Goal: Task Accomplishment & Management: Use online tool/utility

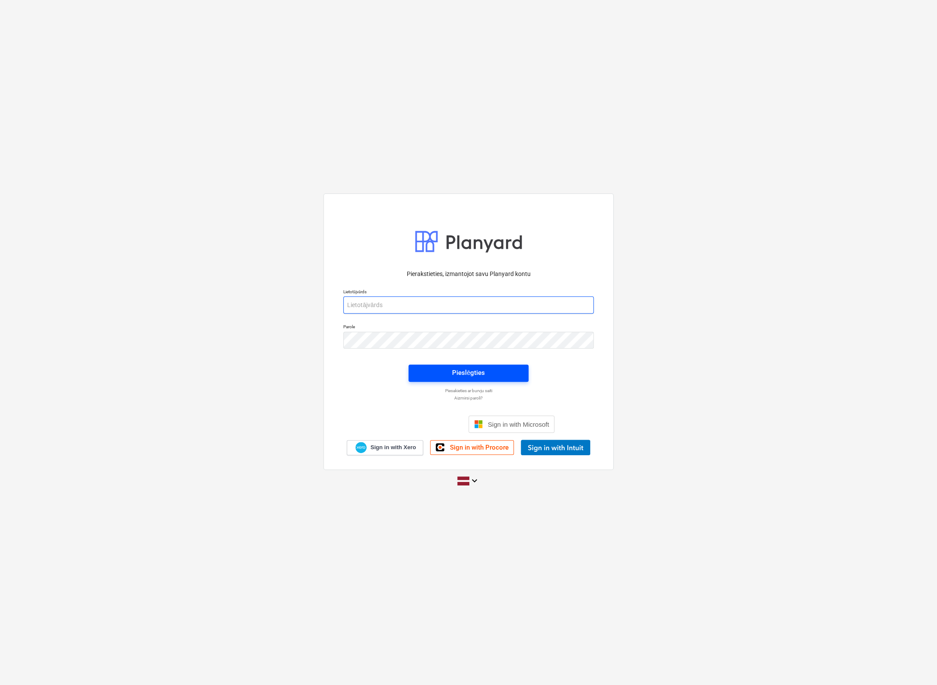
type input "[EMAIL_ADDRESS][DOMAIN_NAME]"
click at [431, 377] on span "Pieslēgties" at bounding box center [468, 372] width 99 height 11
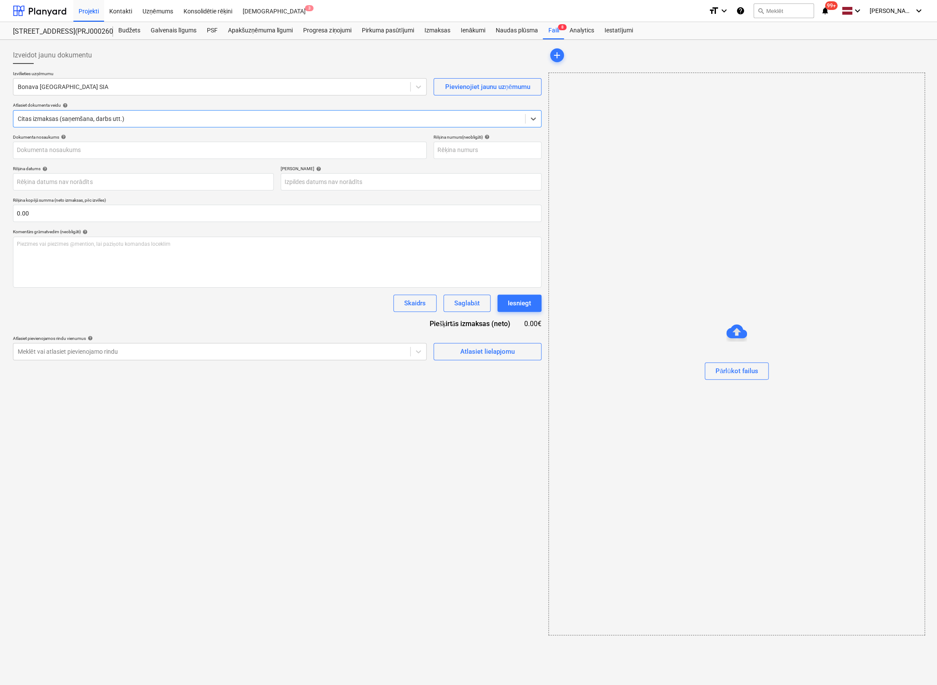
type input "OLC524131"
click at [553, 28] on div "Faili 8" at bounding box center [553, 30] width 21 height 17
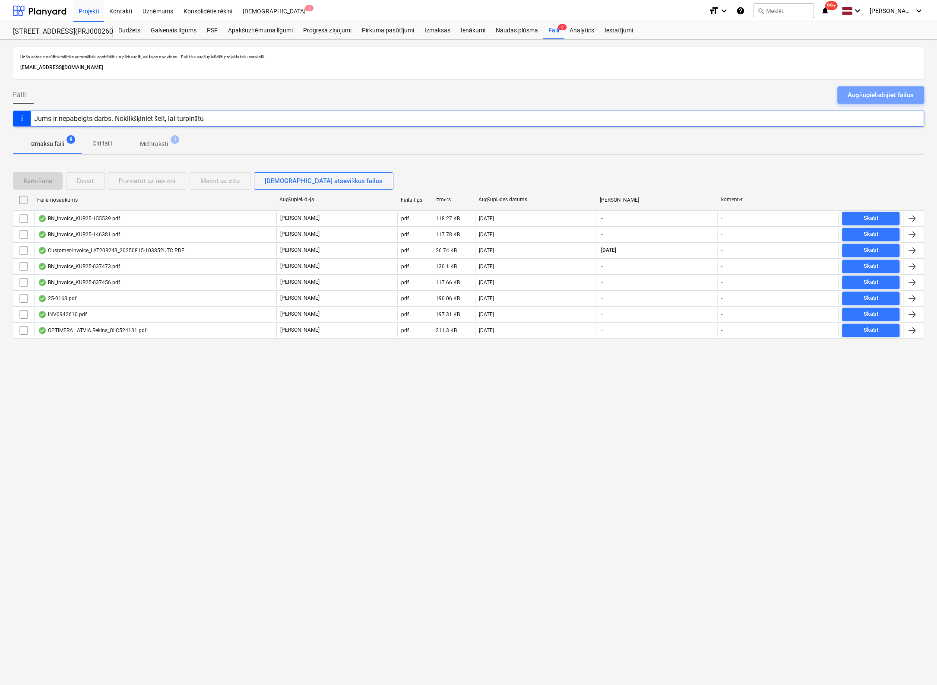
click at [884, 95] on div "Augšupielādējiet failus" at bounding box center [880, 94] width 66 height 11
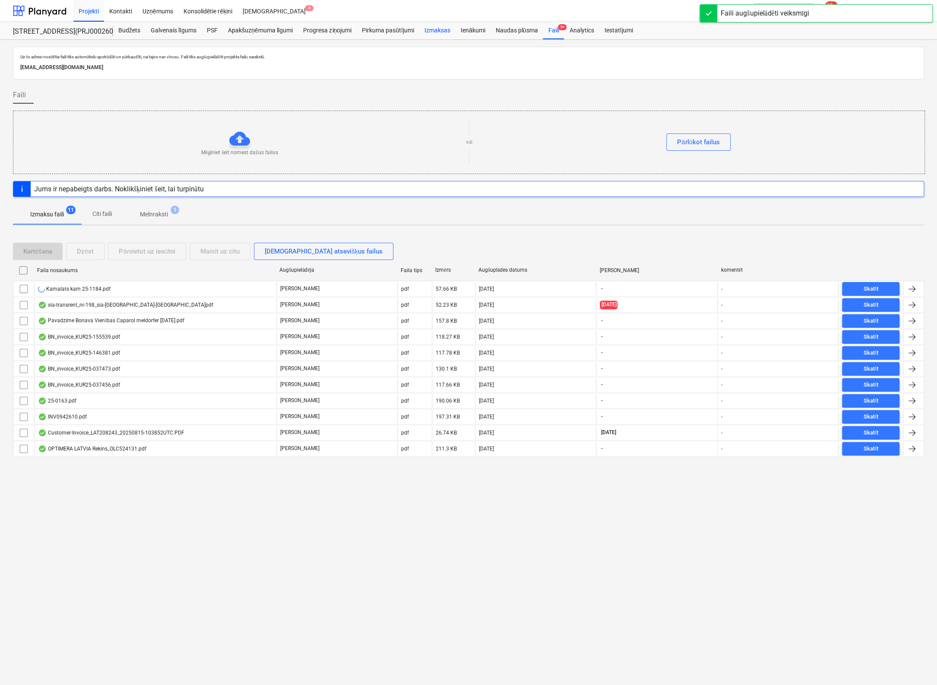
click at [438, 32] on div "Izmaksas" at bounding box center [437, 30] width 36 height 17
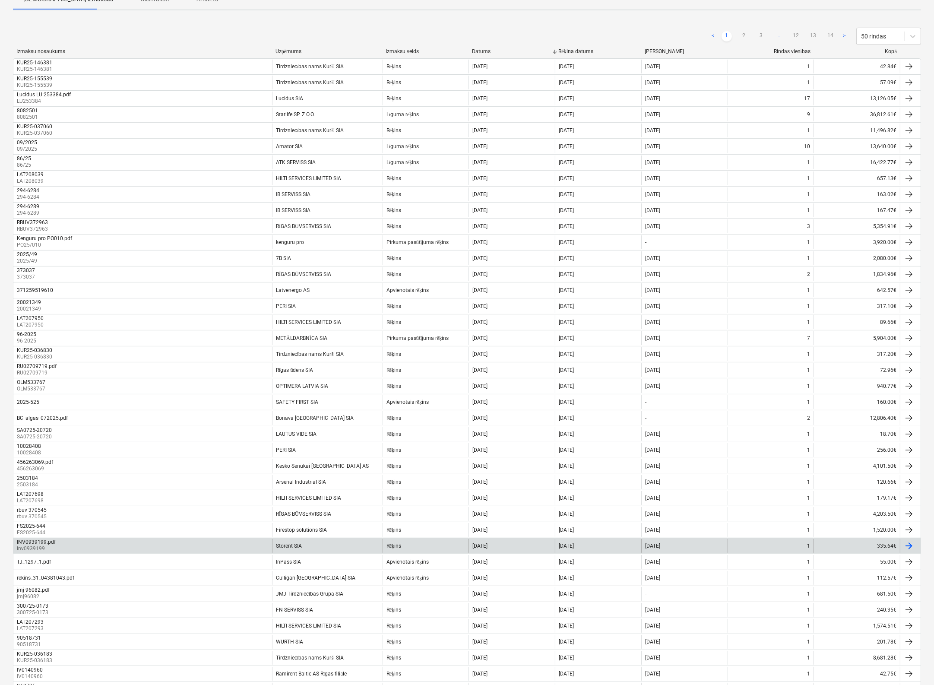
scroll to position [321, 0]
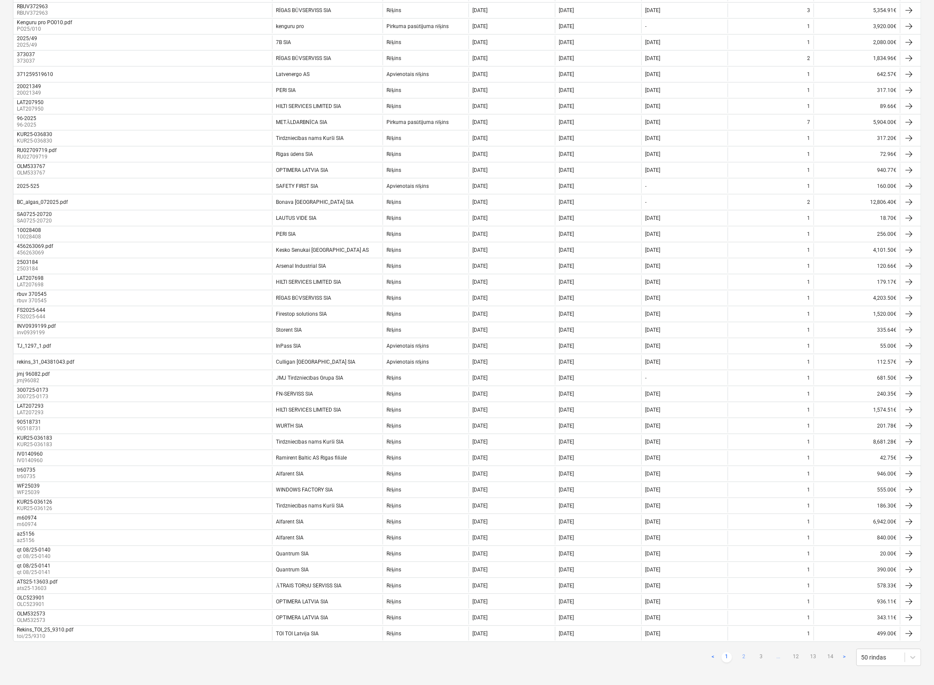
click at [743, 652] on link "2" at bounding box center [744, 657] width 10 height 10
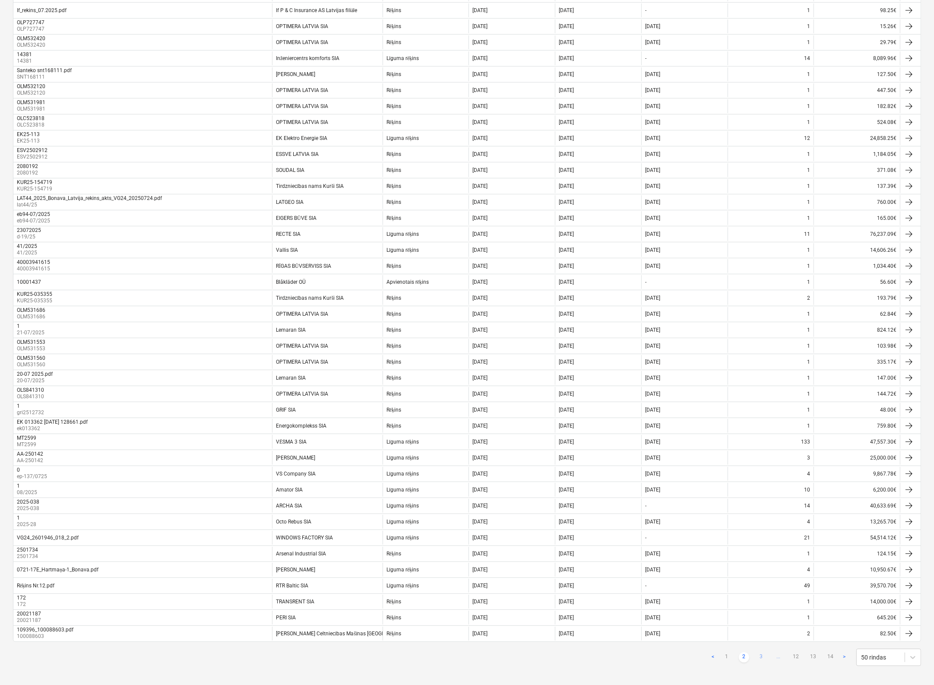
click at [758, 652] on link "3" at bounding box center [761, 657] width 10 height 10
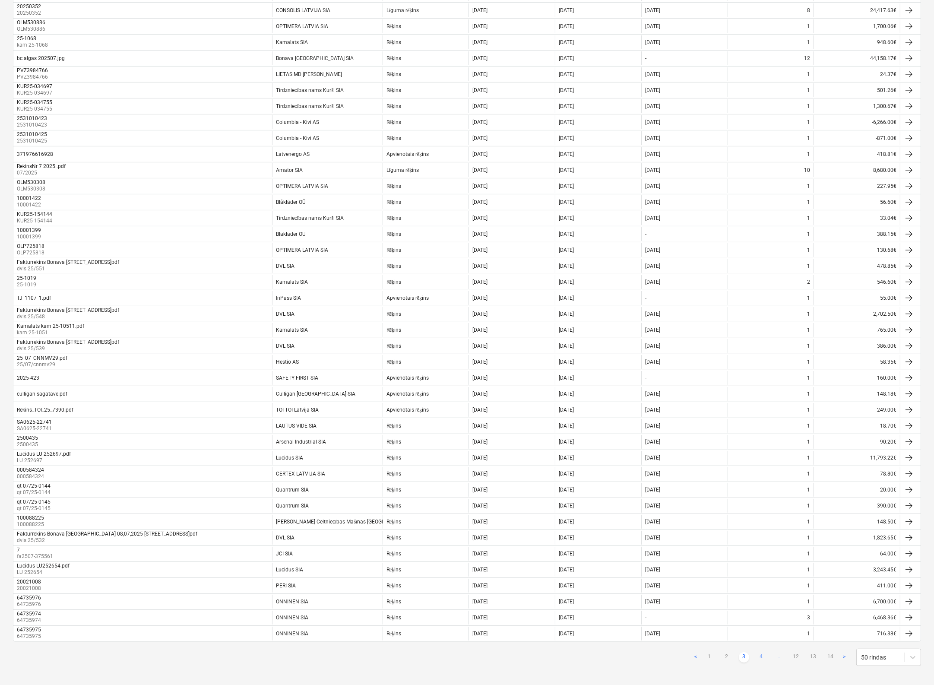
click at [763, 652] on link "4" at bounding box center [761, 657] width 10 height 10
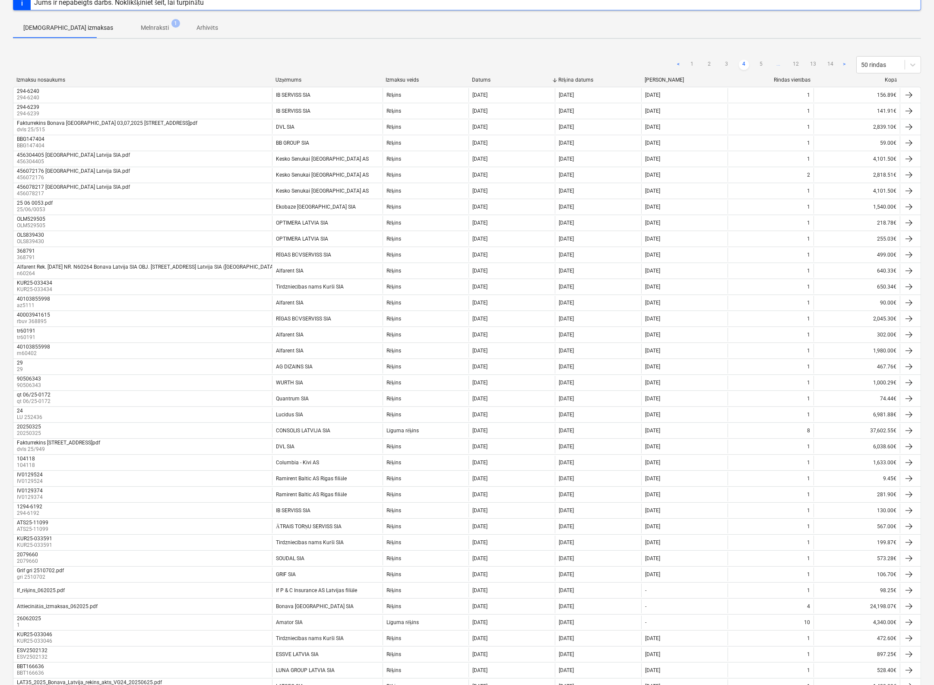
scroll to position [19, 0]
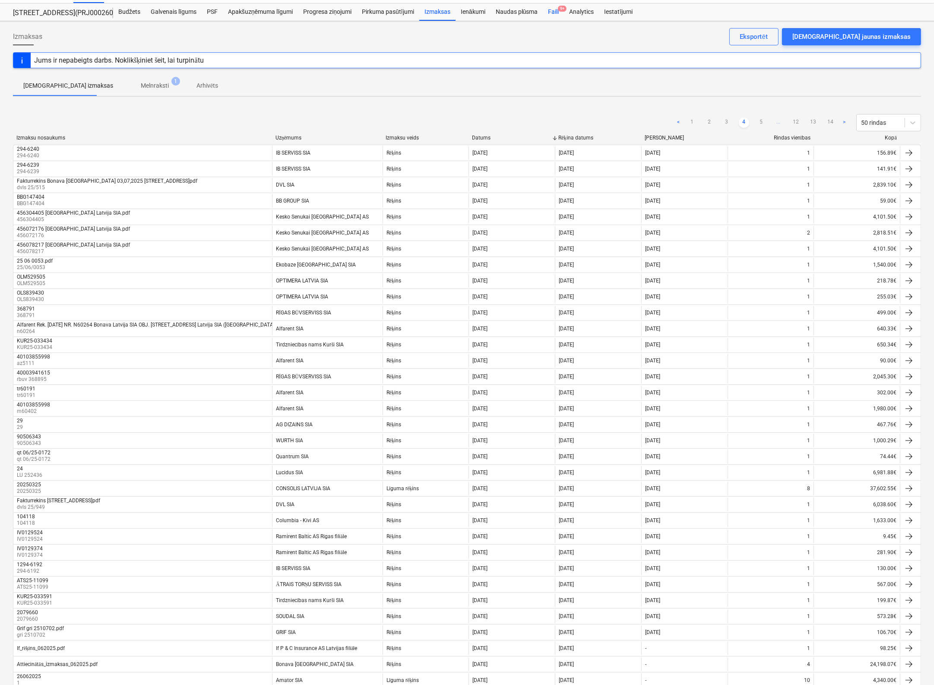
click at [549, 11] on div "Faili 9+" at bounding box center [553, 11] width 21 height 17
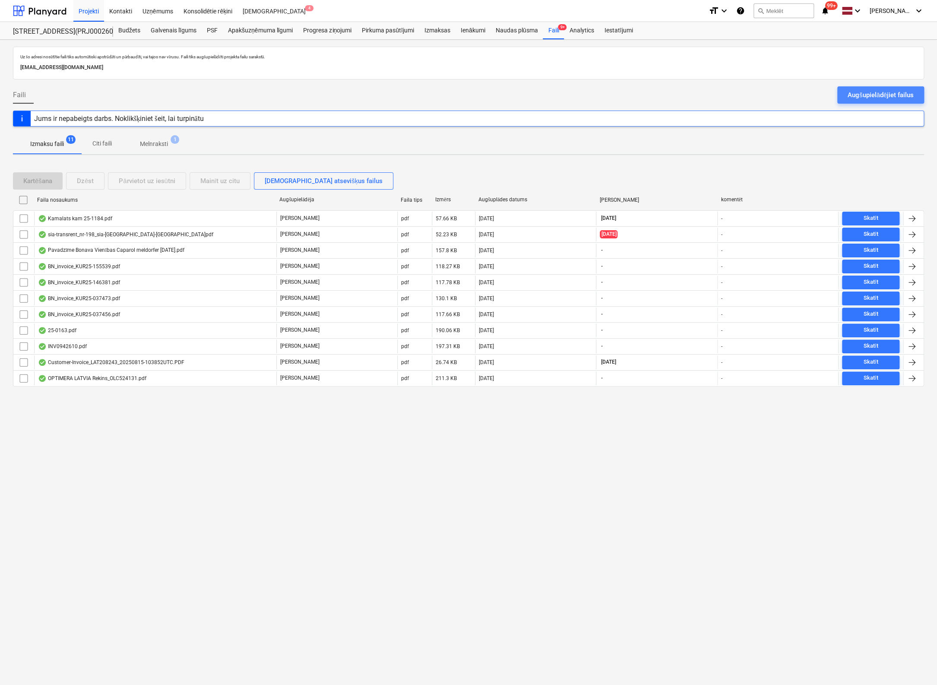
click at [859, 93] on div "Augšupielādējiet failus" at bounding box center [880, 94] width 66 height 11
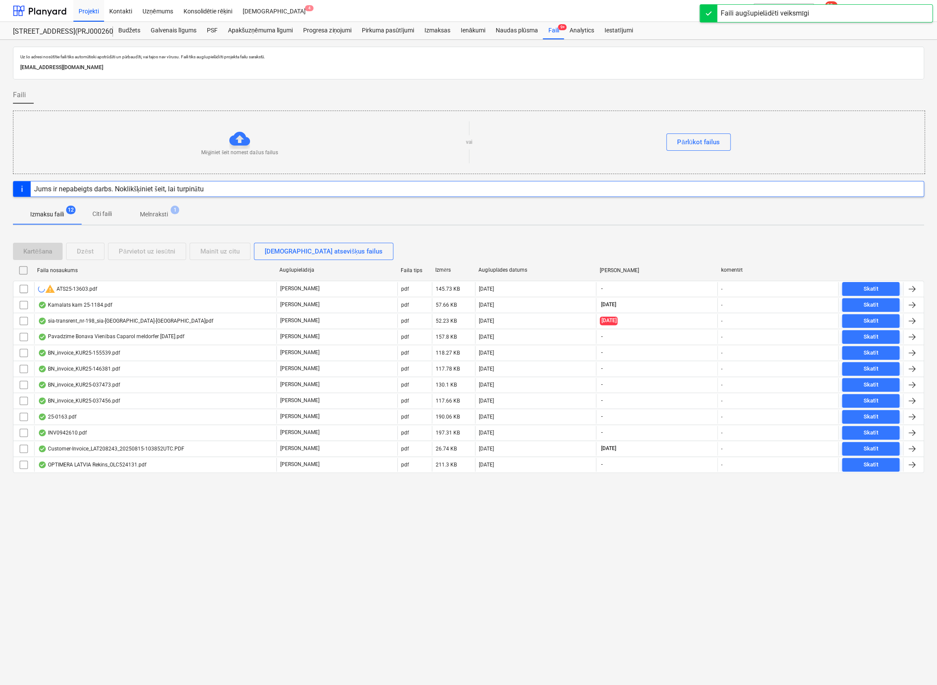
click at [82, 461] on div "OPTIMERA LATVIA Rekins_OLC524131.pdf" at bounding box center [92, 464] width 108 height 7
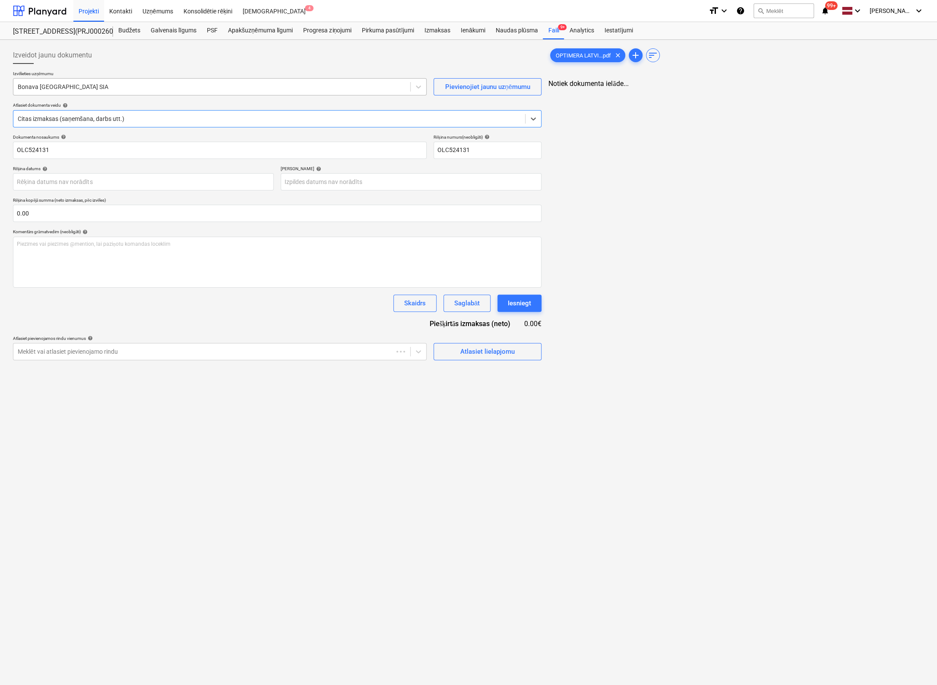
click at [111, 85] on div at bounding box center [212, 86] width 388 height 9
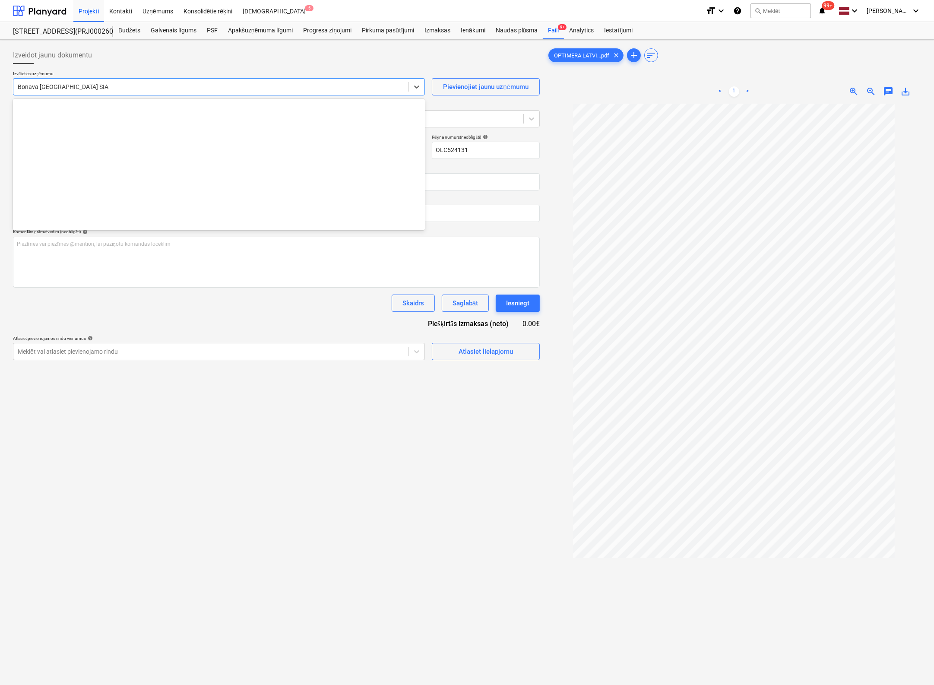
scroll to position [1586, 0]
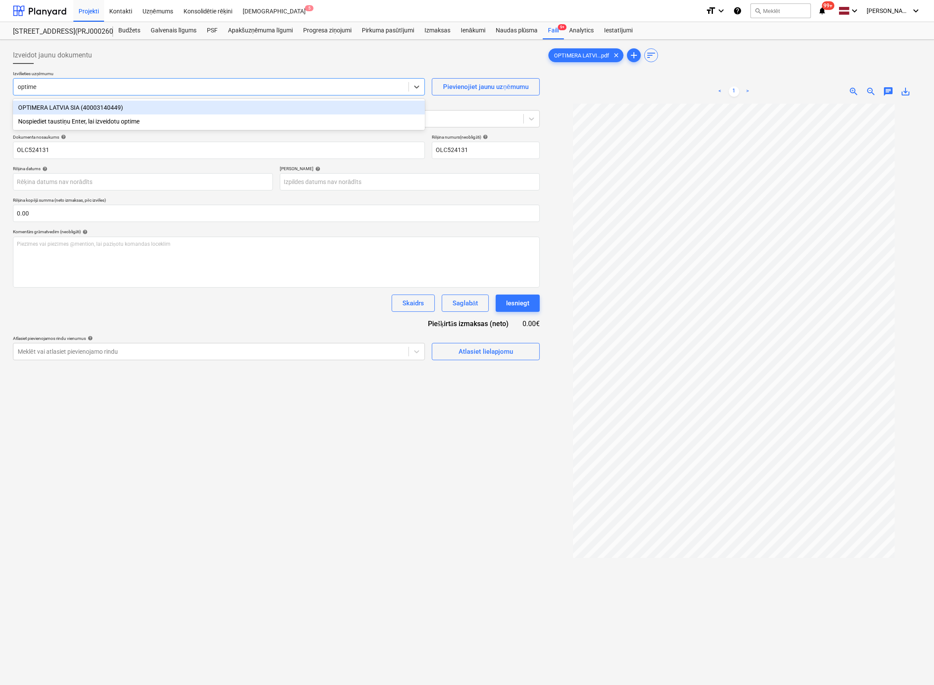
type input "optimer"
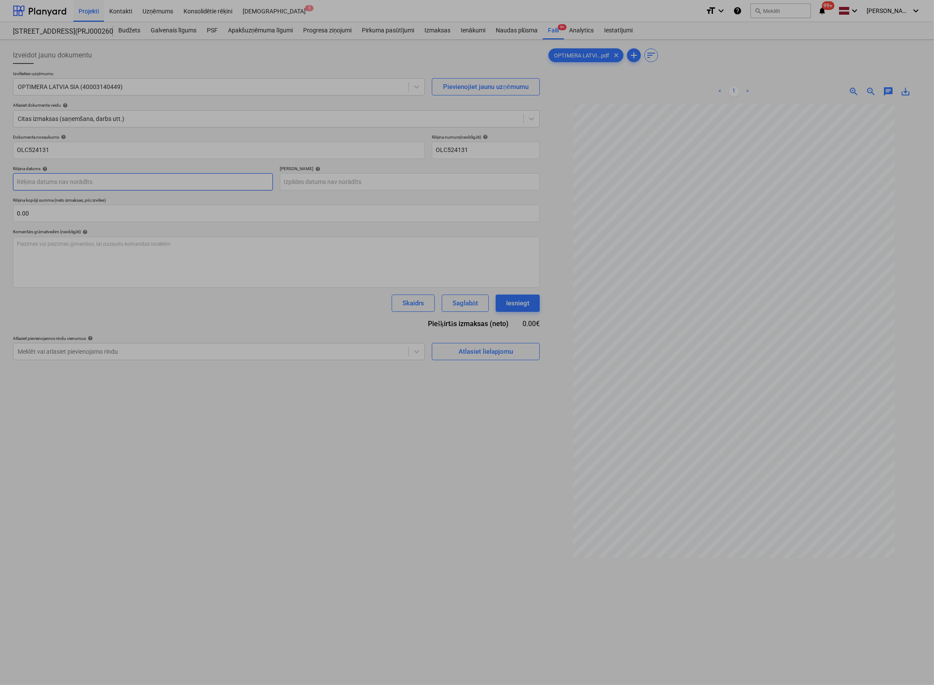
click at [111, 183] on body "Projekti Kontakti Uzņēmums Konsolidētie rēķini Iesūtne 5 format_size keyboard_a…" at bounding box center [467, 342] width 934 height 685
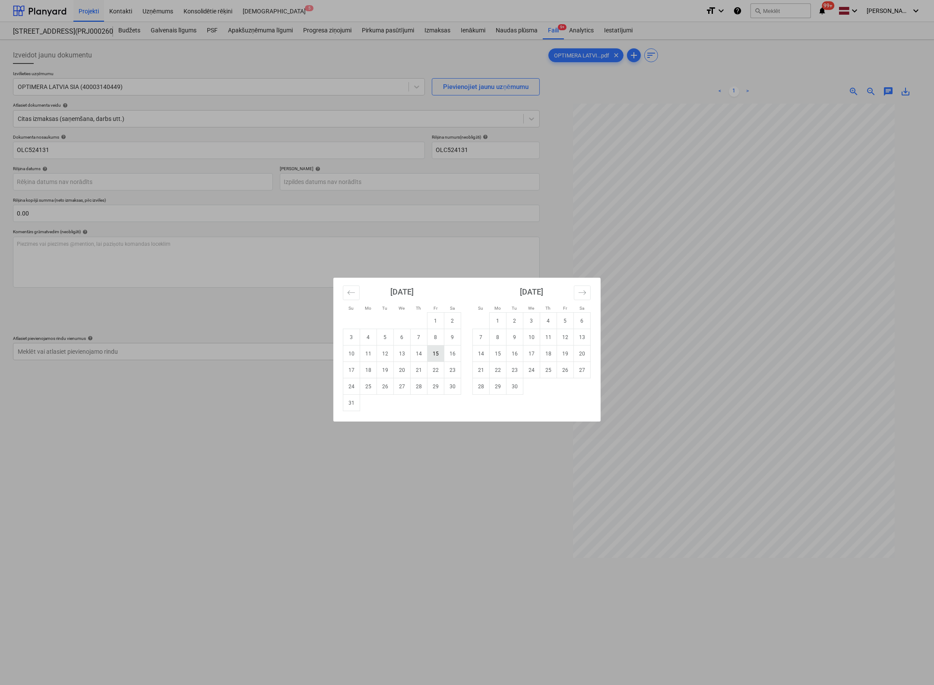
click at [436, 353] on td "15" at bounding box center [435, 353] width 17 height 16
type input "[DATE]"
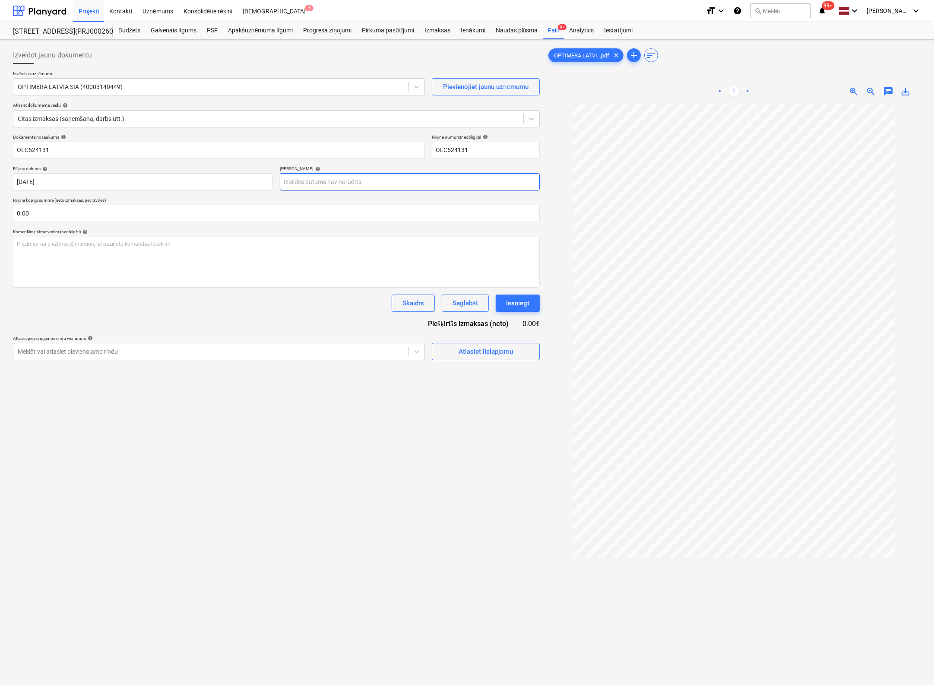
click at [385, 183] on body "Projekti Kontakti Uzņēmums Konsolidētie rēķini Iesūtne 5 format_size keyboard_a…" at bounding box center [467, 342] width 934 height 685
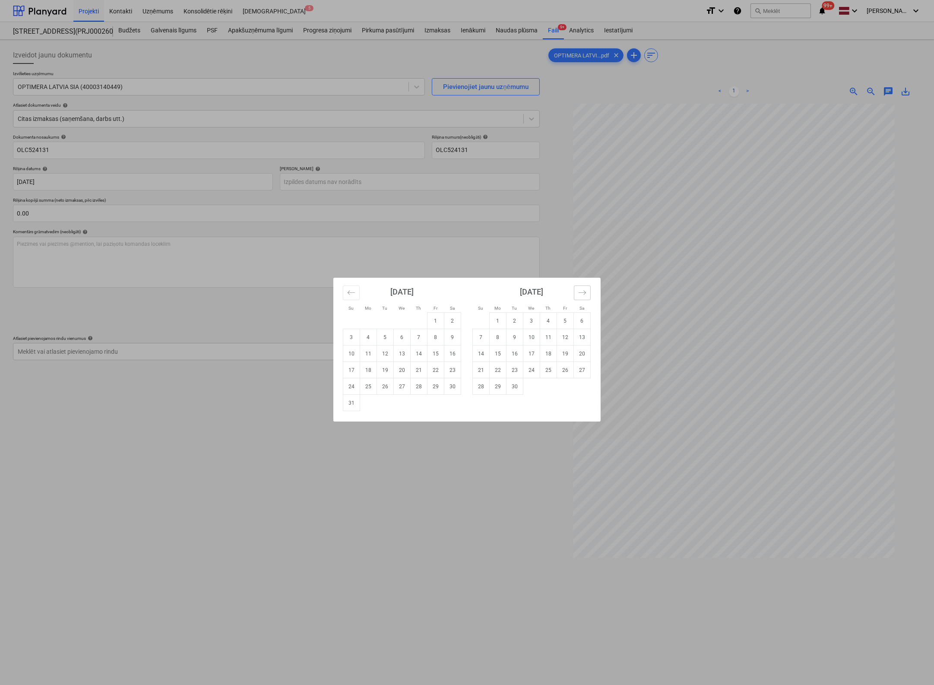
click at [581, 287] on button "Move forward to switch to the next month." at bounding box center [582, 292] width 17 height 15
click at [579, 334] on td "13" at bounding box center [582, 337] width 17 height 16
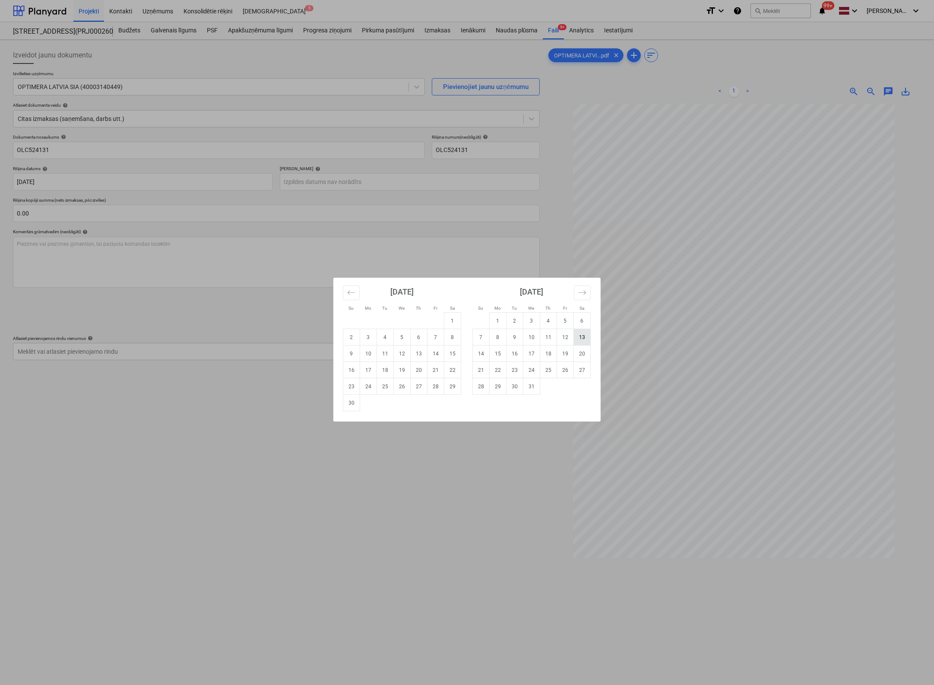
type input "[DATE]"
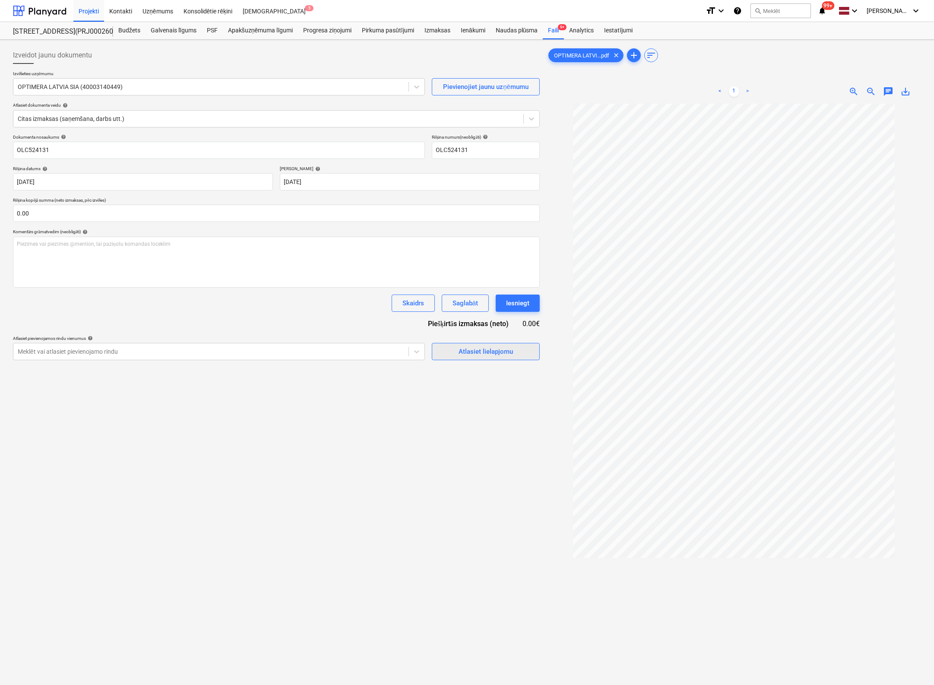
click at [475, 350] on div "Atlasiet lielapjomu" at bounding box center [485, 351] width 54 height 11
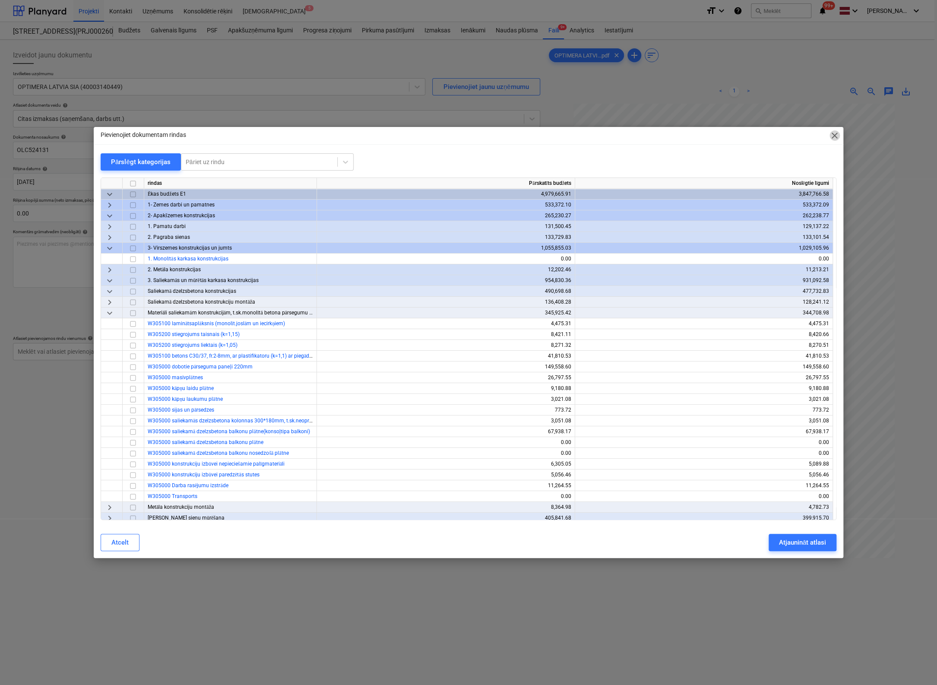
click at [834, 135] on span "close" at bounding box center [834, 135] width 10 height 10
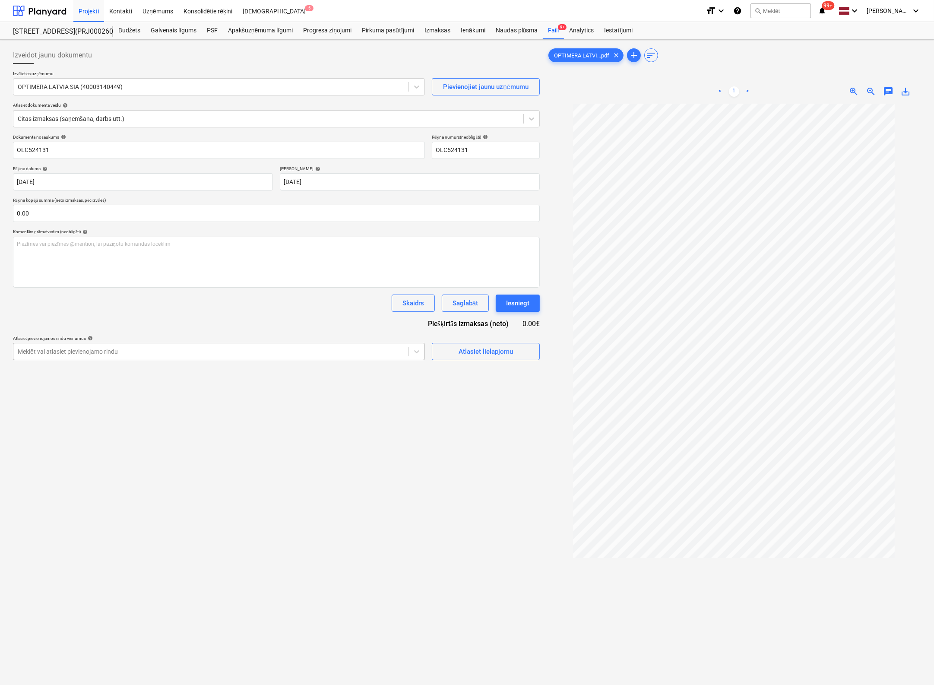
click at [306, 350] on div at bounding box center [211, 351] width 386 height 9
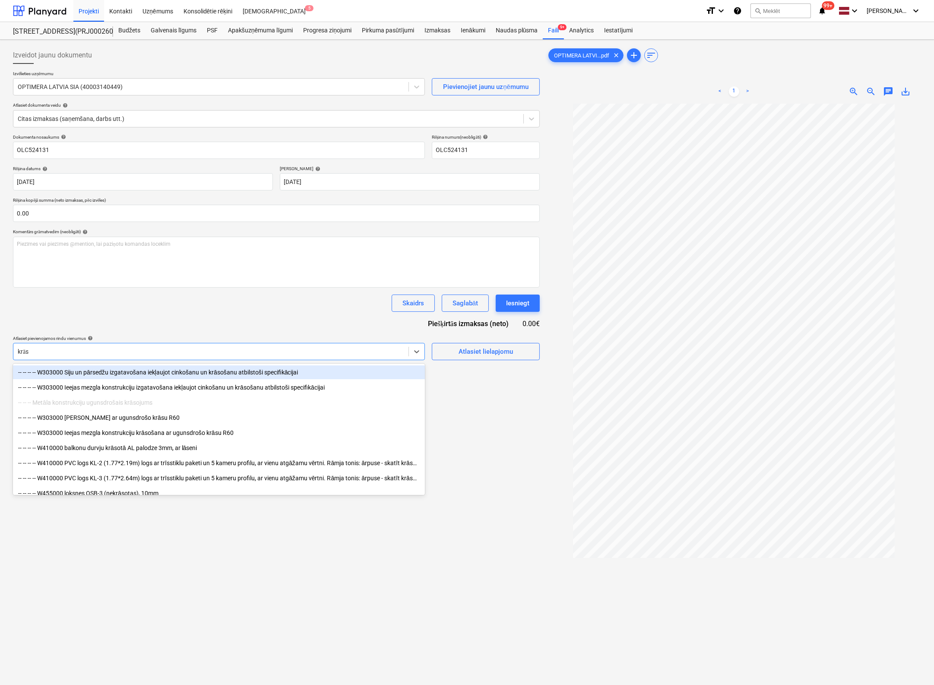
type input "krāsa"
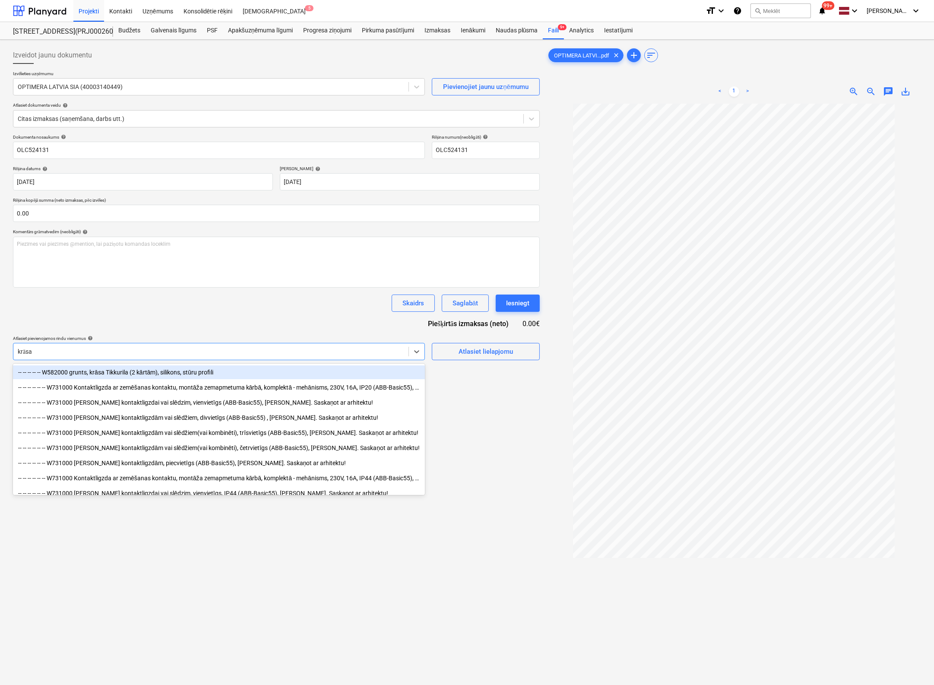
click at [171, 373] on div "-- -- -- -- -- W582000 grunts, krāsa Tikkurila (2 kārtām), silikons, stūru prof…" at bounding box center [219, 372] width 412 height 14
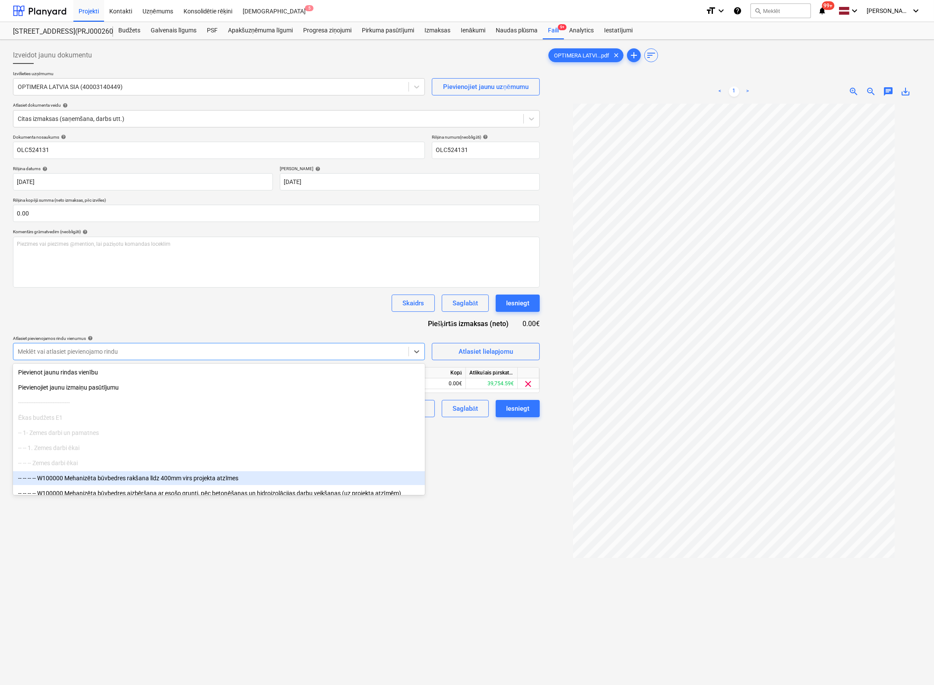
click at [505, 491] on div "Izveidot jaunu dokumentu Izvēlieties uzņēmumu OPTIMERA LATVIA SIA (40003140449)…" at bounding box center [276, 405] width 534 height 724
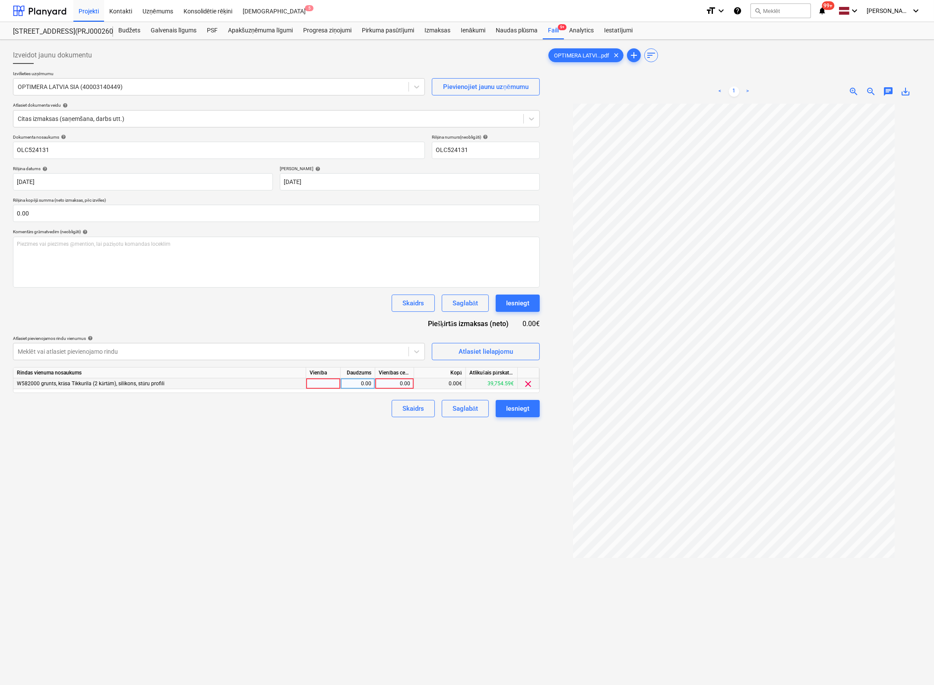
click at [325, 385] on div at bounding box center [323, 383] width 35 height 11
click at [407, 385] on div "0.00" at bounding box center [395, 383] width 32 height 11
type input "135.02"
click at [445, 470] on div "Izveidot jaunu dokumentu Izvēlieties uzņēmumu OPTIMERA LATVIA SIA (40003140449)…" at bounding box center [276, 405] width 534 height 724
click at [520, 406] on div "Iesniegt" at bounding box center [517, 408] width 23 height 11
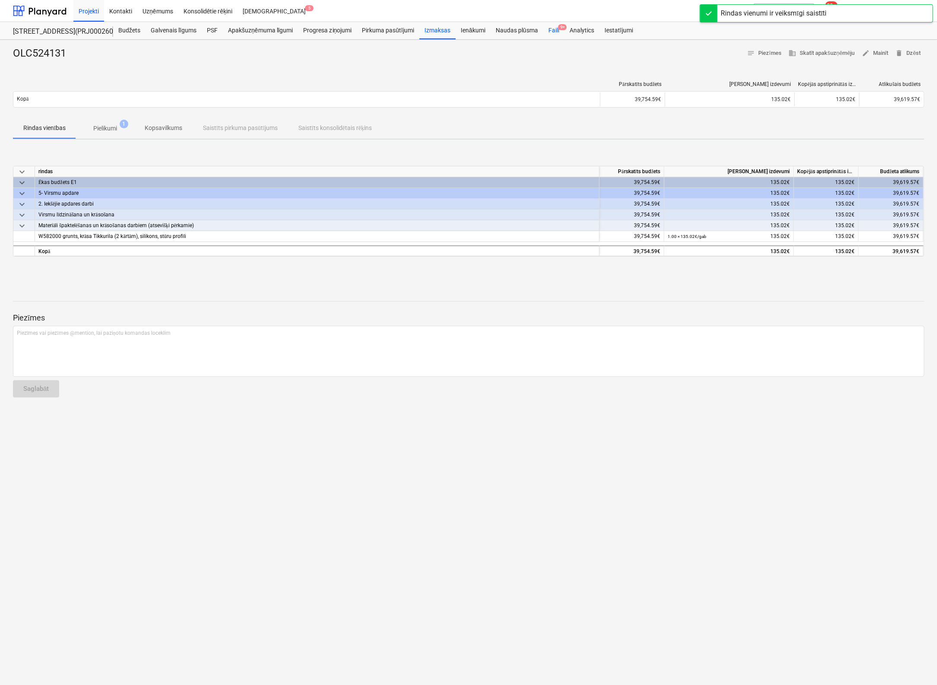
drag, startPoint x: 553, startPoint y: 32, endPoint x: 551, endPoint y: 36, distance: 4.5
click at [553, 32] on div "Faili 9+" at bounding box center [553, 30] width 21 height 17
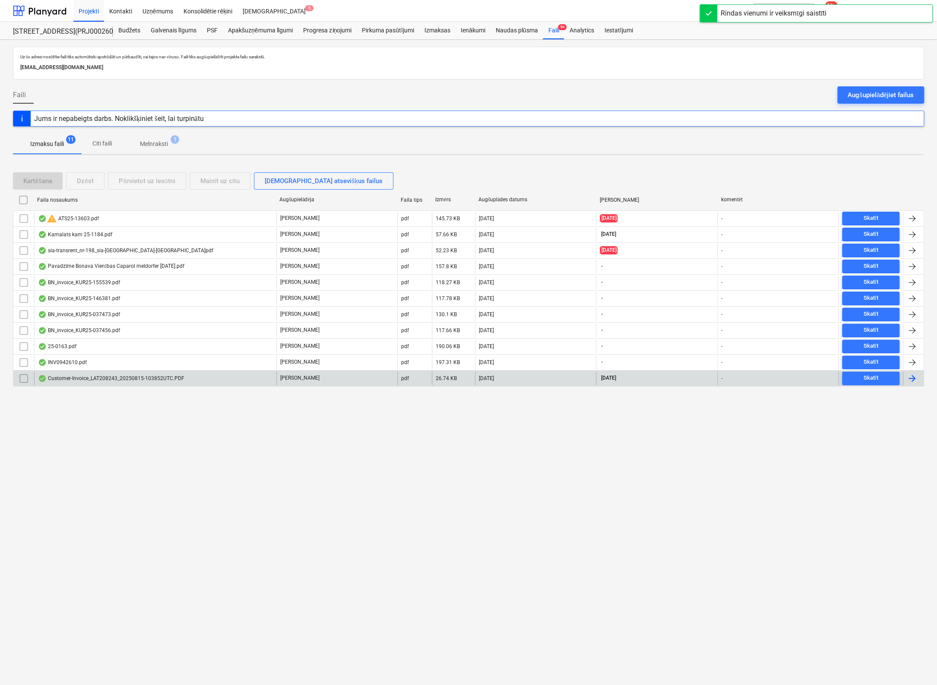
click at [86, 376] on div "Customer-Invoice_LAT208243_20250815-103852UTC.PDF" at bounding box center [111, 378] width 146 height 7
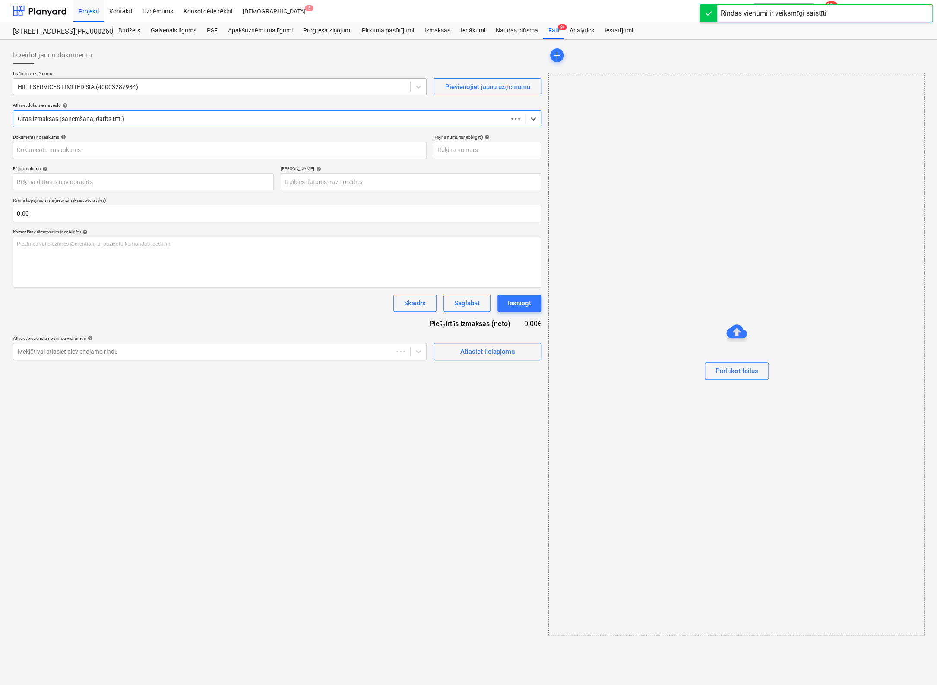
type input "LAT208243"
type input "[DATE]"
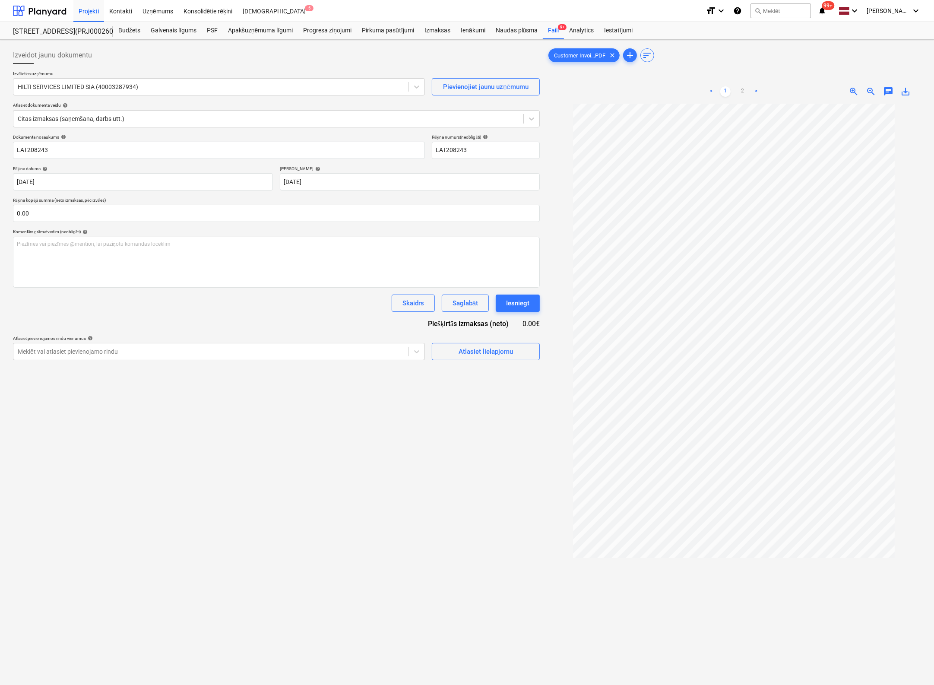
click at [756, 88] on link ">" at bounding box center [756, 91] width 10 height 10
click at [459, 352] on div "Atlasiet lielapjomu" at bounding box center [485, 351] width 54 height 11
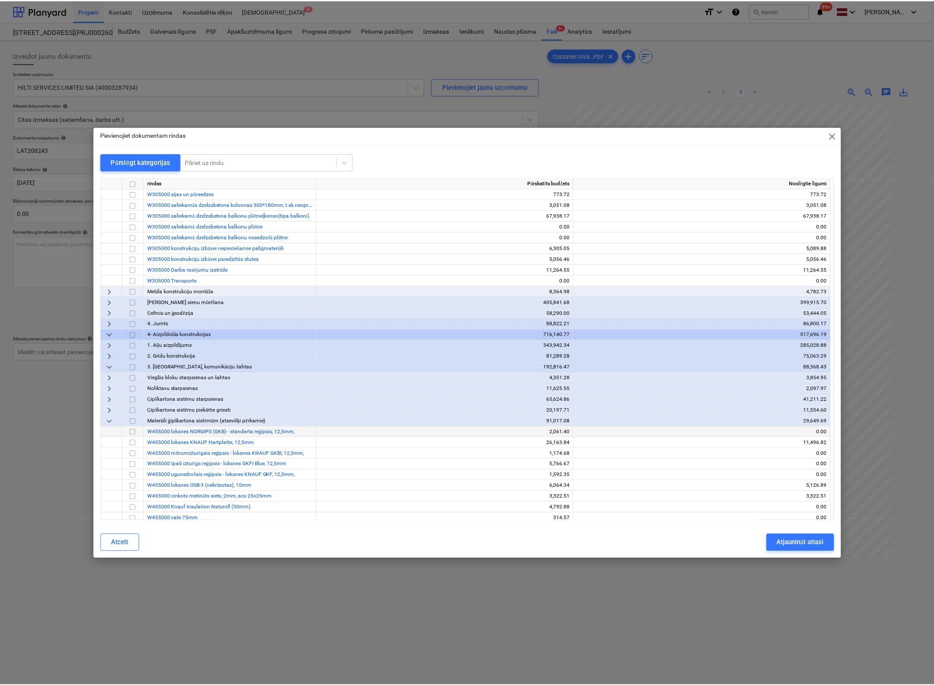
scroll to position [302, 0]
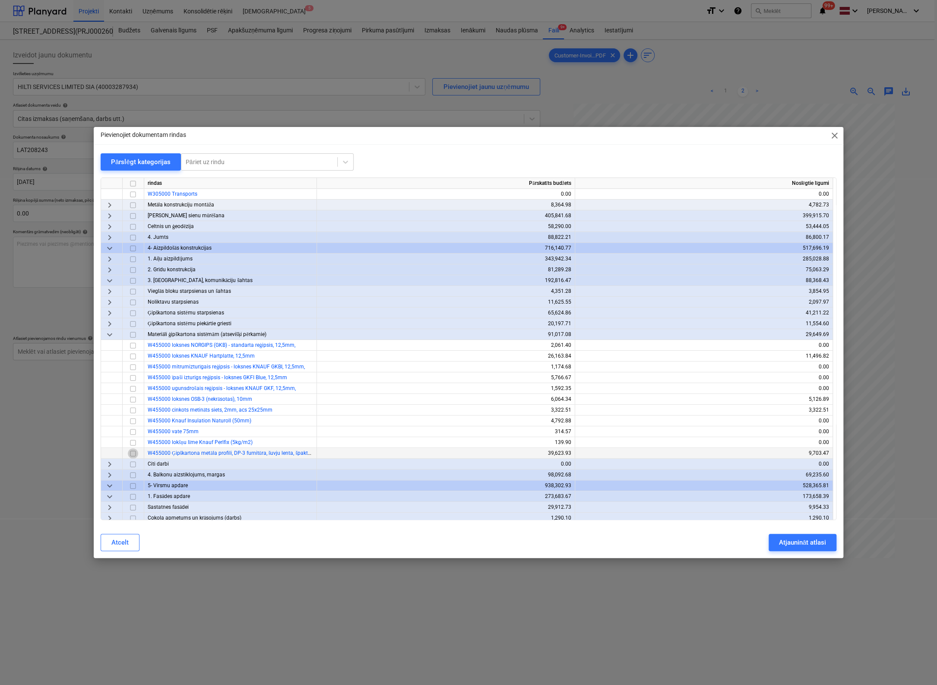
click at [135, 452] on input "checkbox" at bounding box center [133, 453] width 10 height 10
click at [789, 539] on div "Atjaunināt atlasi" at bounding box center [802, 542] width 47 height 11
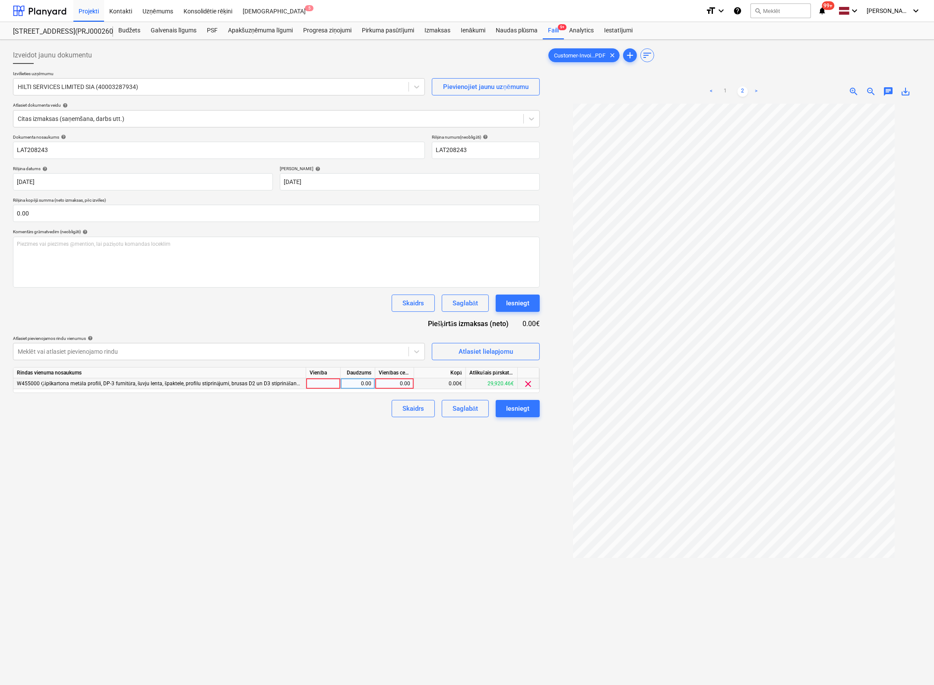
click at [402, 382] on div "0.00" at bounding box center [395, 383] width 32 height 11
type input "3737.52"
click at [507, 482] on div "Izveidot jaunu dokumentu Izvēlieties uzņēmumu HILTI SERVICES LIMITED SIA (40003…" at bounding box center [276, 405] width 534 height 724
click at [515, 408] on div "Iesniegt" at bounding box center [517, 408] width 23 height 11
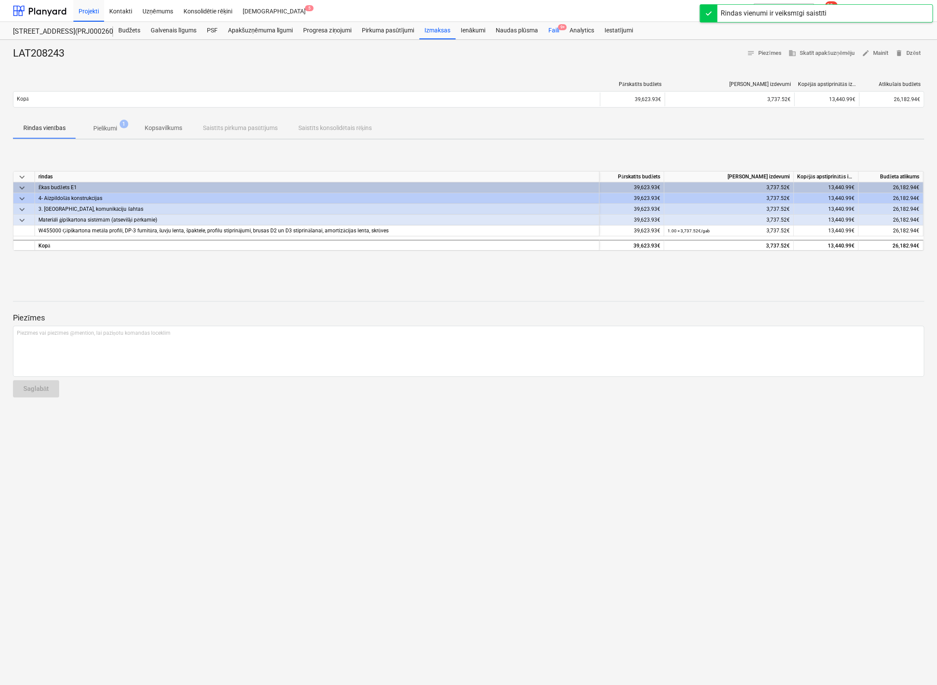
click at [550, 28] on div "Faili 9+" at bounding box center [553, 30] width 21 height 17
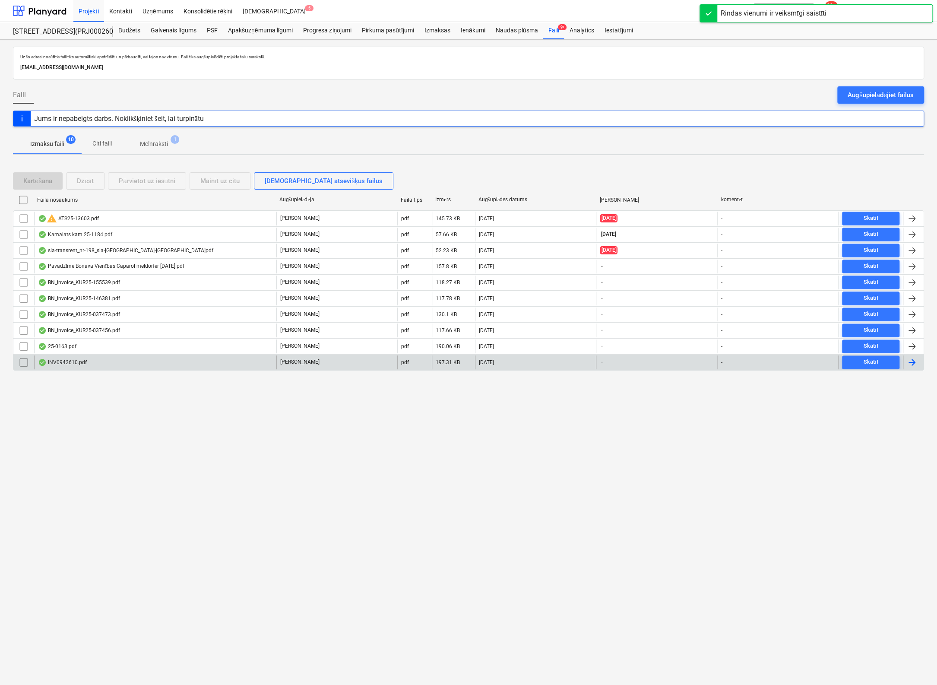
click at [74, 361] on div "INV0942610.pdf" at bounding box center [62, 362] width 49 height 7
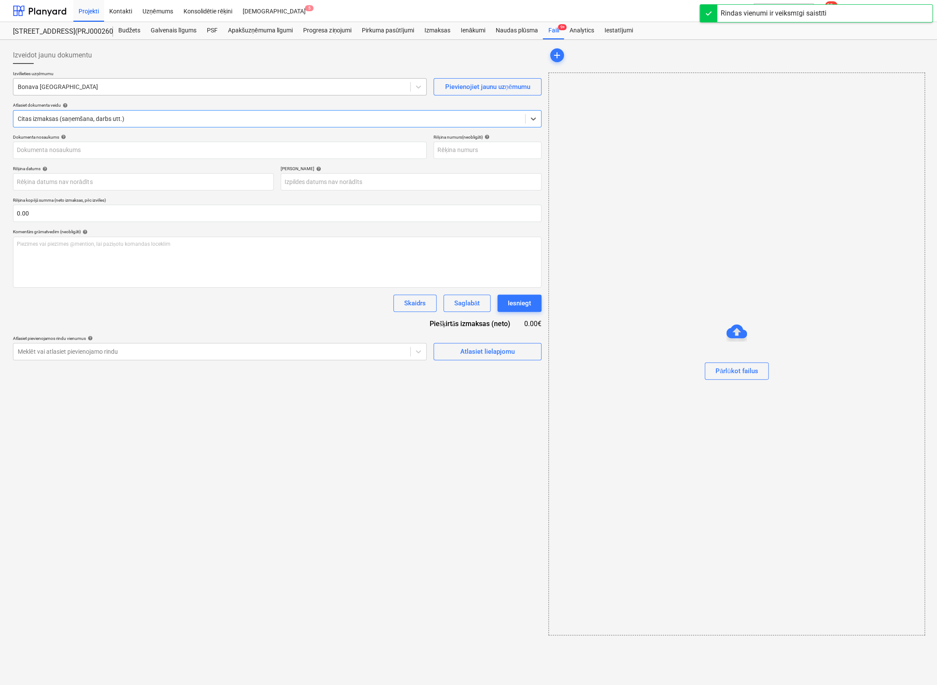
type input "INV0942610.pdf"
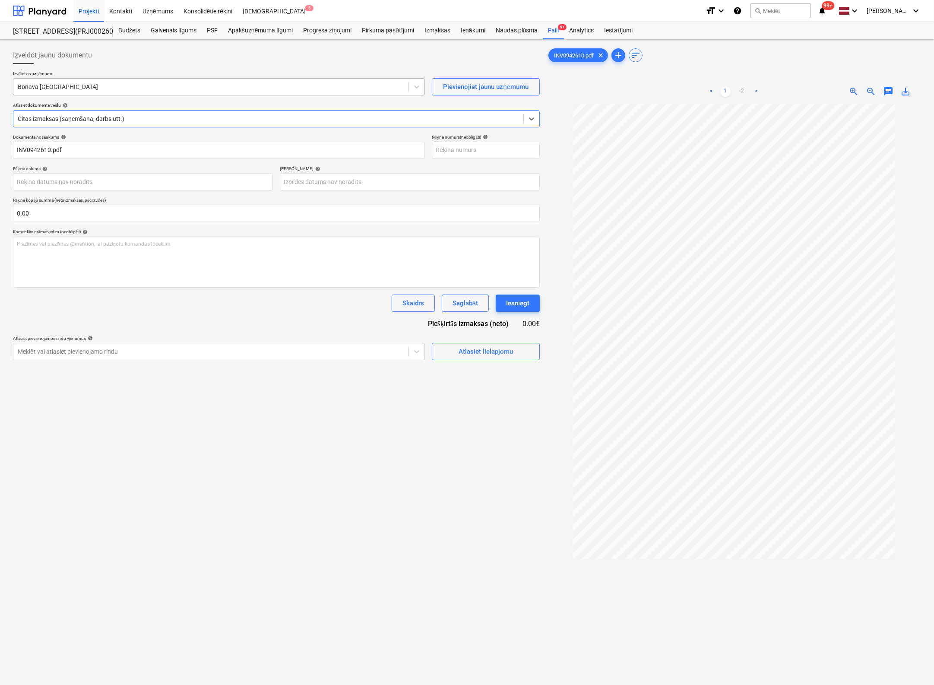
click at [97, 84] on div at bounding box center [211, 86] width 386 height 9
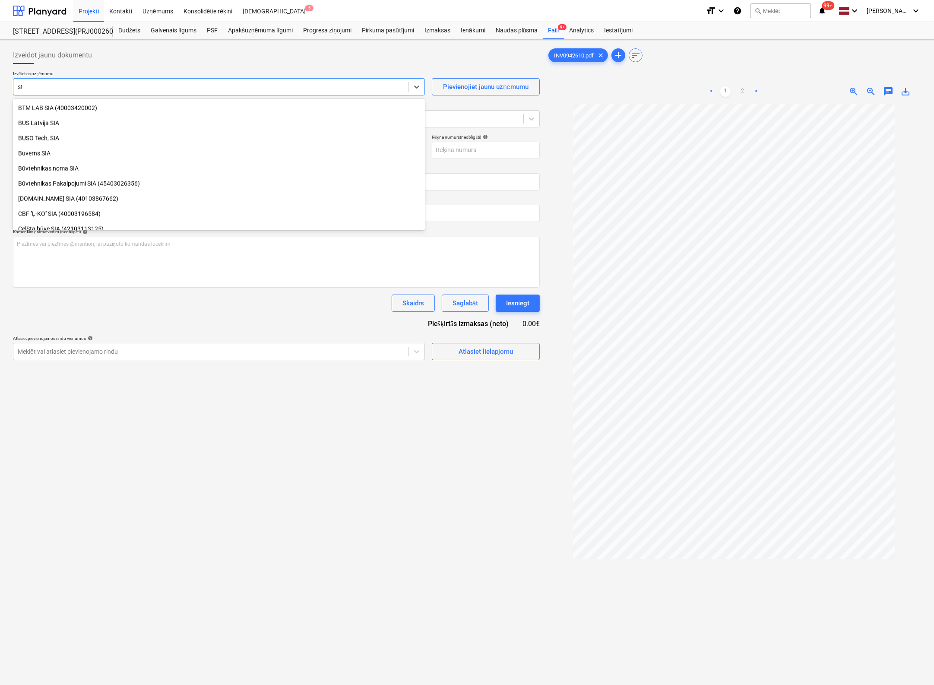
scroll to position [1079, 0]
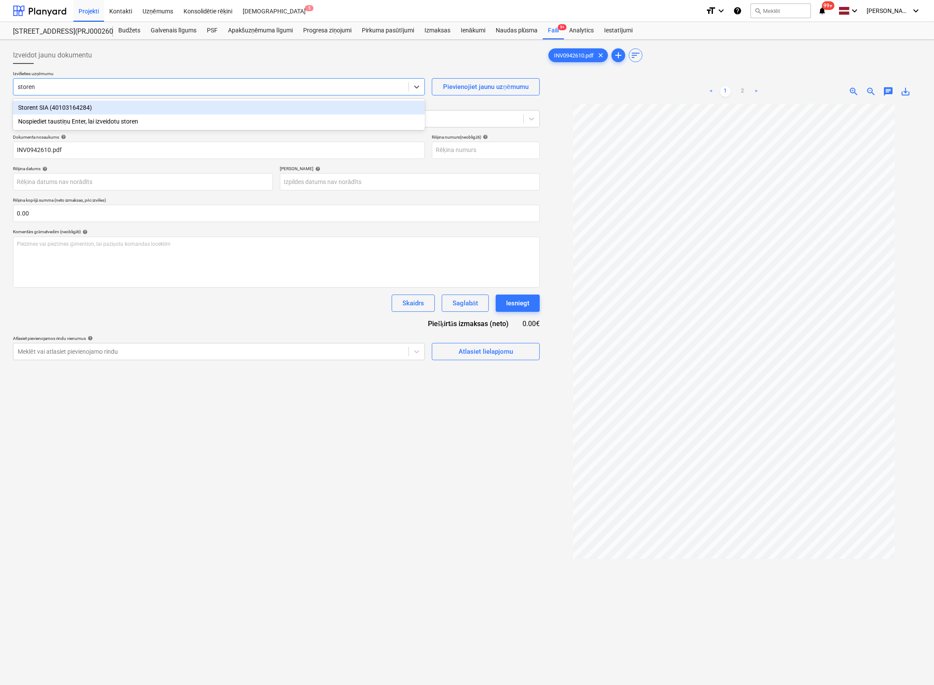
type input "storent"
click at [108, 107] on div "Storent SIA (40103164284)" at bounding box center [219, 108] width 412 height 14
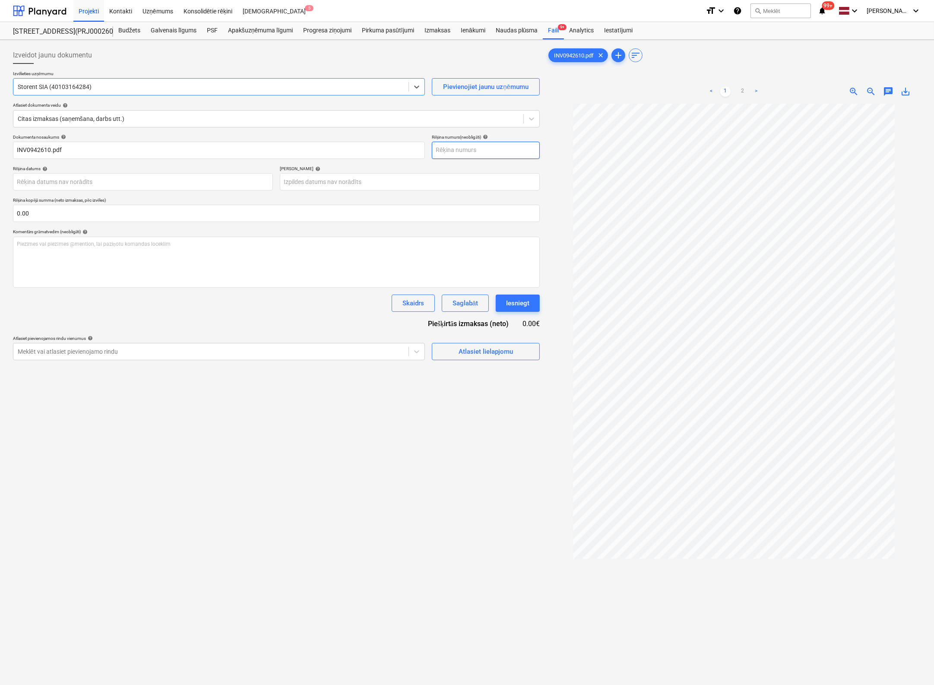
click at [463, 148] on input "text" at bounding box center [486, 150] width 108 height 17
type input "INV0942610"
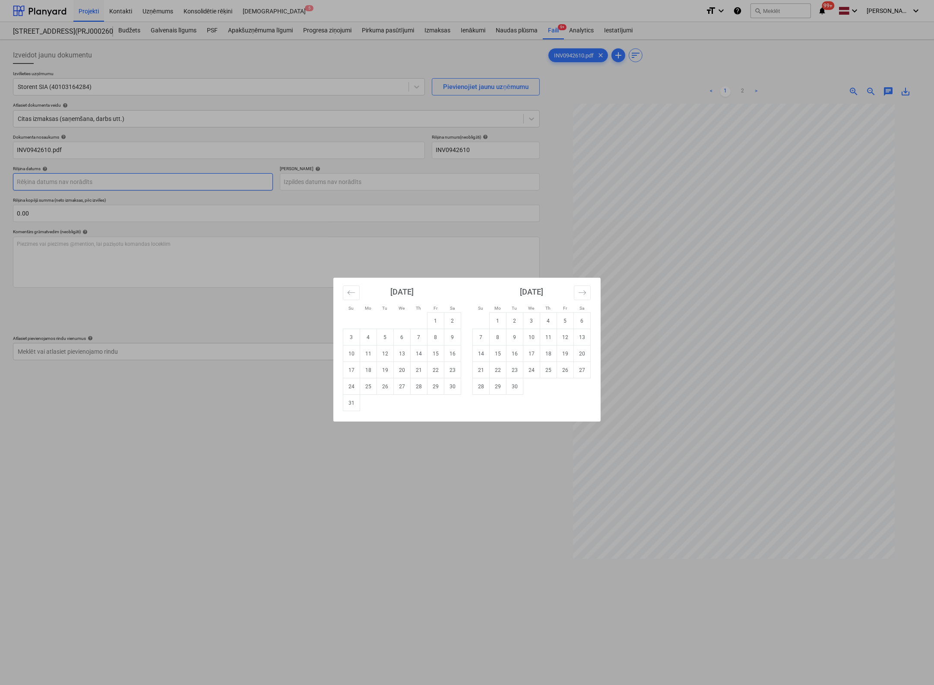
click at [233, 186] on body "Projekti Kontakti Uzņēmums Konsolidētie rēķini Iesūtne 5 format_size keyboard_a…" at bounding box center [467, 342] width 934 height 685
click at [433, 354] on td "15" at bounding box center [435, 353] width 17 height 16
type input "[DATE]"
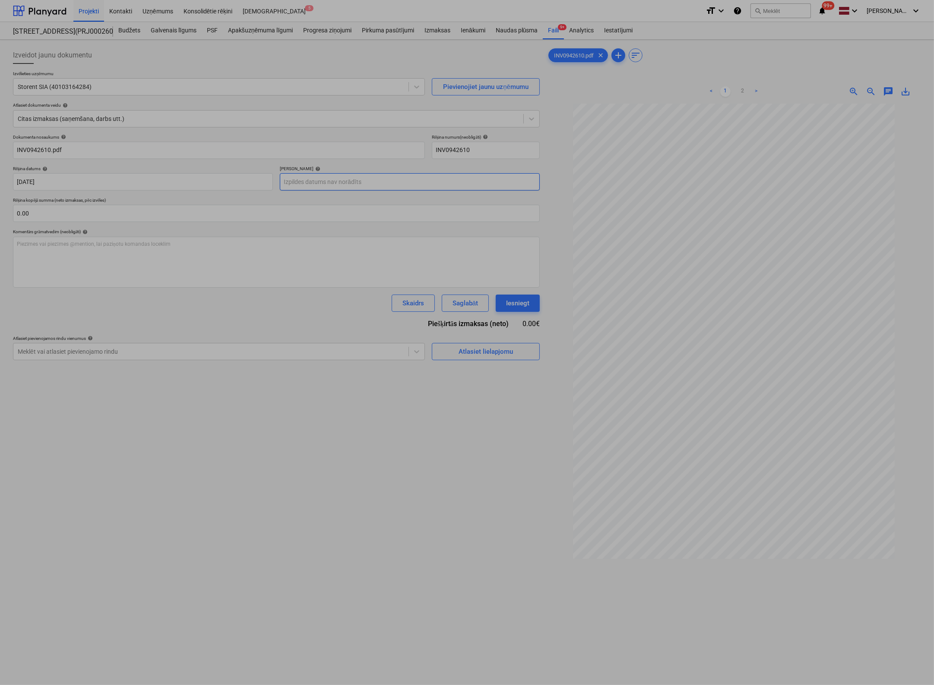
click at [436, 179] on body "Projekti Kontakti Uzņēmums Konsolidētie rēķini Iesūtne 5 format_size keyboard_a…" at bounding box center [467, 342] width 934 height 685
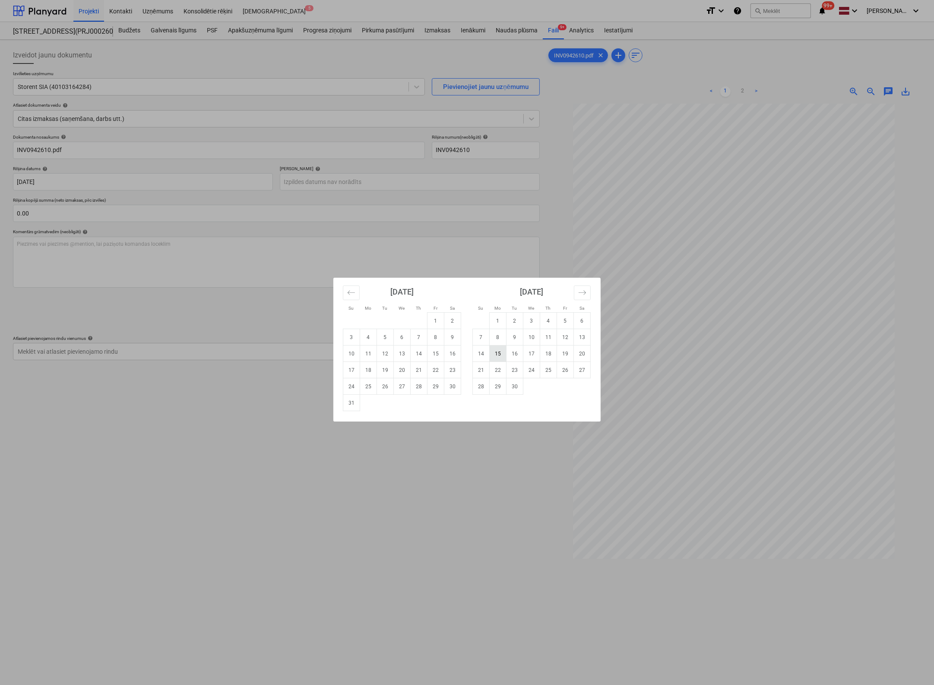
click at [497, 354] on td "15" at bounding box center [497, 353] width 17 height 16
type input "[DATE]"
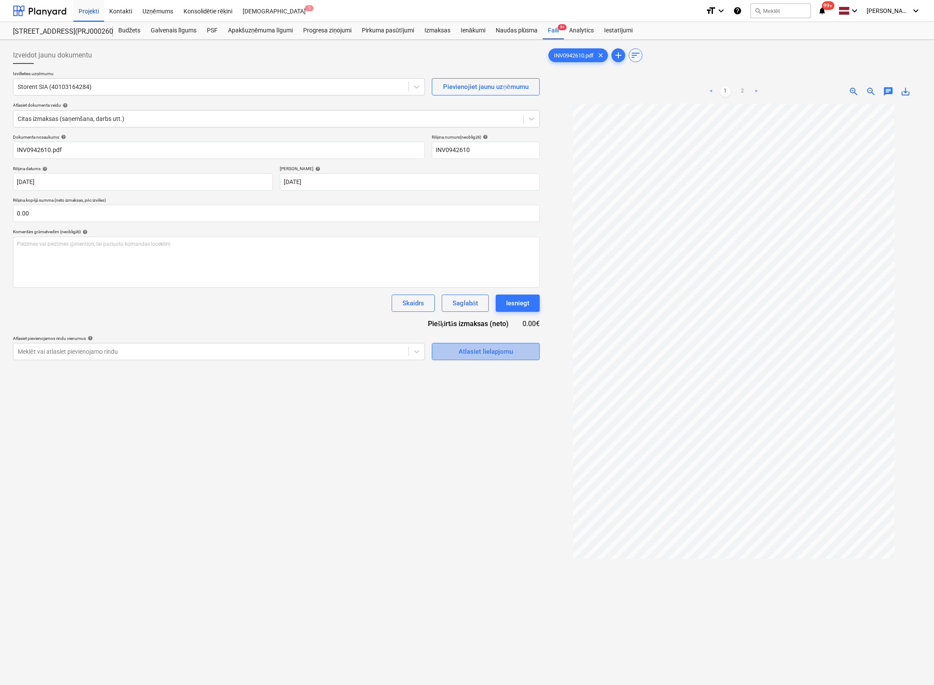
click at [480, 353] on div "Atlasiet lielapjomu" at bounding box center [485, 351] width 54 height 11
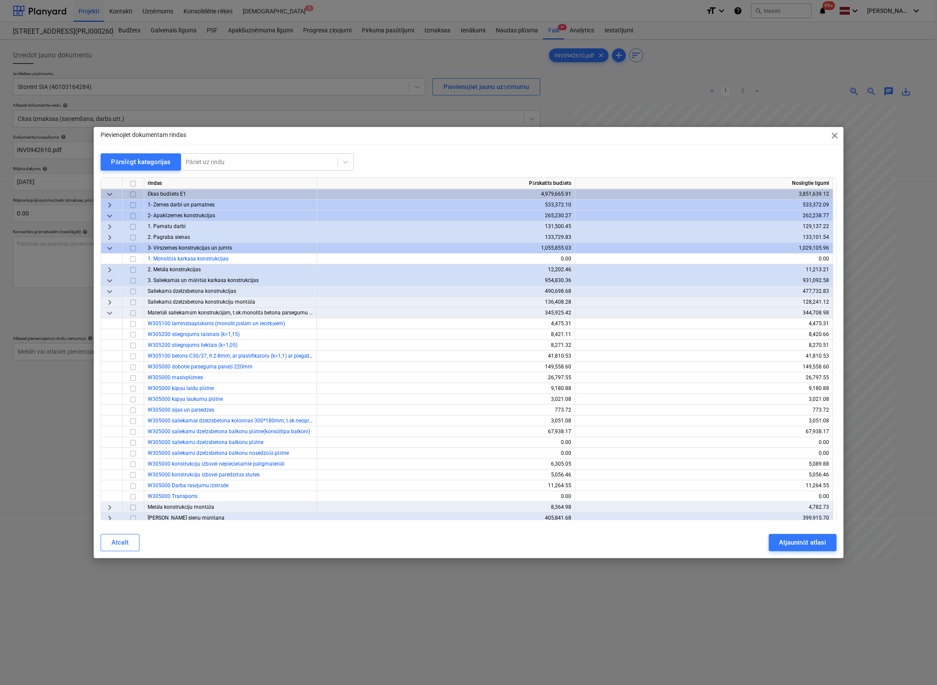
click at [837, 138] on span "close" at bounding box center [834, 135] width 10 height 10
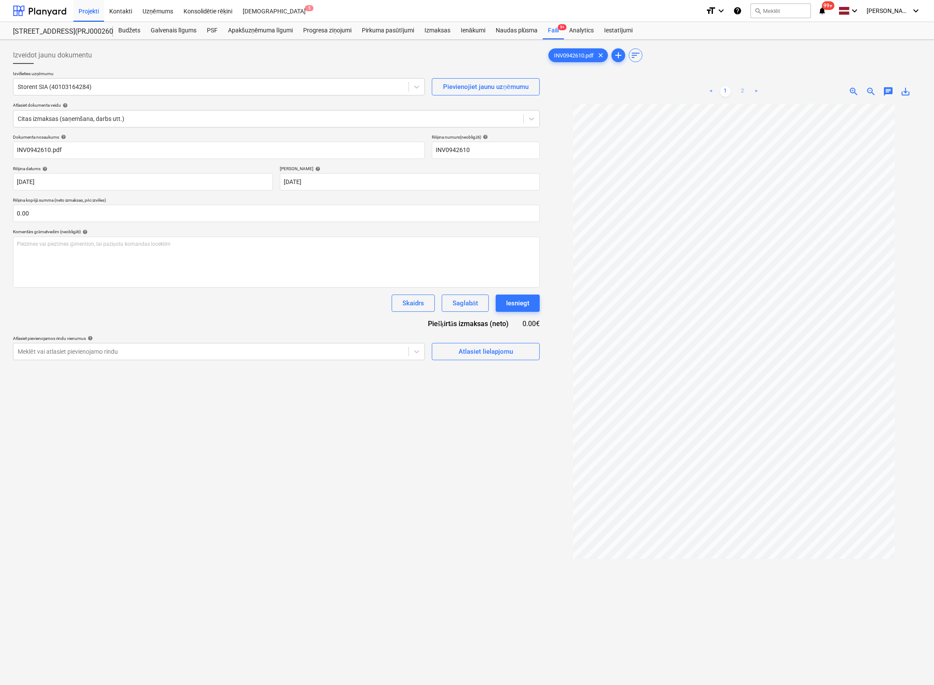
click at [742, 89] on link "2" at bounding box center [742, 91] width 10 height 10
click at [723, 90] on link "1" at bounding box center [725, 91] width 10 height 10
click at [309, 353] on div at bounding box center [211, 351] width 386 height 9
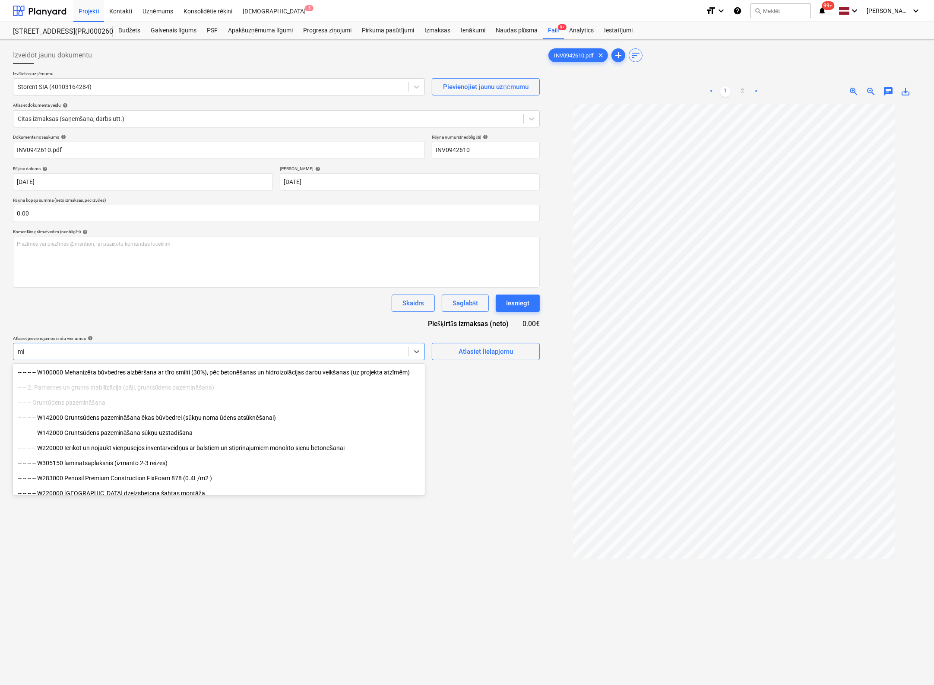
type input "m"
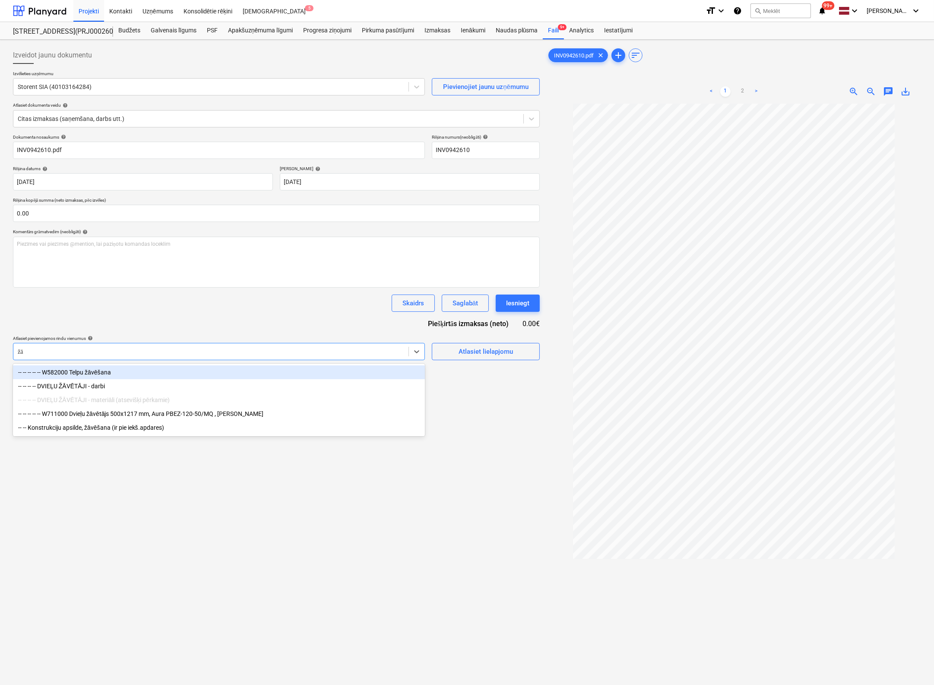
type input "žāv"
click at [97, 373] on div "-- -- -- -- -- W582000 Telpu žāvēšana" at bounding box center [219, 372] width 412 height 14
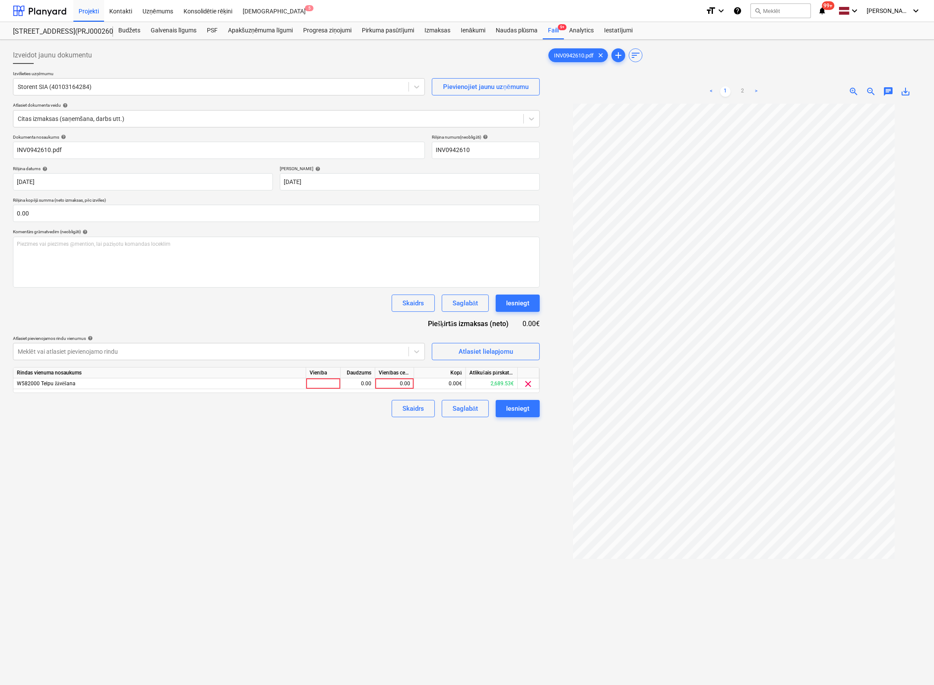
drag, startPoint x: 556, startPoint y: 475, endPoint x: 514, endPoint y: 455, distance: 46.7
click at [555, 475] on div at bounding box center [733, 434] width 374 height 660
click at [398, 385] on div "0.00" at bounding box center [395, 383] width 32 height 11
type input "770"
click at [411, 474] on div "Izveidot jaunu dokumentu Izvēlieties uzņēmumu Storent SIA (40103164284) Pievien…" at bounding box center [276, 405] width 534 height 724
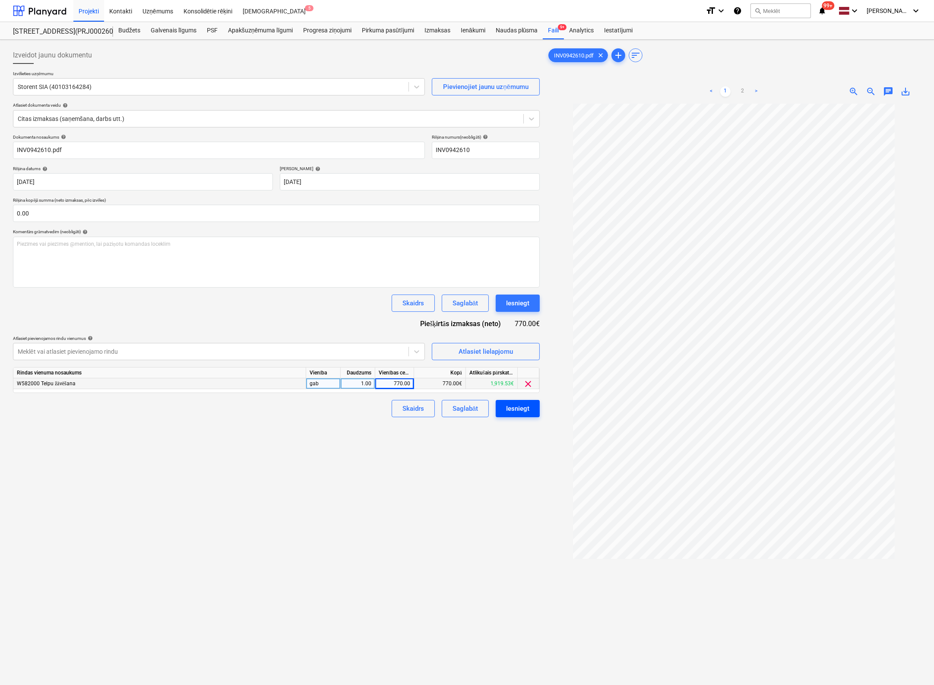
click at [518, 407] on div "Iesniegt" at bounding box center [517, 408] width 23 height 11
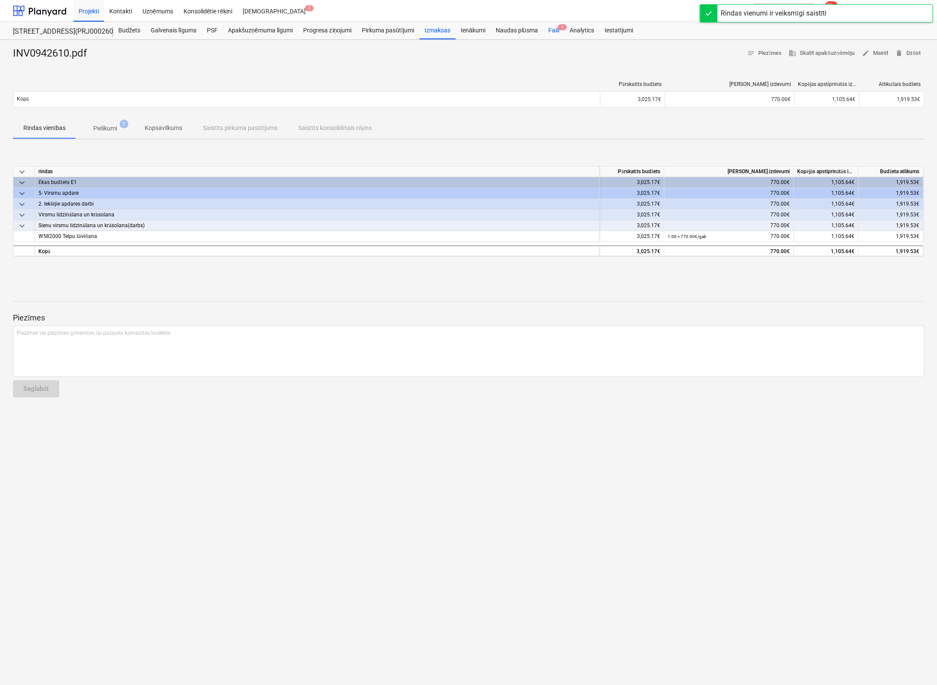
click at [554, 28] on div "Faili 9" at bounding box center [553, 30] width 21 height 17
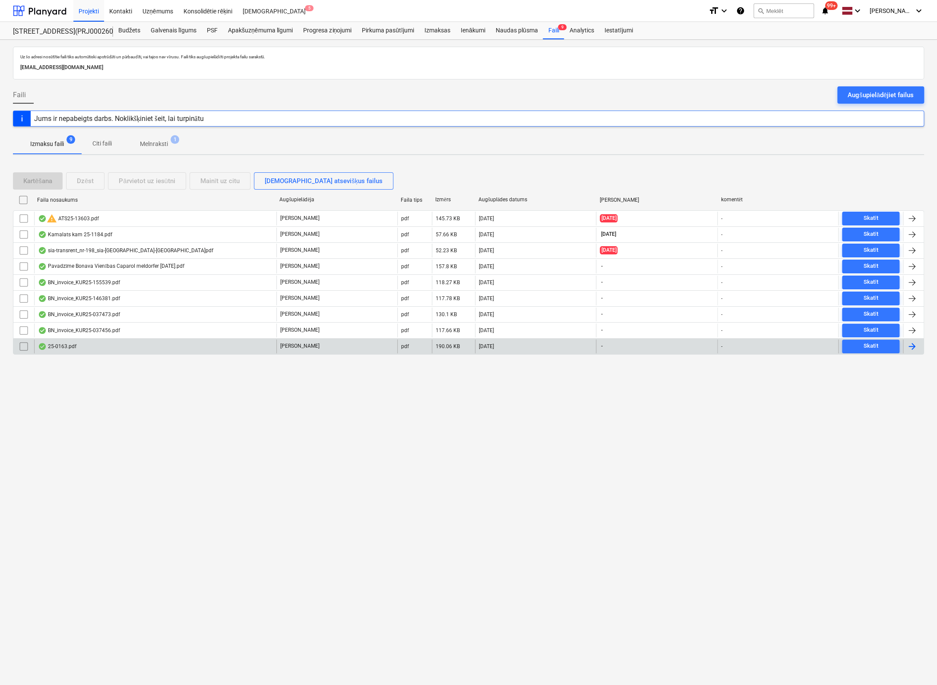
click at [66, 343] on div "25-0163.pdf" at bounding box center [57, 346] width 38 height 7
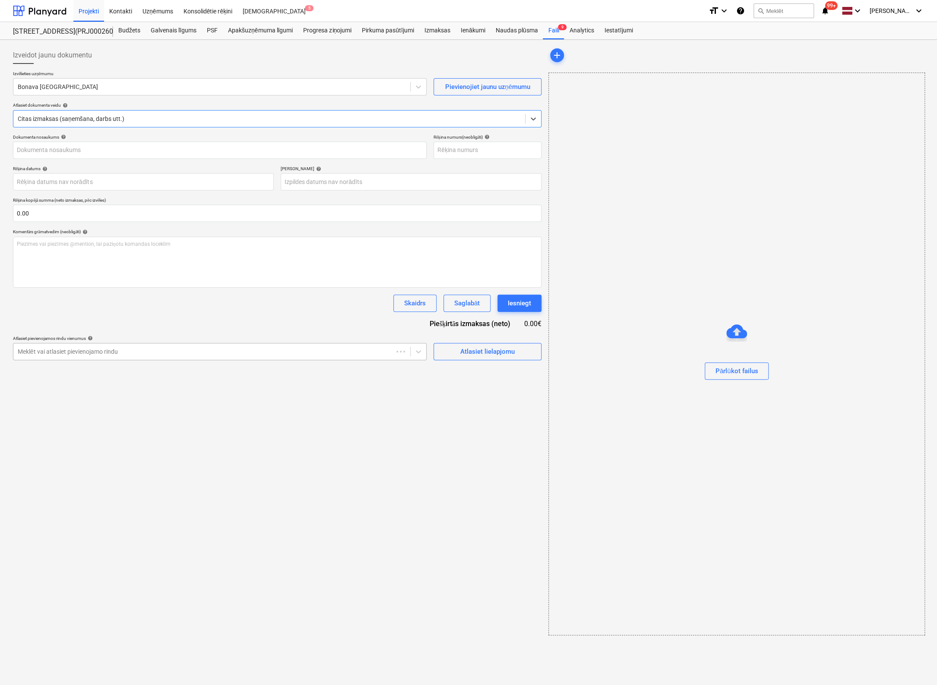
type input "40103423984"
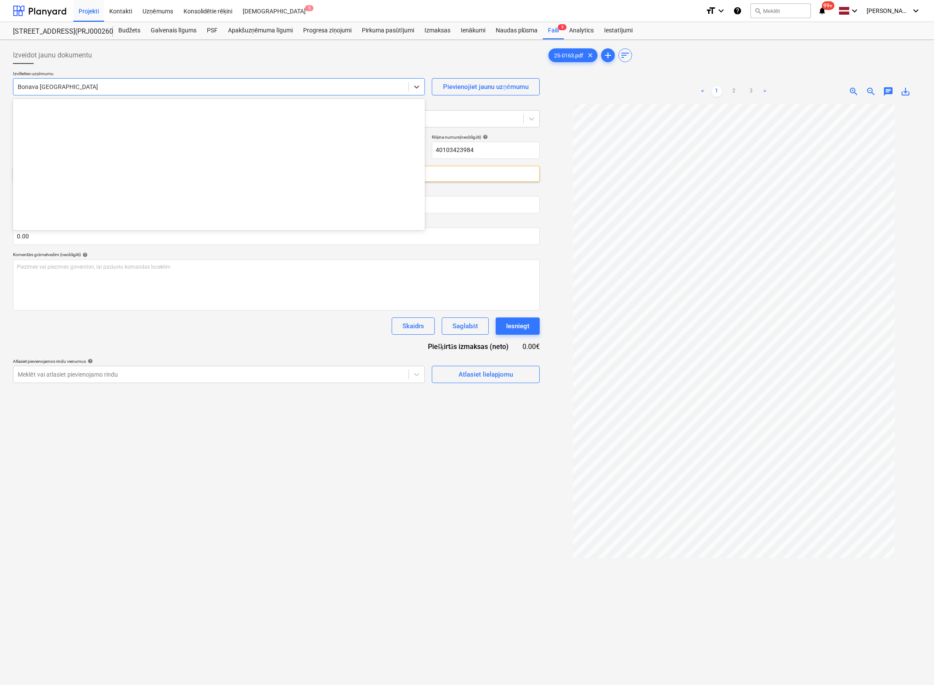
click at [164, 86] on div at bounding box center [211, 86] width 386 height 9
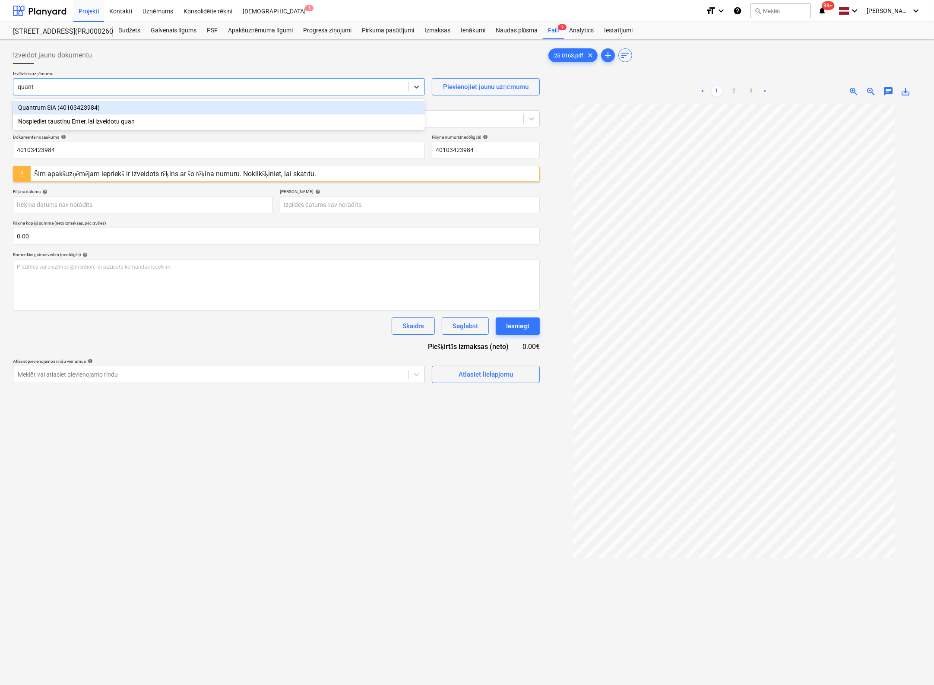
type input "quantr"
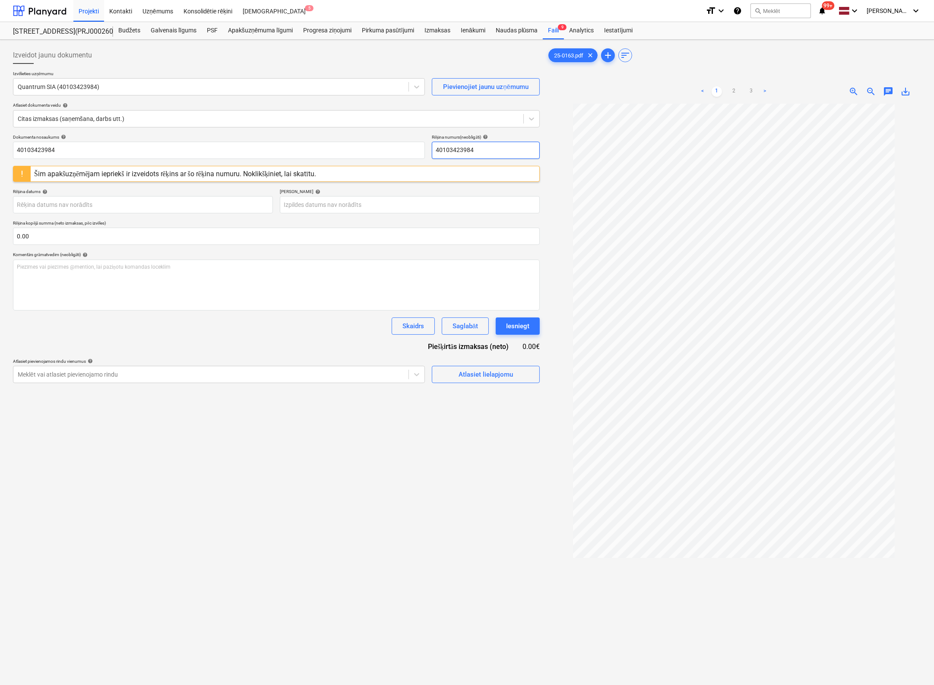
drag, startPoint x: 491, startPoint y: 147, endPoint x: 318, endPoint y: 166, distance: 174.5
click at [318, 166] on div "Dokumenta nosaukums help 40103423984 Rēķina numurs (neobligāti) help 4010342398…" at bounding box center [276, 258] width 527 height 249
drag, startPoint x: 488, startPoint y: 150, endPoint x: 309, endPoint y: 165, distance: 179.3
click at [308, 165] on div "Dokumenta nosaukums help 40103423984 Rēķina numurs (neobligāti) help qt 08/25-0…" at bounding box center [276, 258] width 527 height 249
type input "qt 08/25-0163"
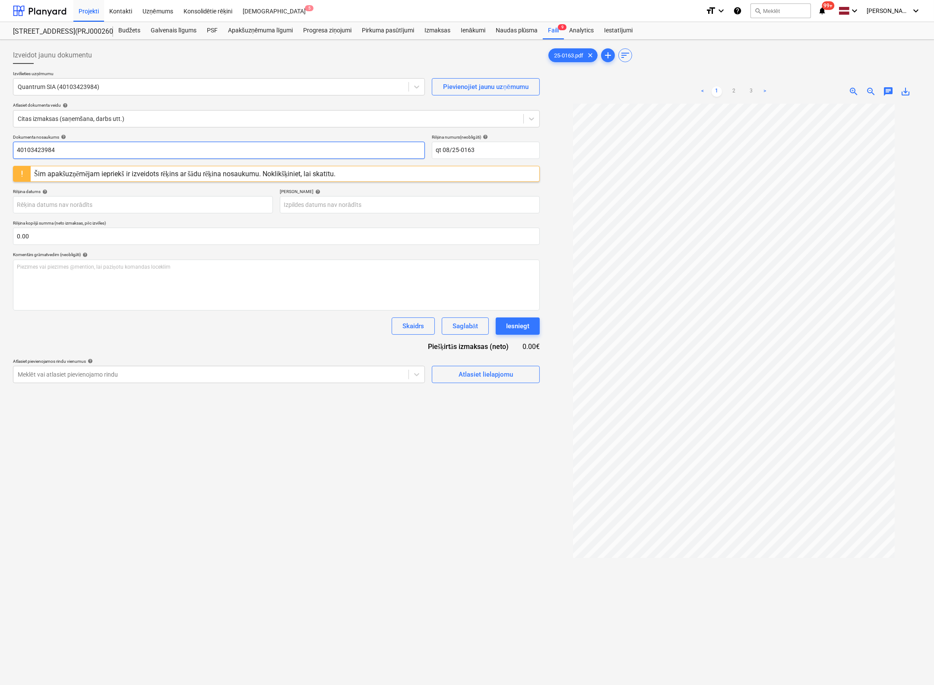
drag, startPoint x: 119, startPoint y: 149, endPoint x: -57, endPoint y: 163, distance: 176.2
click at [0, 163] on html "Projekti Kontakti Uzņēmums Konsolidētie rēķini Iesūtne 5 format_size keyboard_a…" at bounding box center [467, 342] width 934 height 685
paste input "qt 08/25-0163"
type input "qt 08/25-0163"
click at [122, 205] on body "Projekti Kontakti Uzņēmums Konsolidētie rēķini Iesūtne 5 format_size keyboard_a…" at bounding box center [467, 342] width 934 height 685
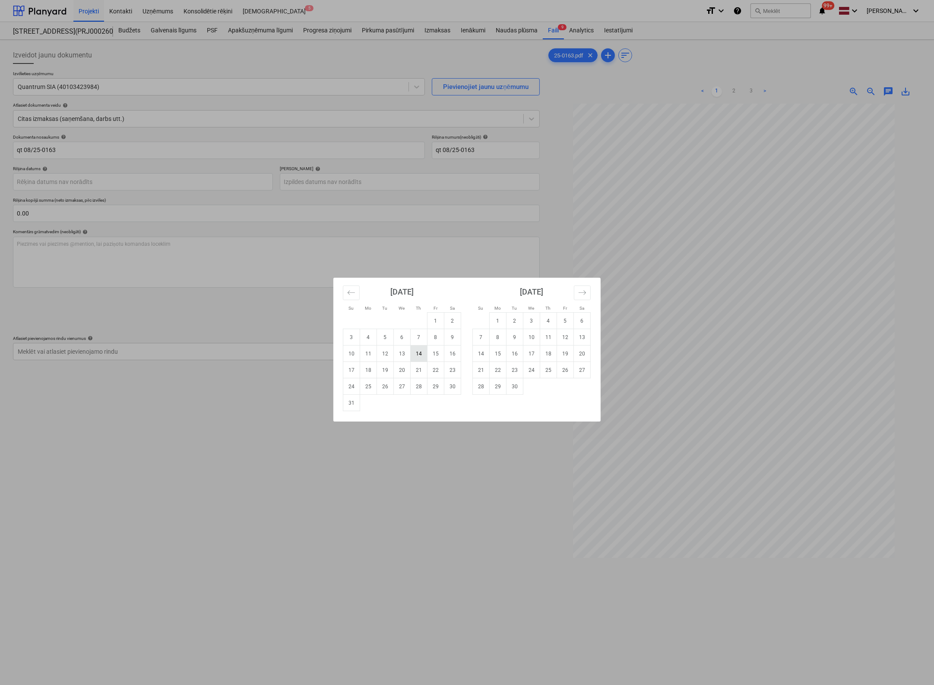
click at [419, 356] on td "14" at bounding box center [418, 353] width 17 height 16
type input "[DATE]"
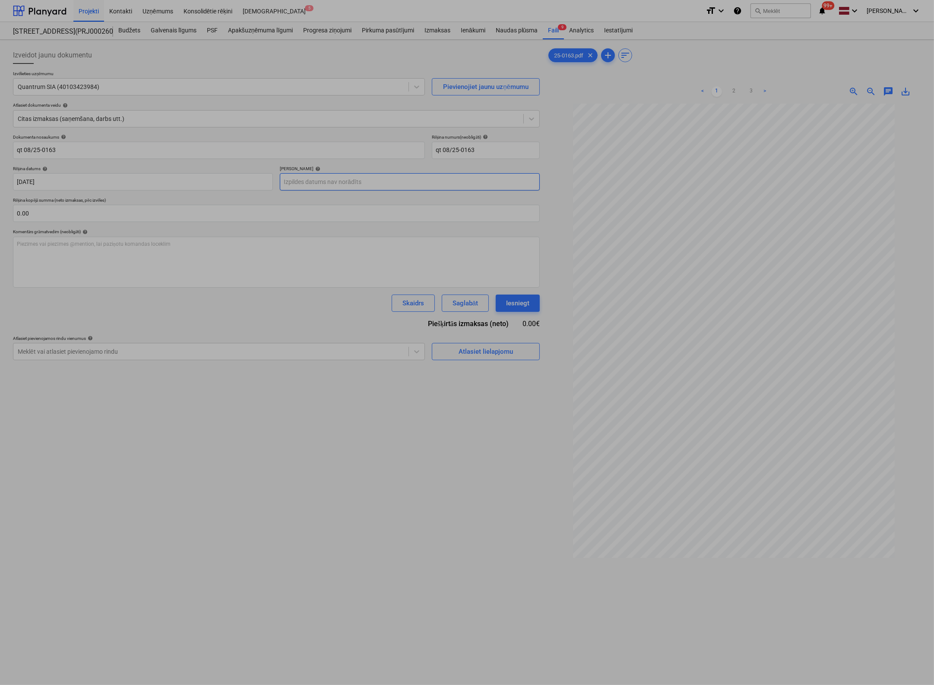
click at [397, 185] on body "Projekti Kontakti Uzņēmums Konsolidētie rēķini Iesūtne 5 format_size keyboard_a…" at bounding box center [467, 342] width 934 height 685
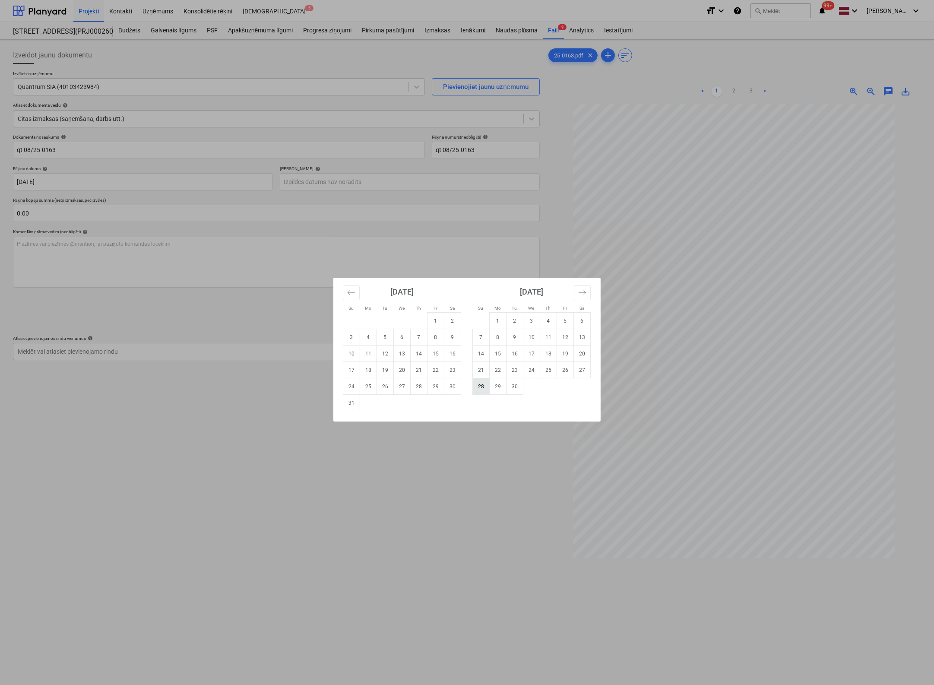
click at [482, 387] on td "28" at bounding box center [481, 386] width 17 height 16
type input "[DATE]"
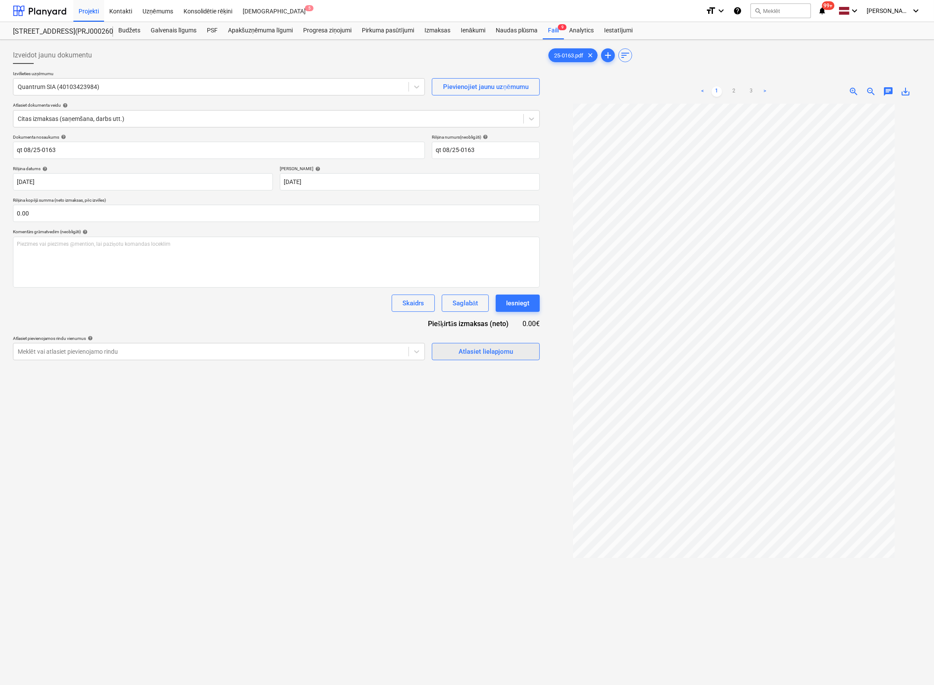
click at [467, 351] on div "Atlasiet lielapjomu" at bounding box center [485, 351] width 54 height 11
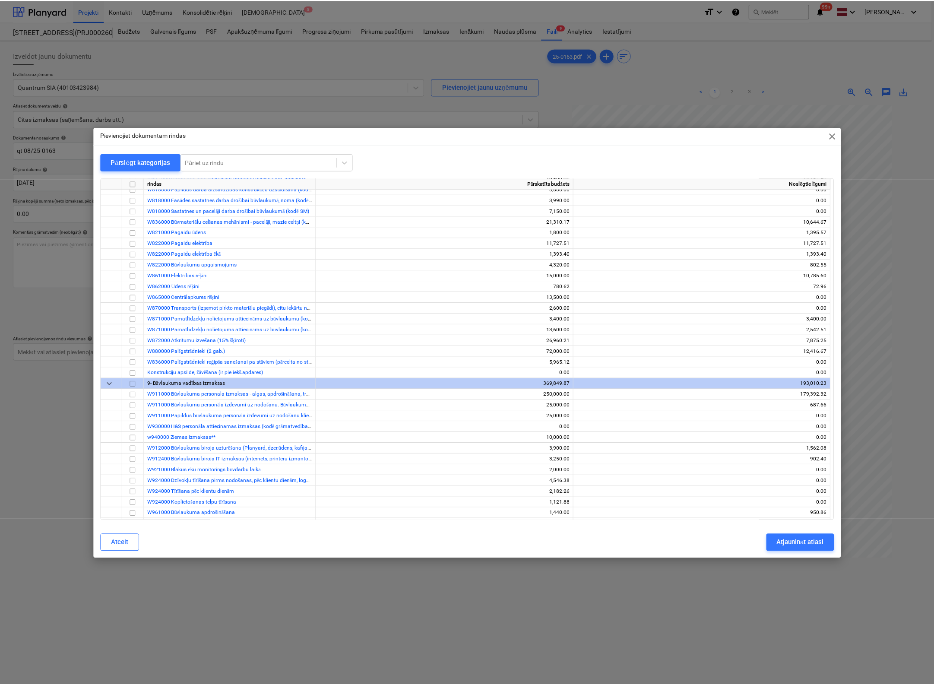
scroll to position [1683, 0]
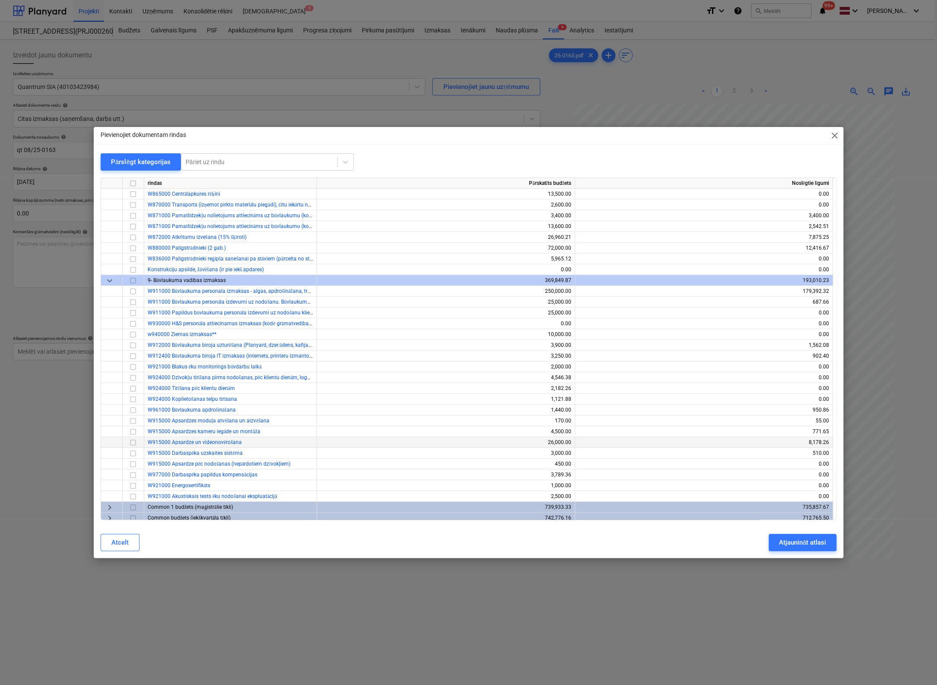
click at [131, 442] on input "checkbox" at bounding box center [133, 442] width 10 height 10
click at [789, 540] on div "Atjaunināt atlasi" at bounding box center [802, 542] width 47 height 11
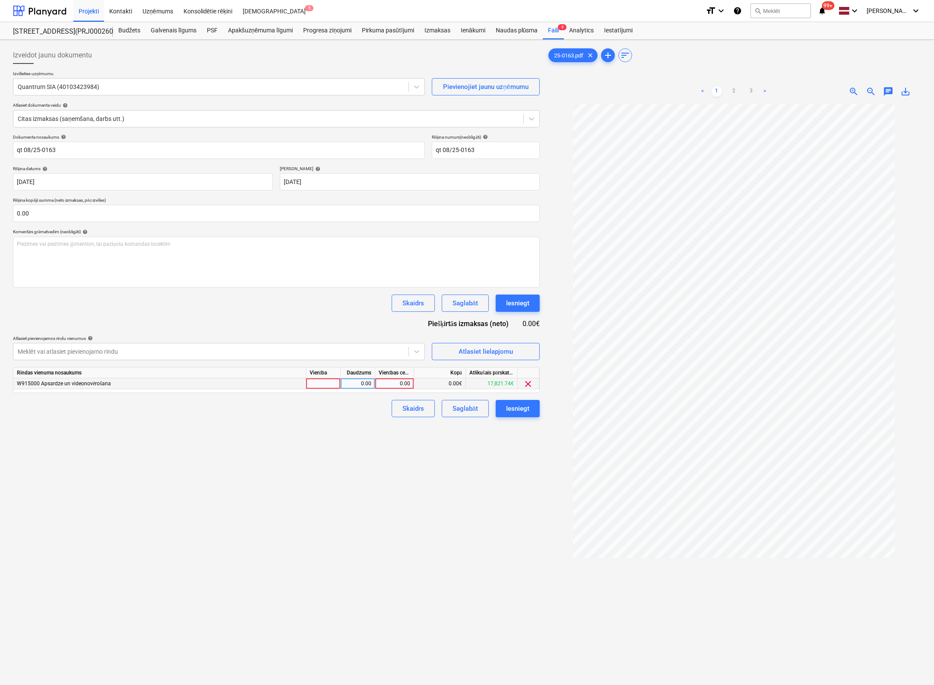
click at [400, 381] on div "0.00" at bounding box center [395, 383] width 32 height 11
type input "74.44"
click at [417, 485] on div "Izveidot jaunu dokumentu Izvēlieties uzņēmumu Quantrum SIA (40103423984) Pievie…" at bounding box center [276, 405] width 534 height 724
click at [521, 409] on div "Iesniegt" at bounding box center [517, 408] width 23 height 11
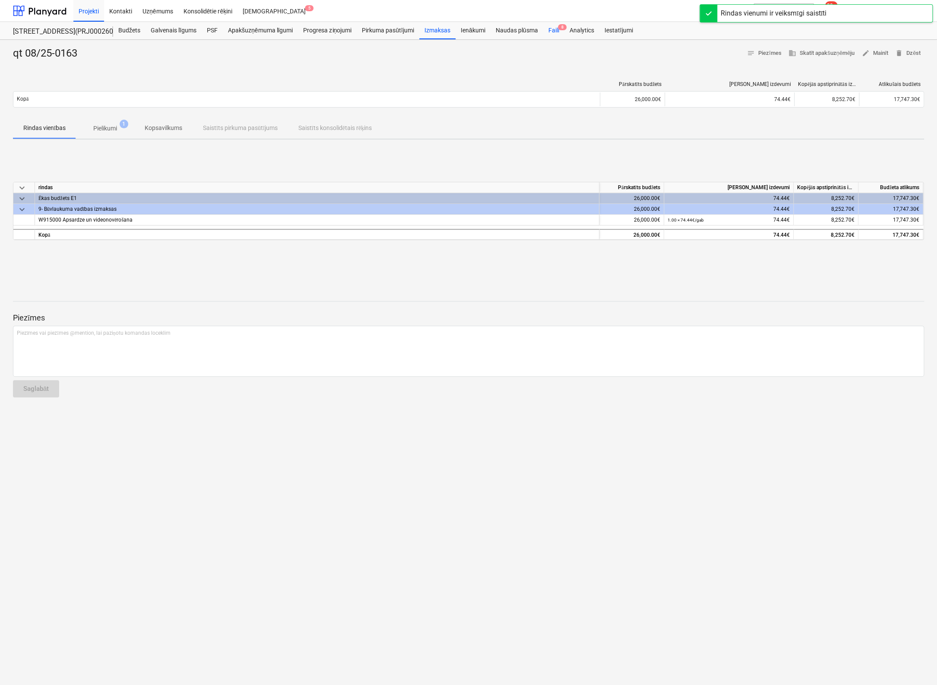
click at [551, 29] on div "Faili 8" at bounding box center [553, 30] width 21 height 17
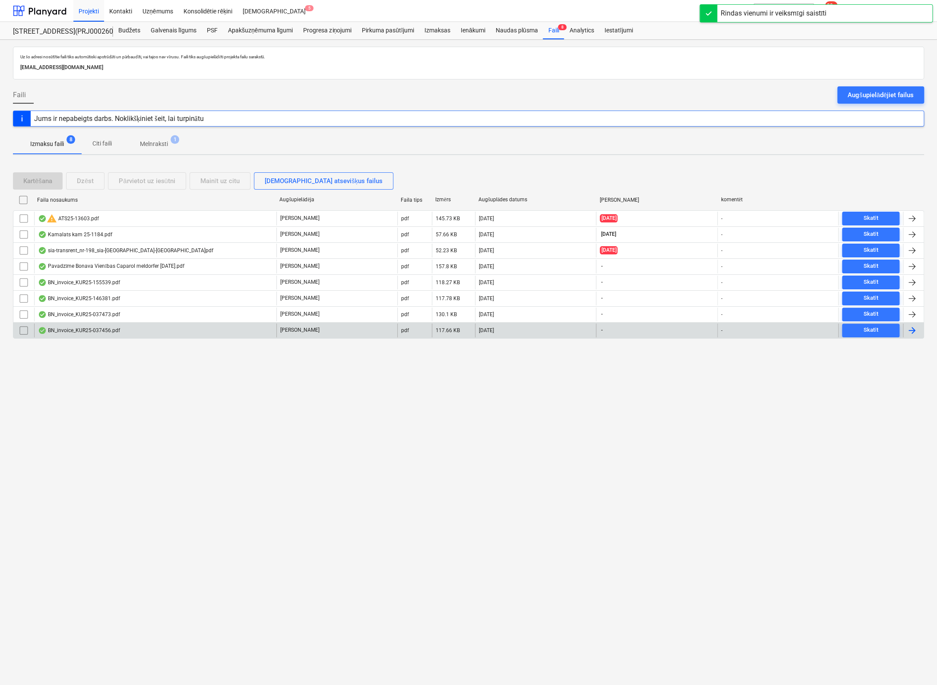
click at [67, 330] on div "BN_invoice_KUR25-037456.pdf" at bounding box center [79, 330] width 82 height 7
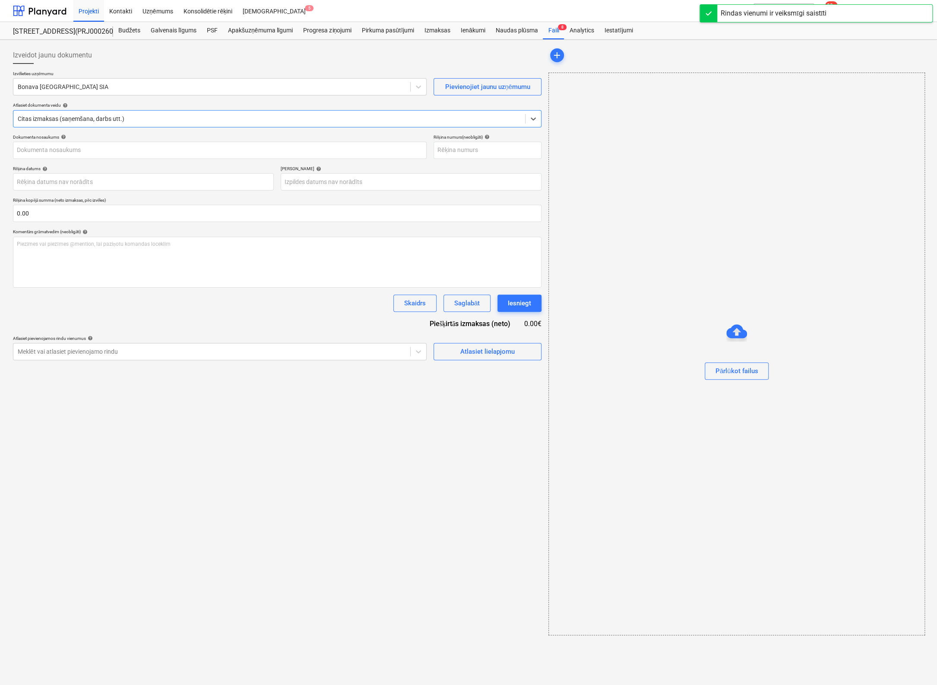
type input "KUR25-037456"
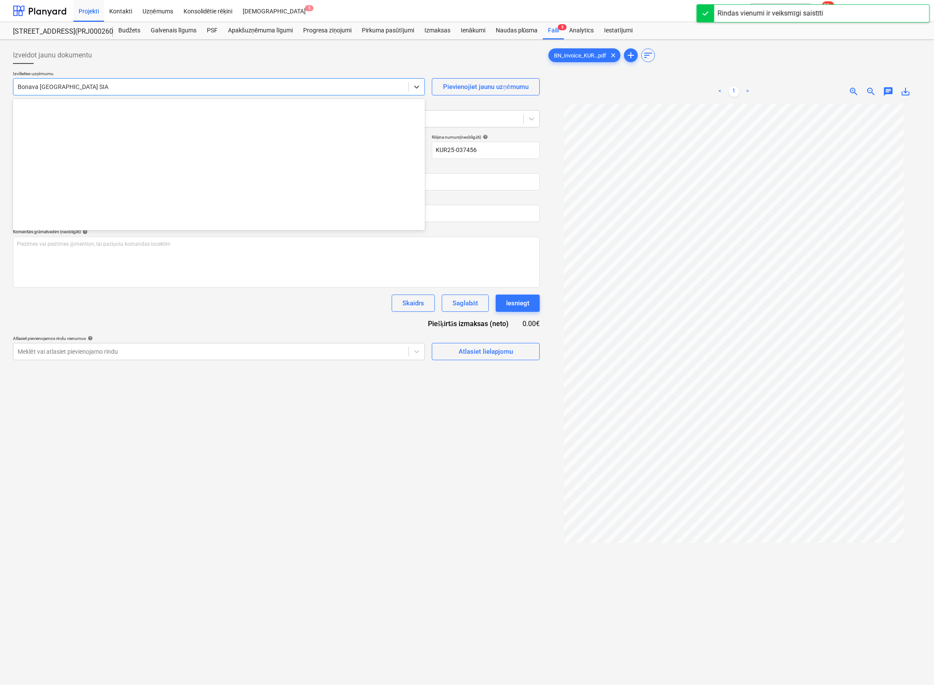
click at [131, 89] on div at bounding box center [211, 86] width 386 height 9
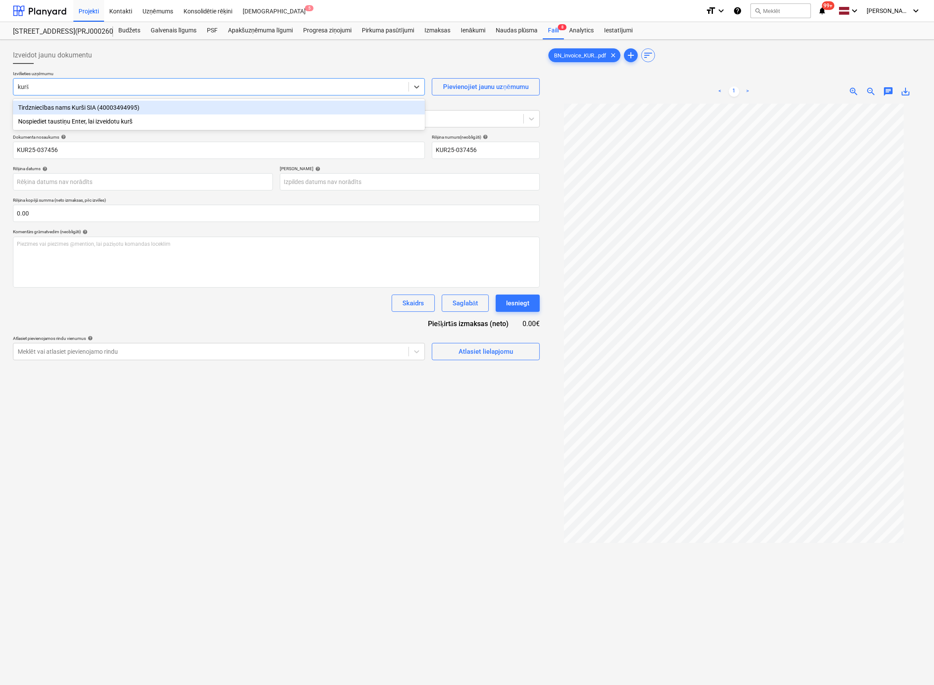
type input "kurši"
click at [120, 110] on div "Tirdzniecības nams Kurši SIA (40003494995)" at bounding box center [219, 108] width 412 height 14
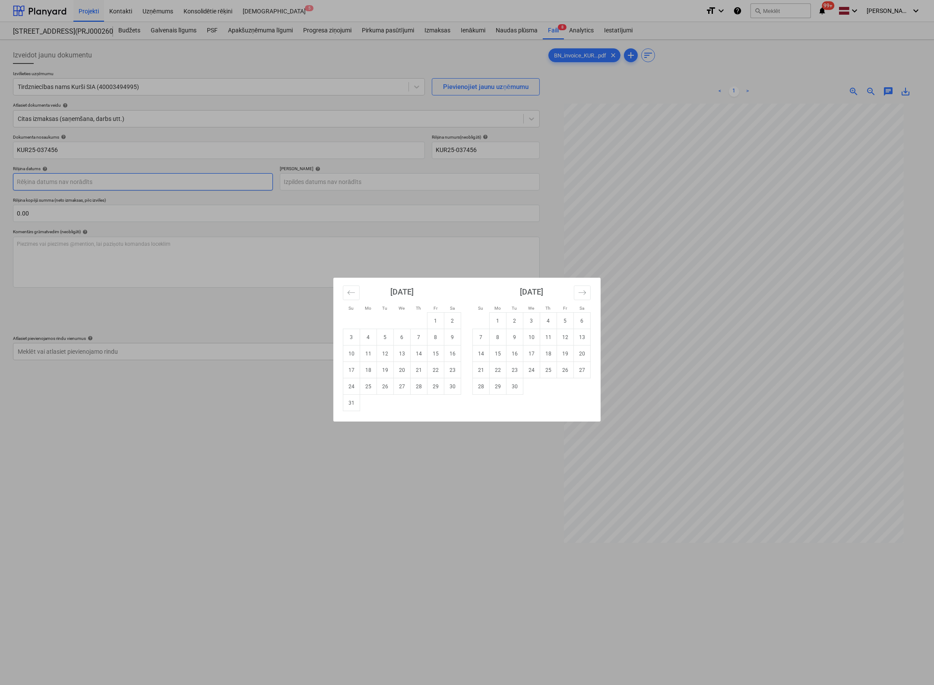
click at [189, 182] on body "Projekti Kontakti Uzņēmums Konsolidētie rēķini Iesūtne 5 format_size keyboard_a…" at bounding box center [467, 342] width 934 height 685
click at [431, 355] on td "15" at bounding box center [435, 353] width 17 height 16
type input "[DATE]"
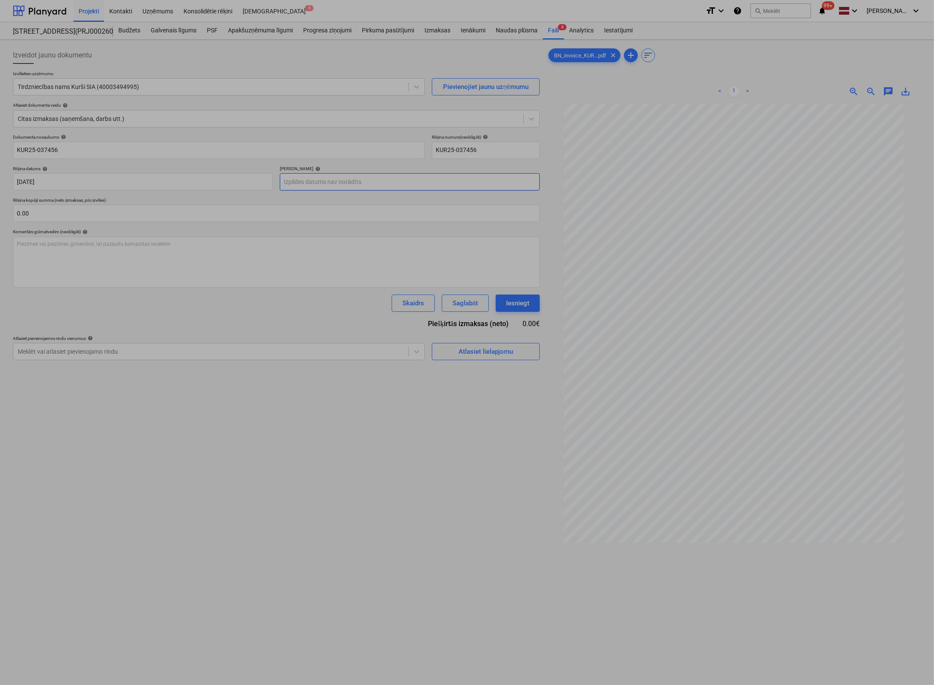
click at [304, 184] on body "Projekti Kontakti Uzņēmums Konsolidētie rēķini Iesūtne 5 format_size keyboard_a…" at bounding box center [467, 342] width 934 height 685
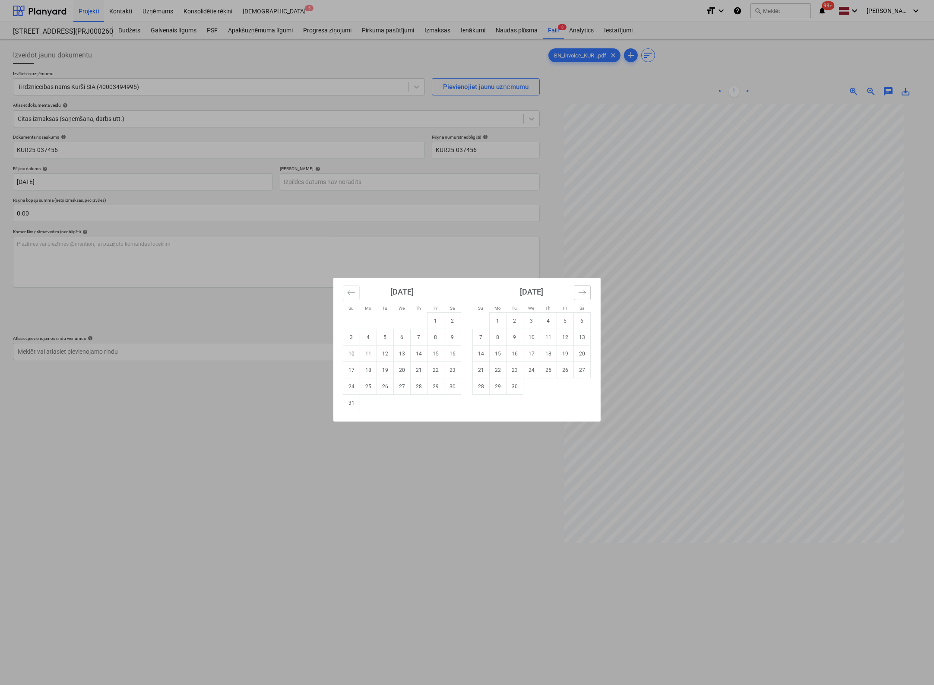
click at [587, 291] on button "Move forward to switch to the next month." at bounding box center [582, 292] width 17 height 15
click at [585, 291] on icon "Move forward to switch to the next month." at bounding box center [582, 292] width 8 height 8
click at [584, 291] on icon "Move forward to switch to the next month." at bounding box center [581, 292] width 7 height 4
click at [578, 338] on td "13" at bounding box center [582, 337] width 17 height 16
type input "[DATE]"
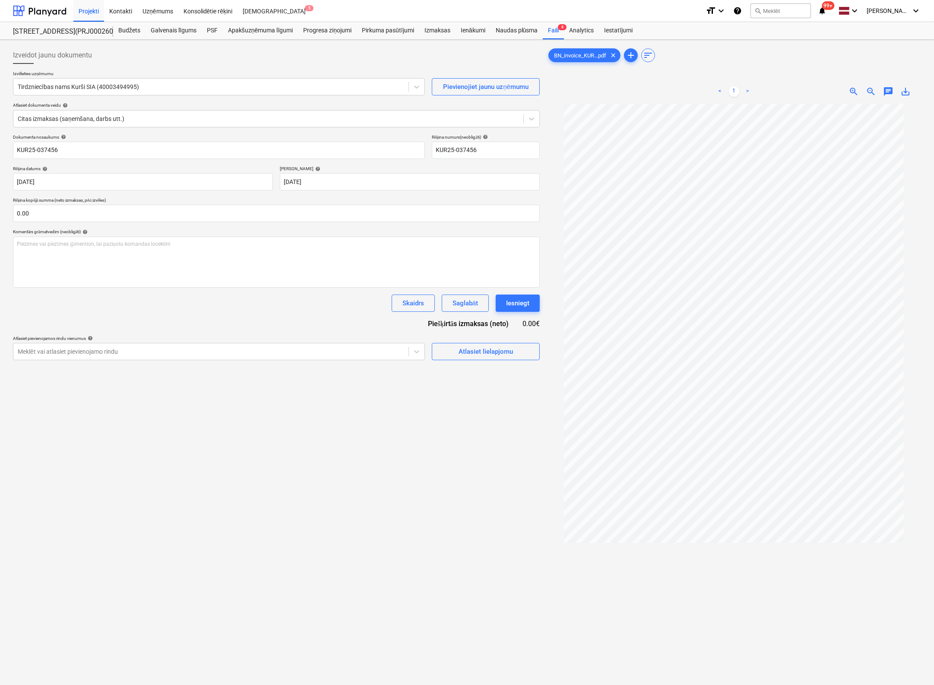
click at [280, 405] on div "Izveidot jaunu dokumentu Izvēlieties uzņēmumu Tirdzniecības nams Kurši SIA (400…" at bounding box center [276, 405] width 534 height 724
click at [482, 353] on div "Atlasiet lielapjomu" at bounding box center [485, 351] width 54 height 11
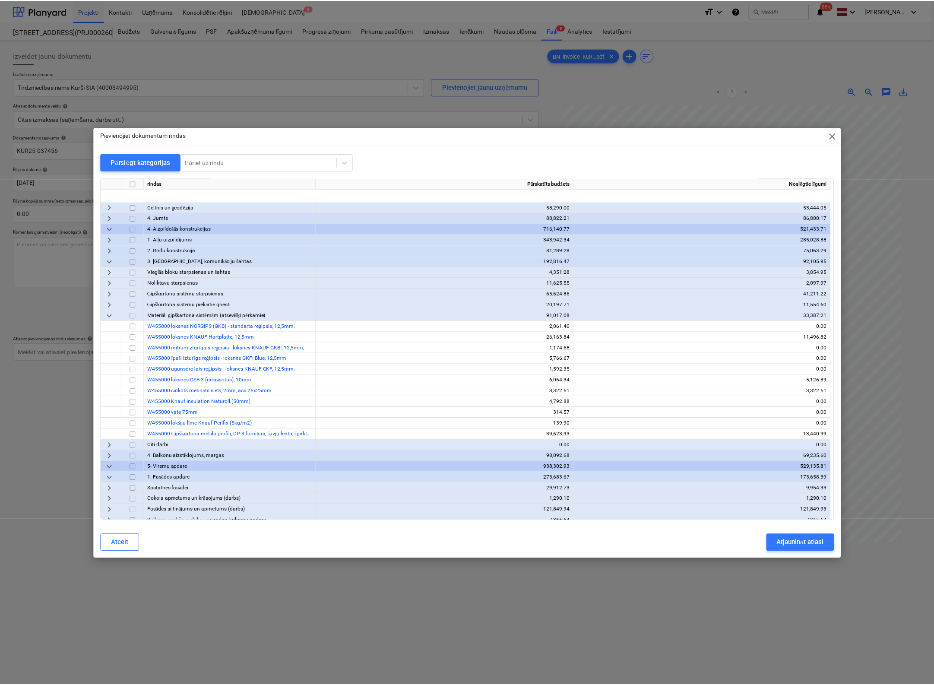
scroll to position [388, 0]
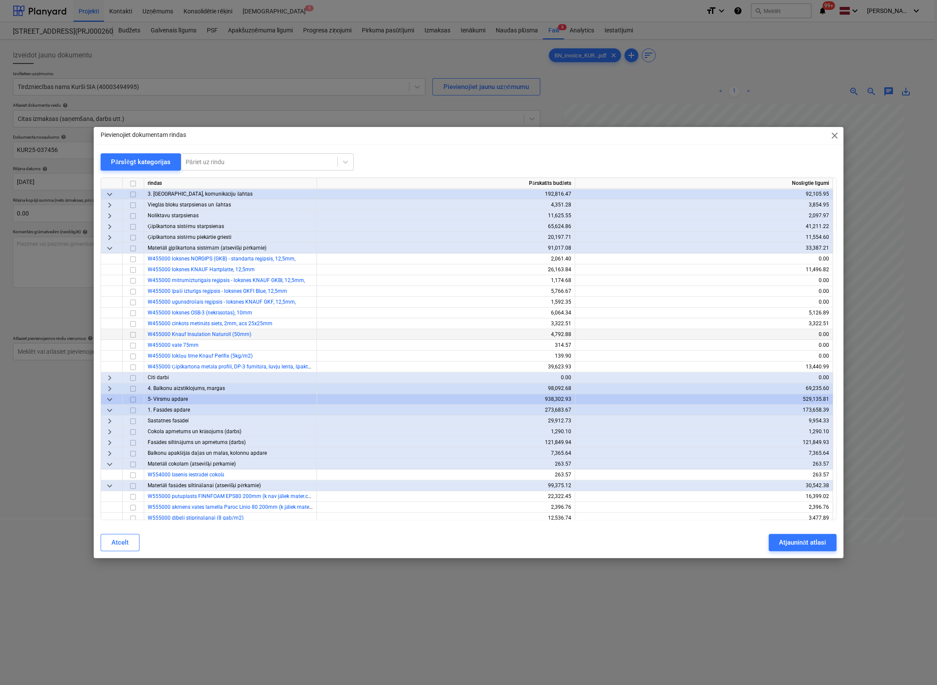
click at [130, 334] on input "checkbox" at bounding box center [133, 334] width 10 height 10
click at [808, 544] on div "Atjaunināt atlasi" at bounding box center [802, 542] width 47 height 11
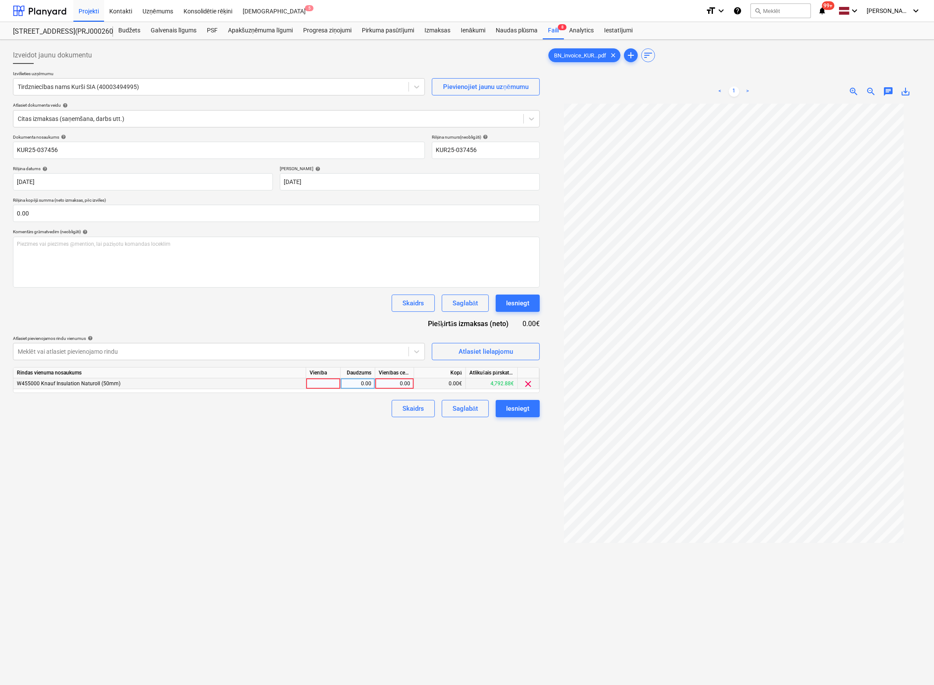
click at [398, 383] on div "0.00" at bounding box center [395, 383] width 32 height 11
type input "61.46"
click at [407, 494] on div "Izveidot jaunu dokumentu Izvēlieties uzņēmumu Tirdzniecības nams Kurši SIA (400…" at bounding box center [276, 405] width 534 height 724
click at [521, 404] on div "Iesniegt" at bounding box center [517, 408] width 23 height 11
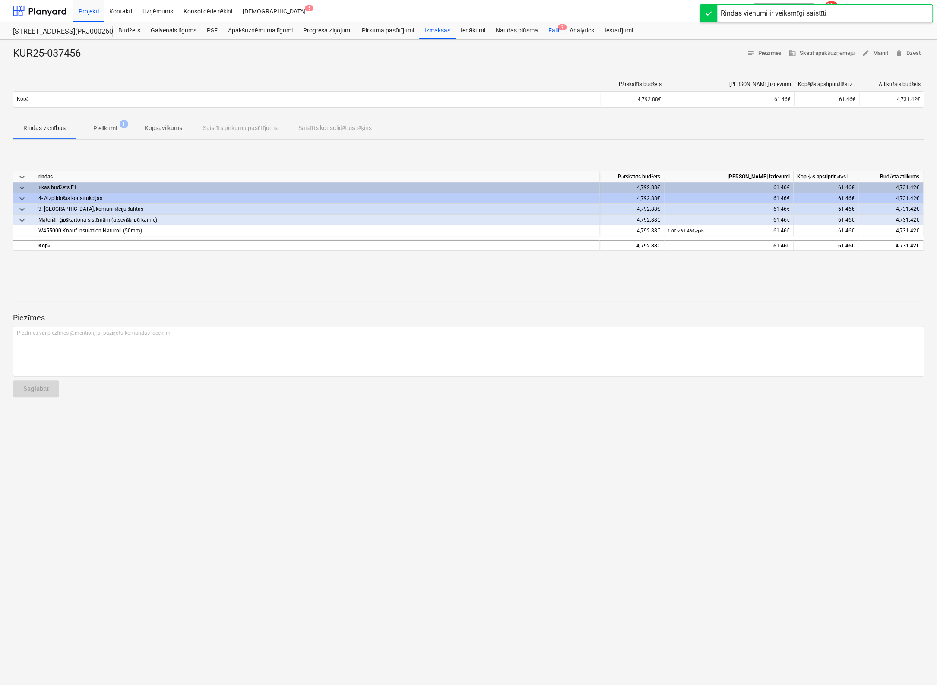
click at [554, 28] on div "Faili 7" at bounding box center [553, 30] width 21 height 17
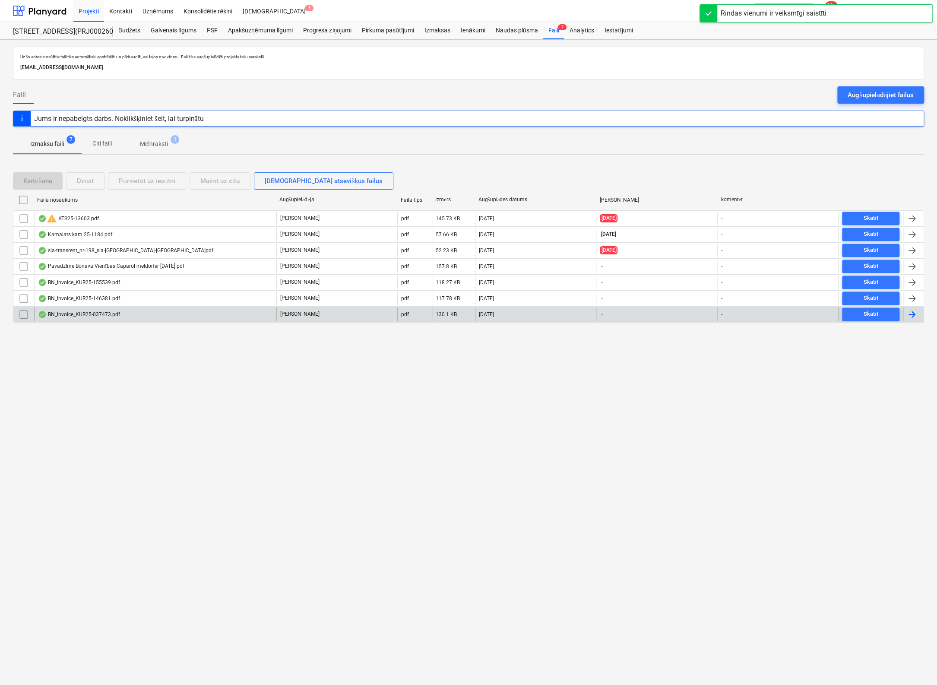
click at [76, 311] on div "BN_invoice_KUR25-037473.pdf" at bounding box center [79, 314] width 82 height 7
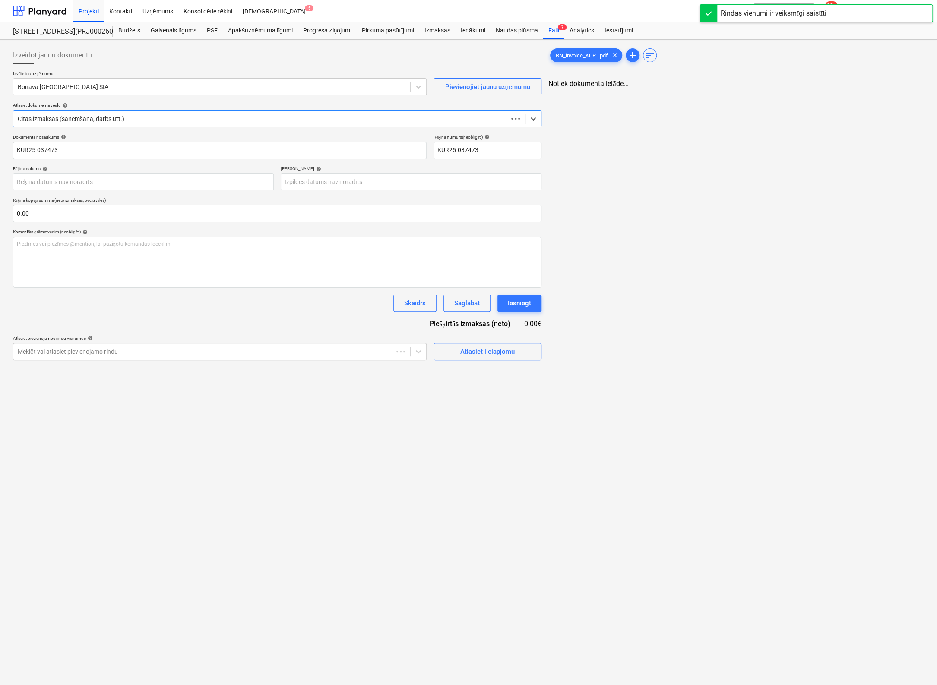
type input "KUR25-037473"
click at [220, 86] on div at bounding box center [211, 86] width 386 height 9
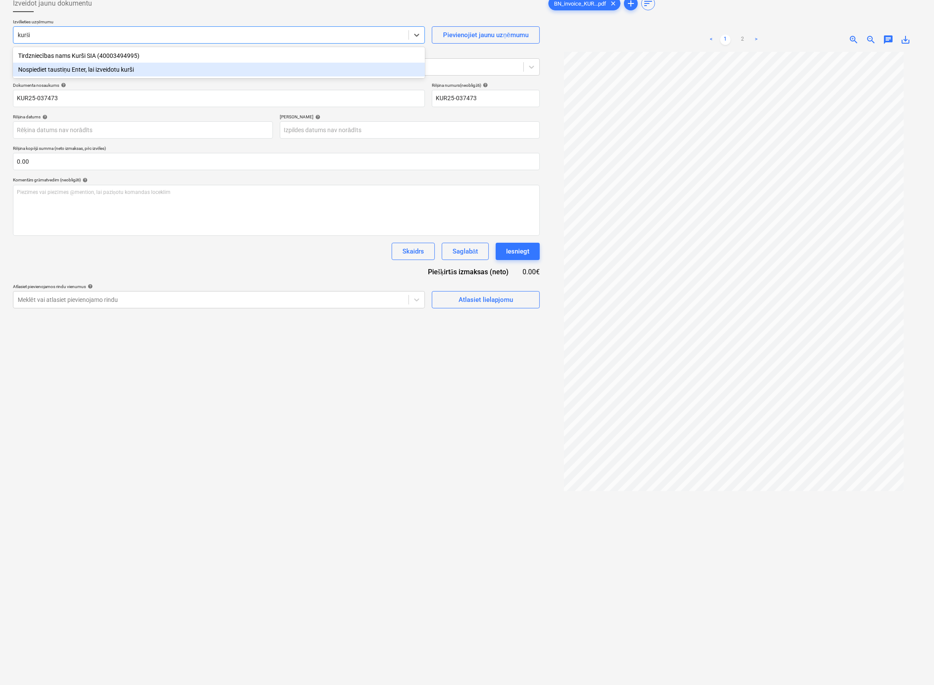
scroll to position [86, 0]
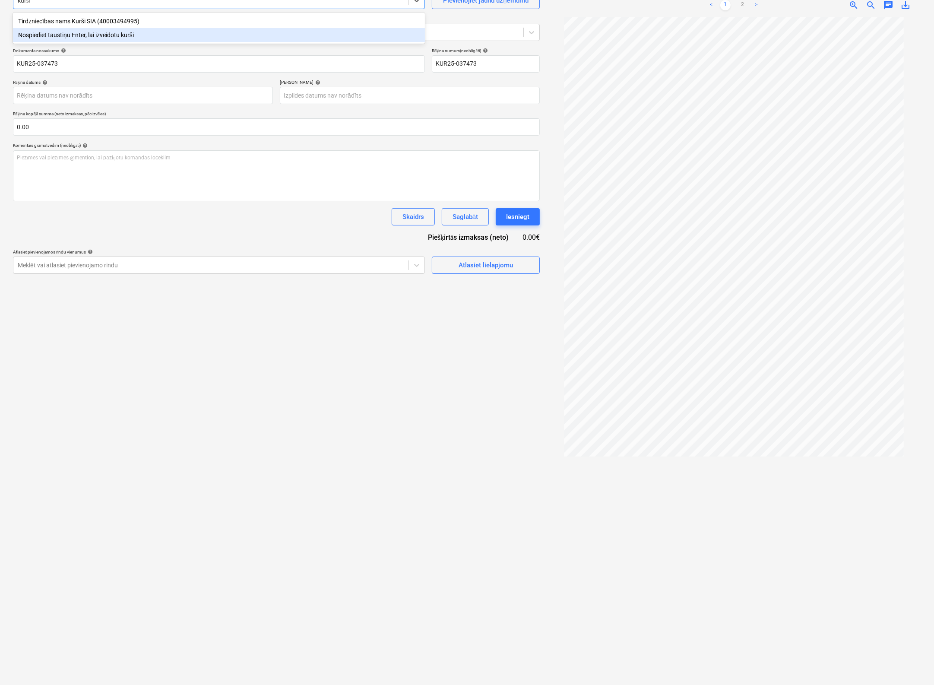
type input "kurši"
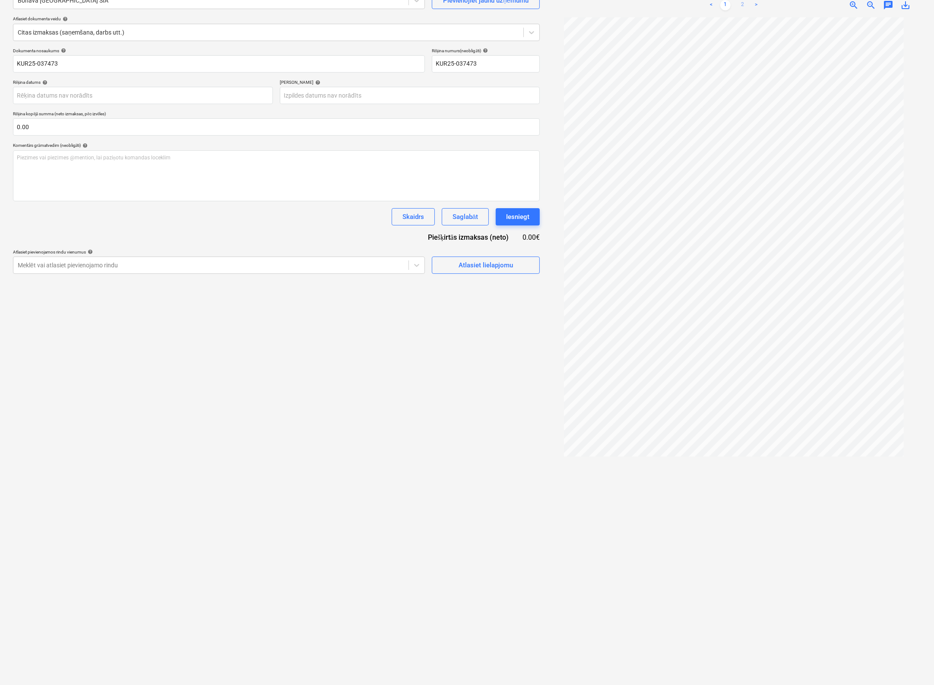
click at [743, 3] on link "2" at bounding box center [742, 5] width 10 height 10
click at [712, 4] on link "<" at bounding box center [711, 5] width 10 height 10
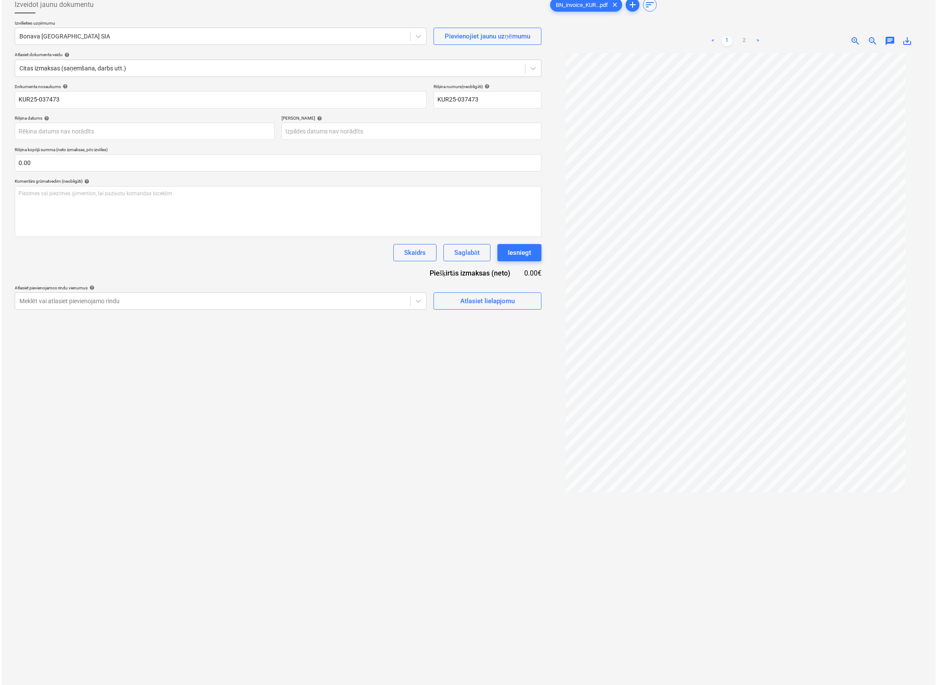
scroll to position [0, 0]
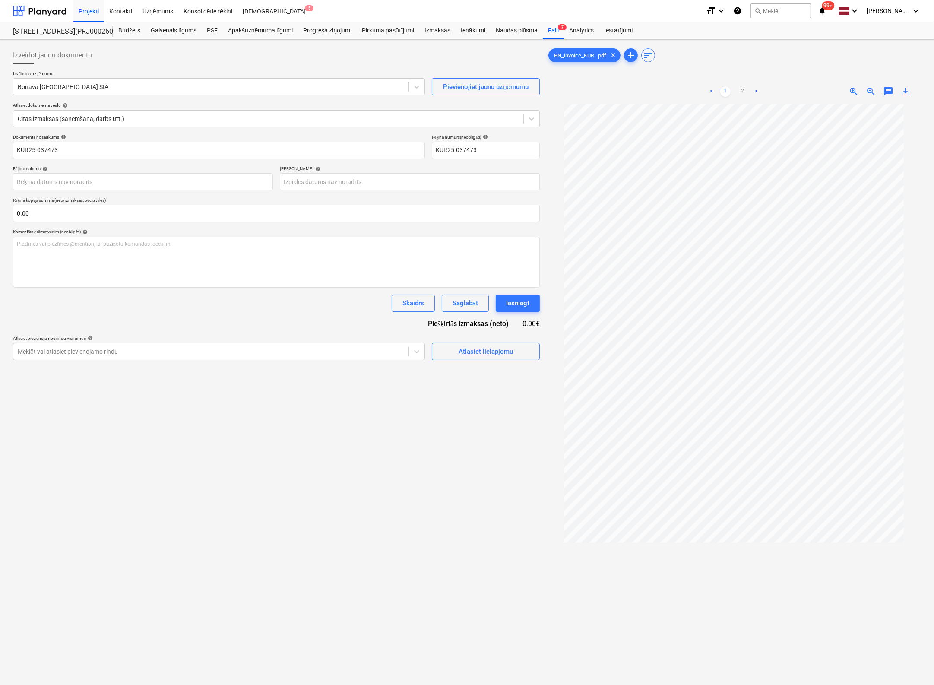
click at [907, 90] on span "save_alt" at bounding box center [905, 91] width 10 height 10
click at [432, 438] on div "Izveidot jaunu dokumentu Izvēlieties uzņēmumu Bonava Latvija SIA Pievienojiet j…" at bounding box center [276, 405] width 534 height 724
click at [556, 31] on div "Faili 7" at bounding box center [553, 30] width 21 height 17
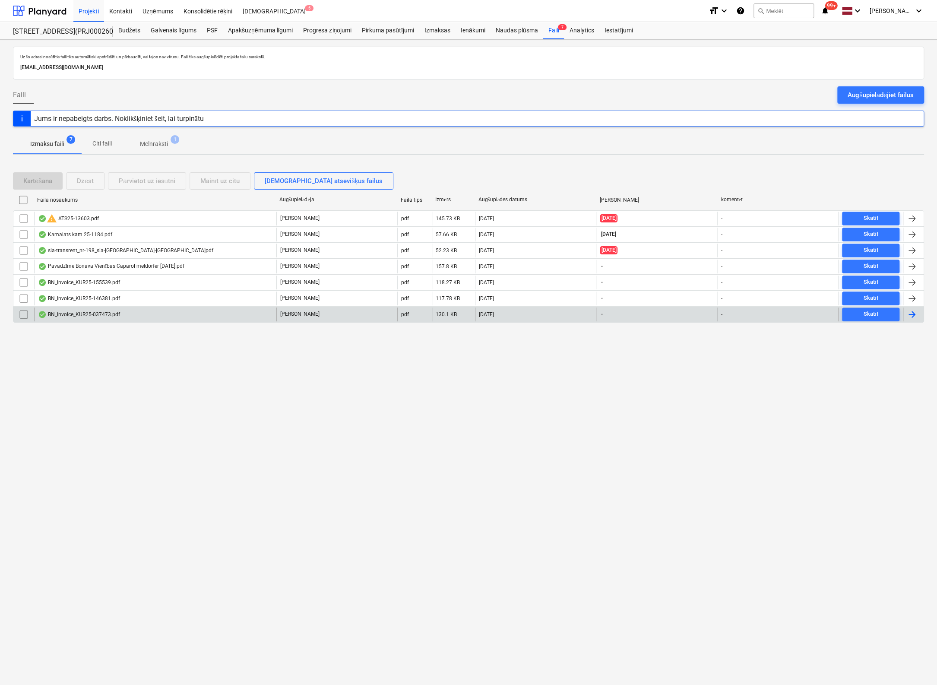
click at [25, 312] on input "checkbox" at bounding box center [24, 314] width 14 height 14
click at [92, 183] on div "Dzēst" at bounding box center [85, 180] width 17 height 11
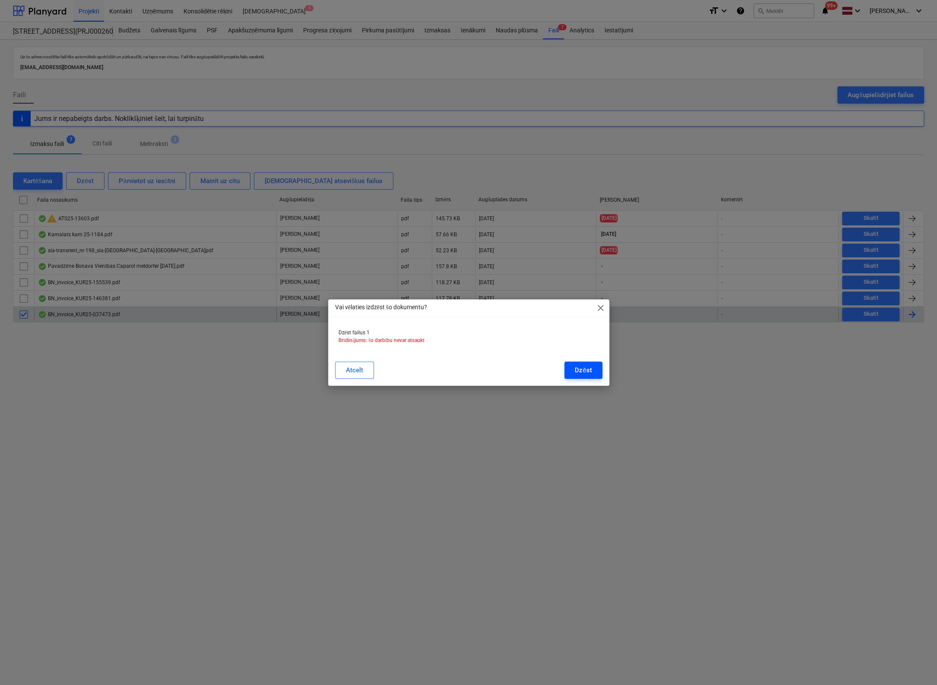
click at [594, 372] on button "Dzēst" at bounding box center [583, 369] width 38 height 17
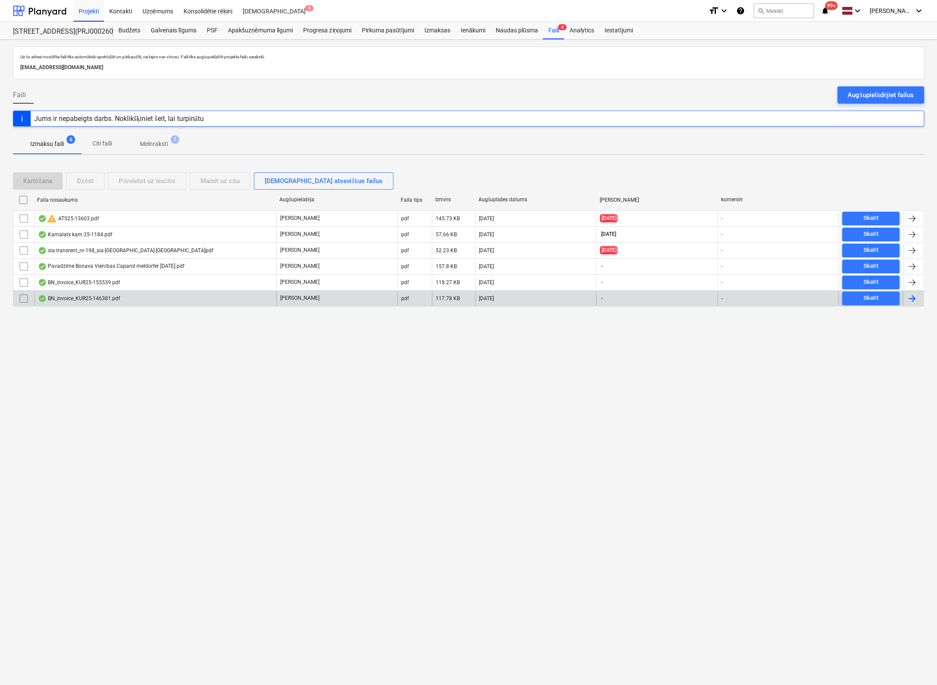
click at [81, 291] on div "BN_invoice_KUR25-146381.pdf" at bounding box center [155, 298] width 242 height 14
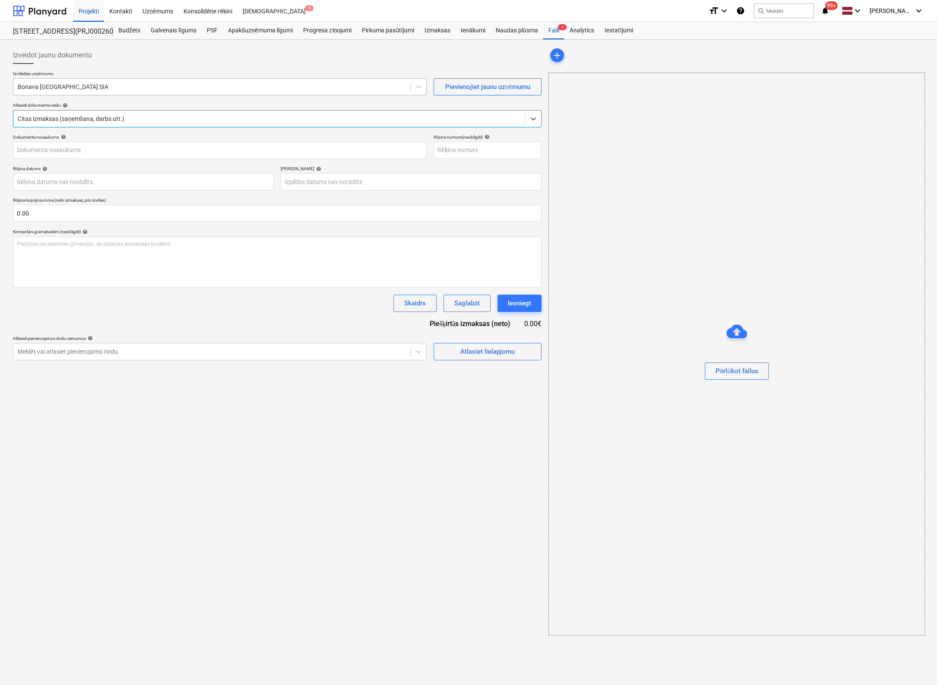
type input "KUR25-146381"
click at [192, 85] on div at bounding box center [212, 86] width 388 height 9
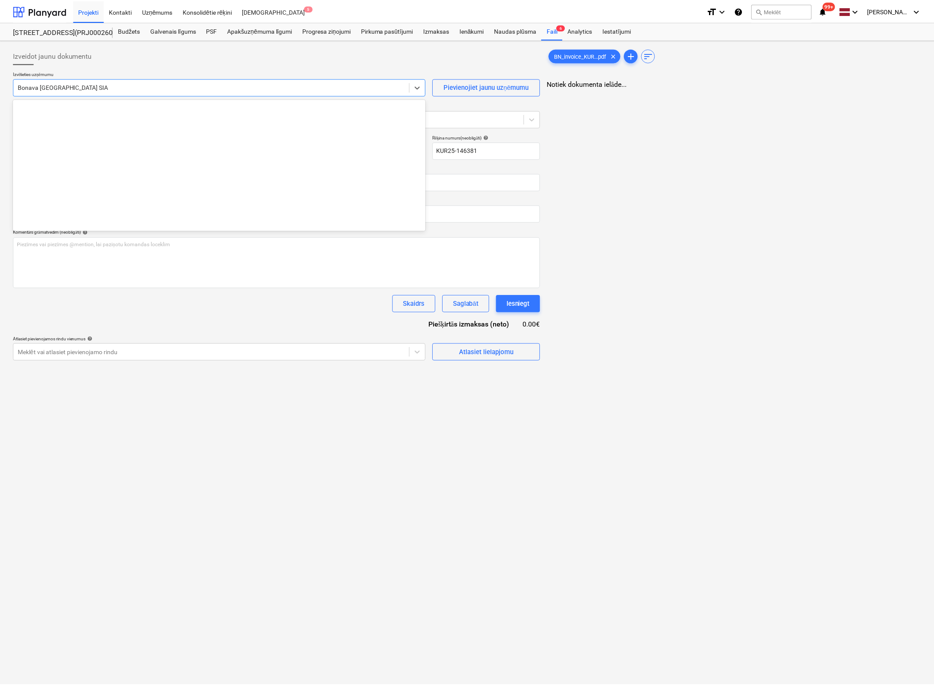
scroll to position [1586, 0]
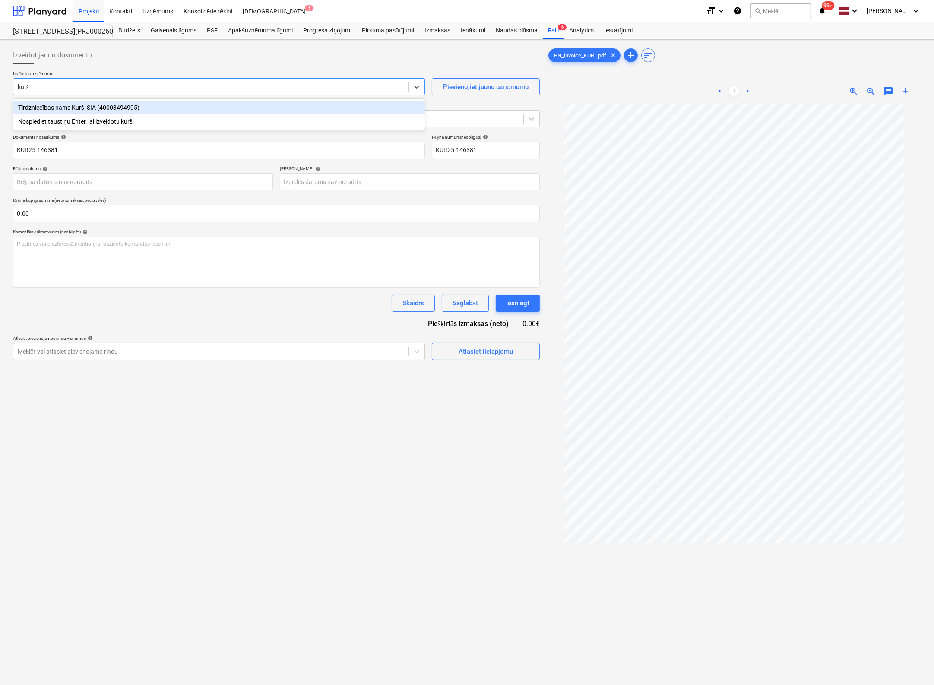
type input "kurši"
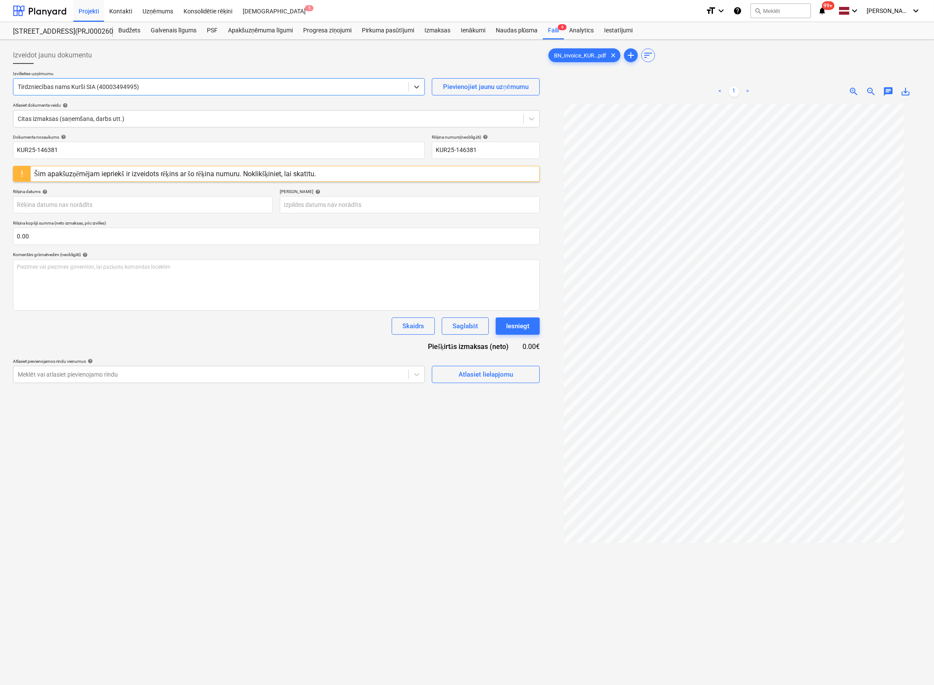
click at [271, 171] on div "Šim apakšuzņēmējam iepriekš ir izveidots rēķins ar šo rēķina numuru. Noklikšķin…" at bounding box center [175, 174] width 282 height 8
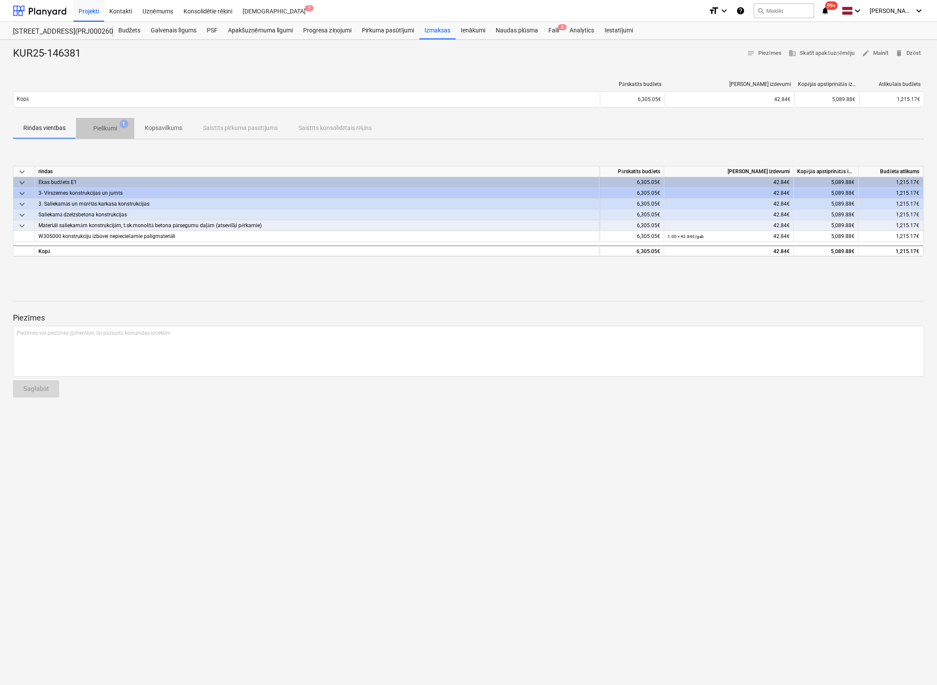
click at [107, 126] on p "Pielikumi" at bounding box center [105, 128] width 24 height 9
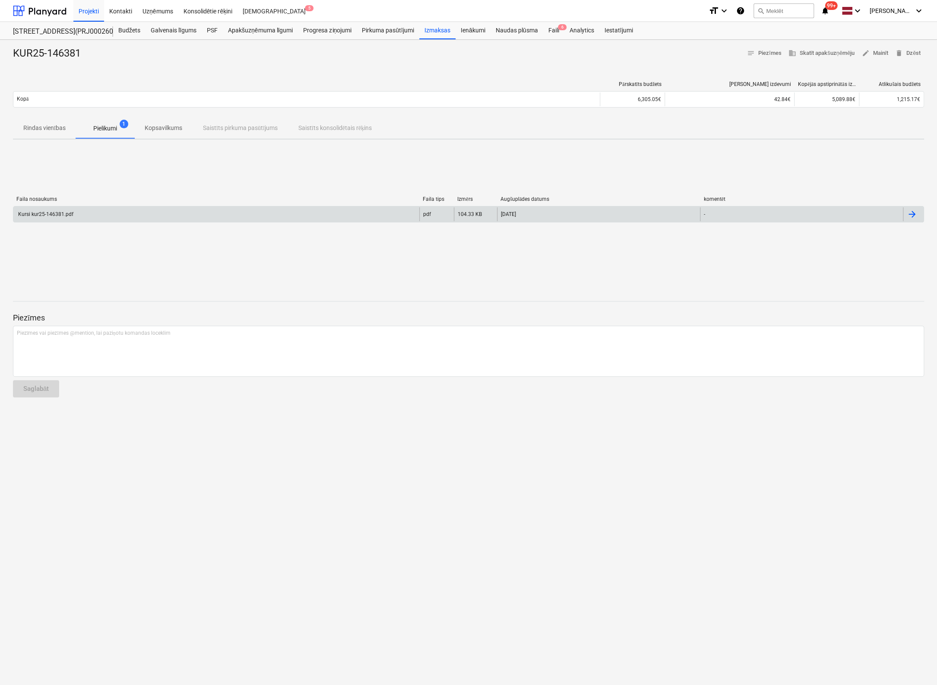
click at [63, 207] on div "Kursi kur25-146381.pdf" at bounding box center [216, 214] width 406 height 14
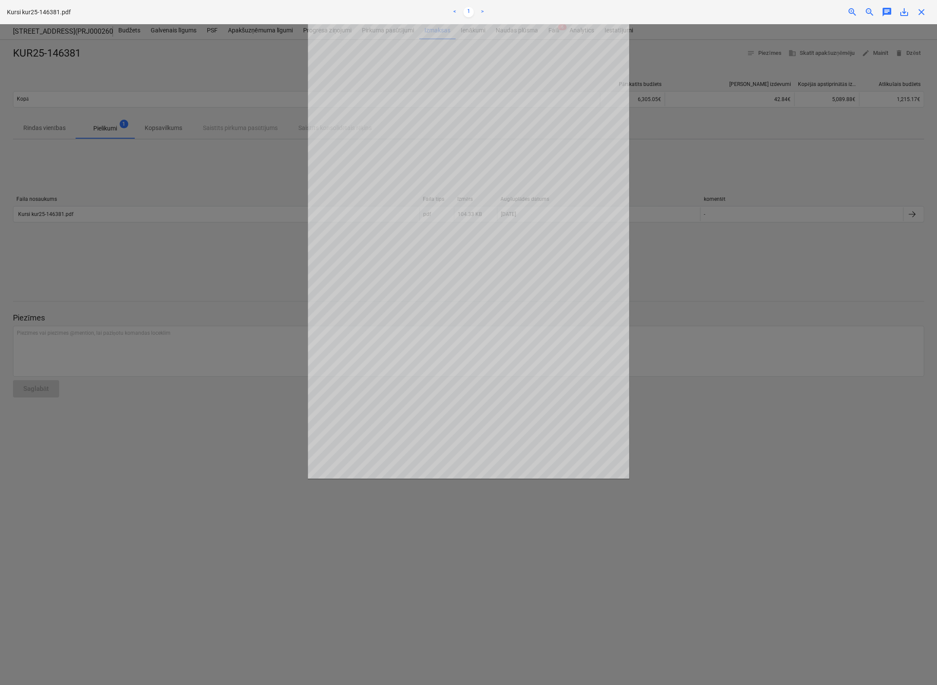
click at [923, 12] on span "close" at bounding box center [921, 12] width 10 height 10
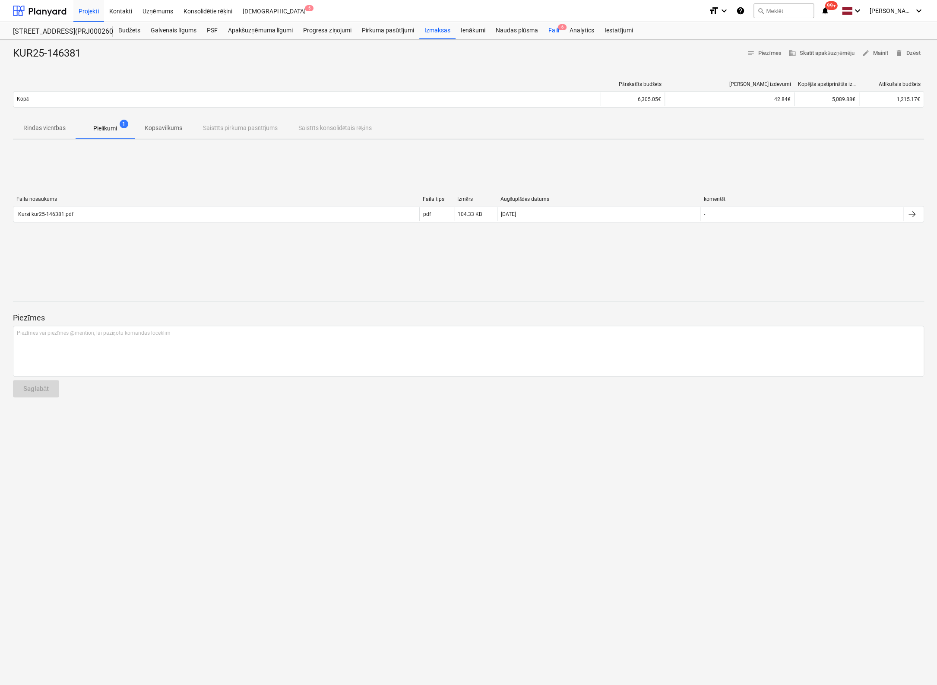
click at [555, 30] on div "Faili 6" at bounding box center [553, 30] width 21 height 17
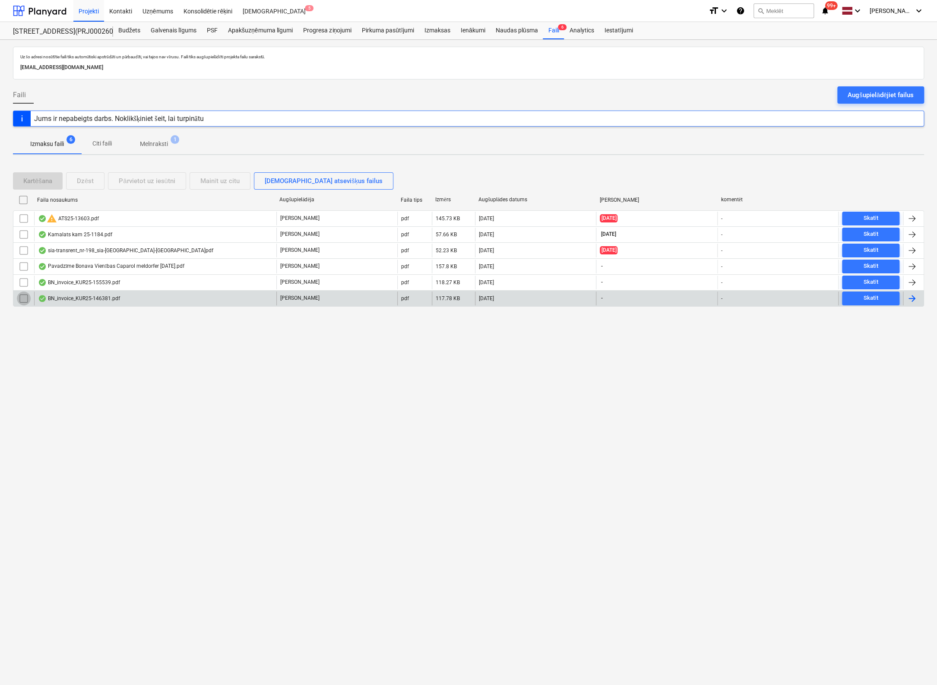
click at [24, 295] on input "checkbox" at bounding box center [24, 298] width 14 height 14
click at [91, 177] on div "Dzēst" at bounding box center [85, 180] width 17 height 11
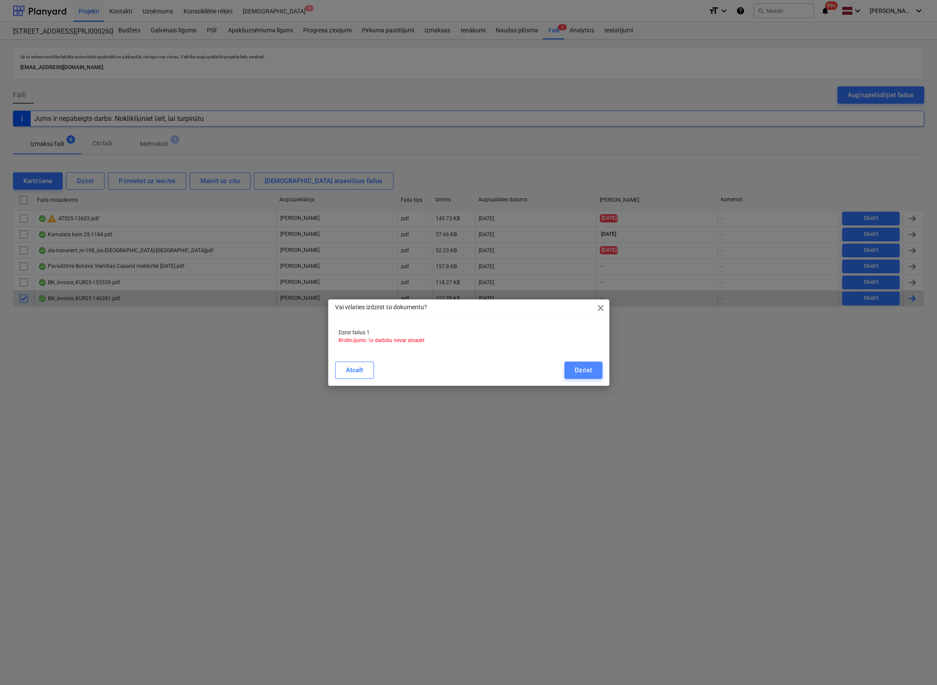
click at [577, 372] on div "Dzēst" at bounding box center [583, 369] width 17 height 11
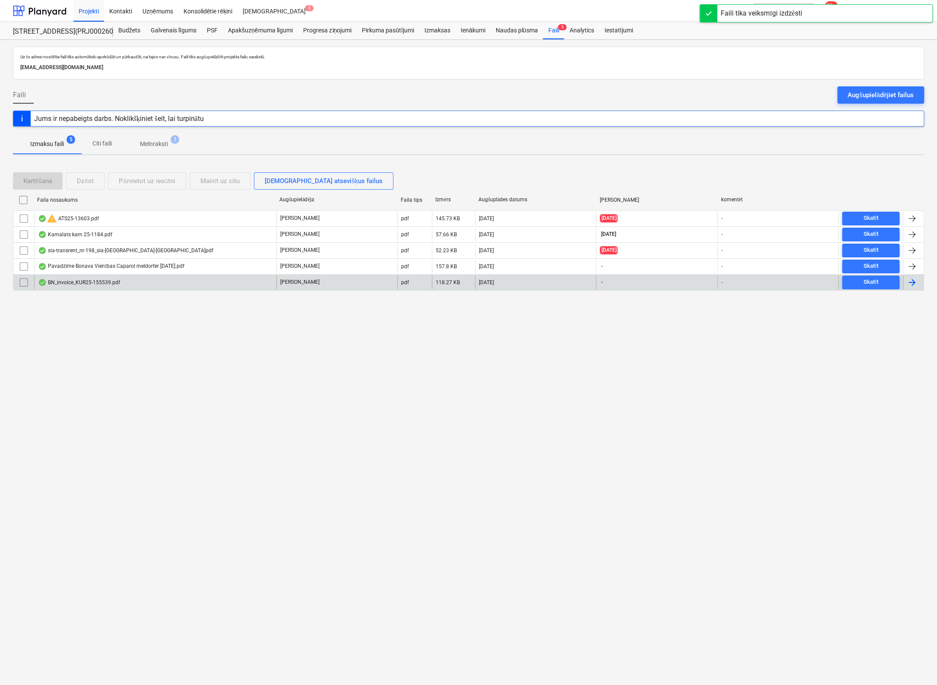
click at [76, 280] on div "BN_invoice_KUR25-155539.pdf" at bounding box center [79, 282] width 82 height 7
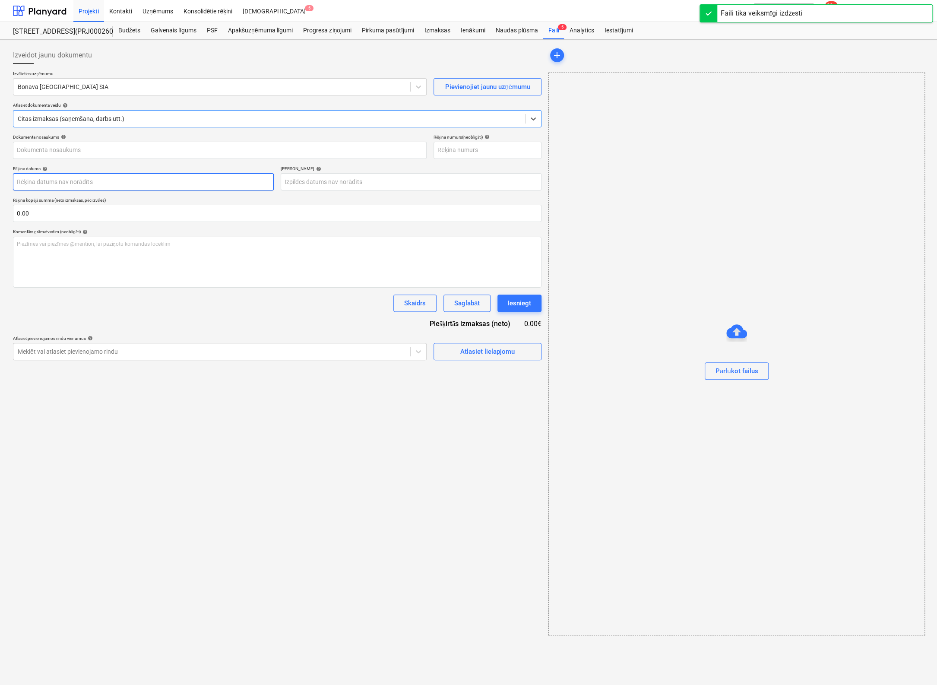
type input "KUR25-155539"
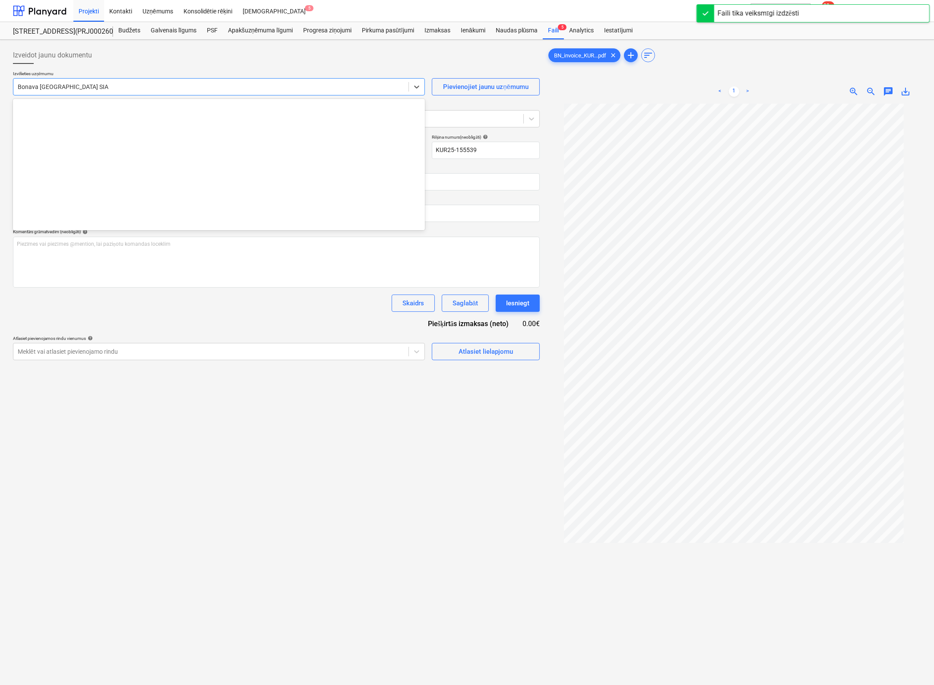
click at [141, 88] on div at bounding box center [211, 86] width 386 height 9
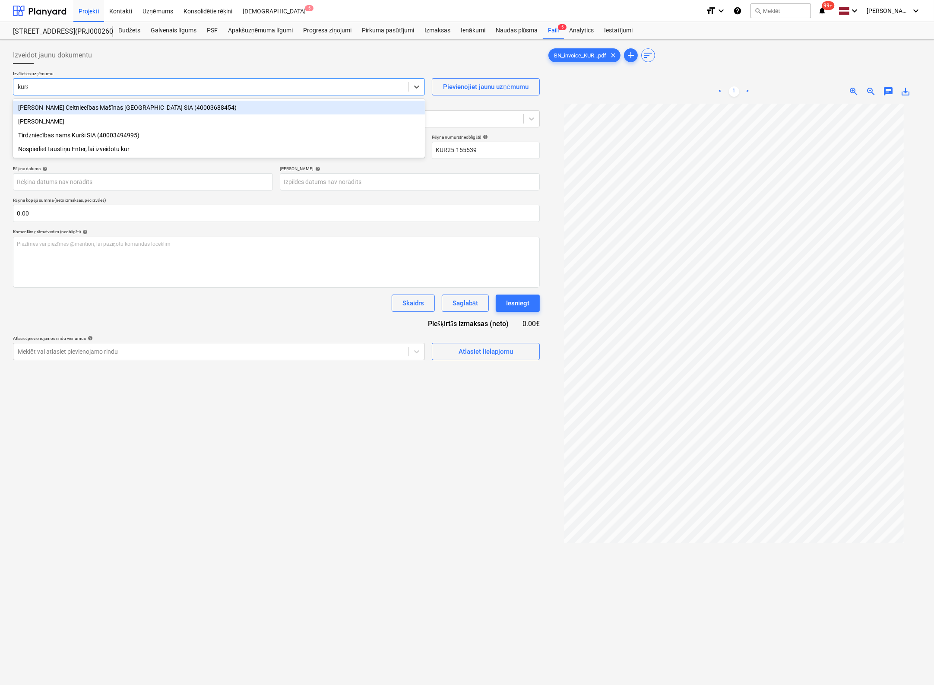
type input "kurši"
click at [316, 106] on div "Tirdzniecības nams Kurši SIA (40003494995)" at bounding box center [219, 108] width 412 height 14
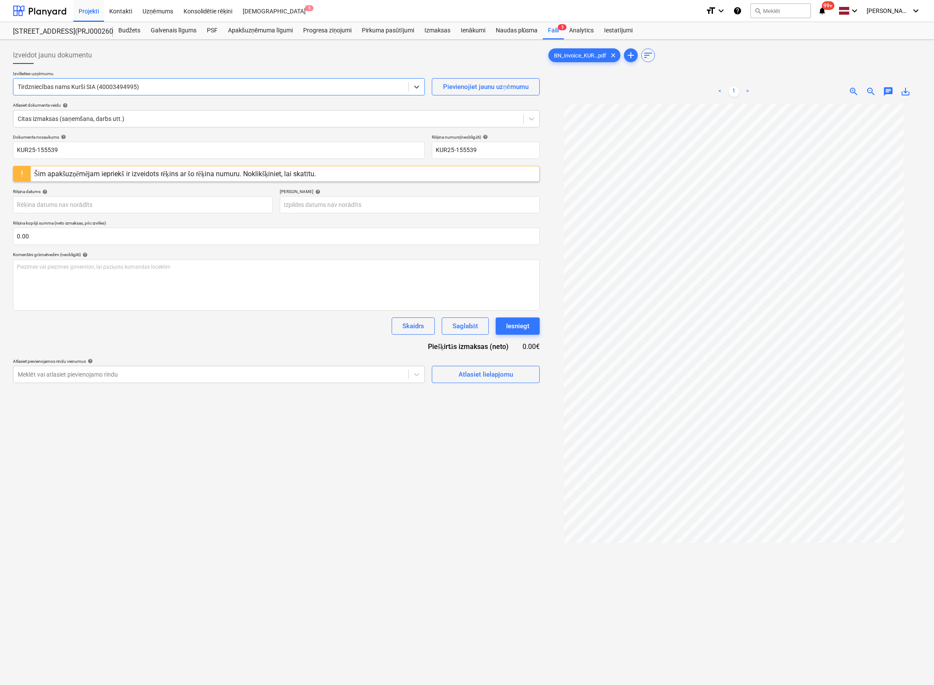
click at [280, 172] on div "Šim apakšuzņēmējam iepriekš ir izveidots rēķins ar šo rēķina numuru. Noklikšķin…" at bounding box center [175, 174] width 282 height 8
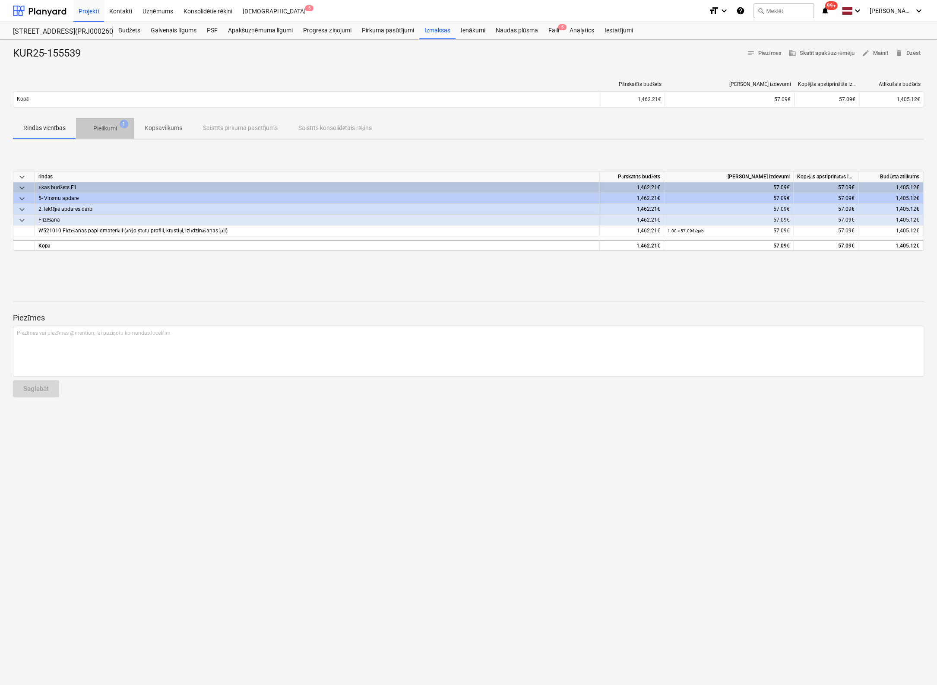
click at [99, 126] on p "Pielikumi" at bounding box center [105, 128] width 24 height 9
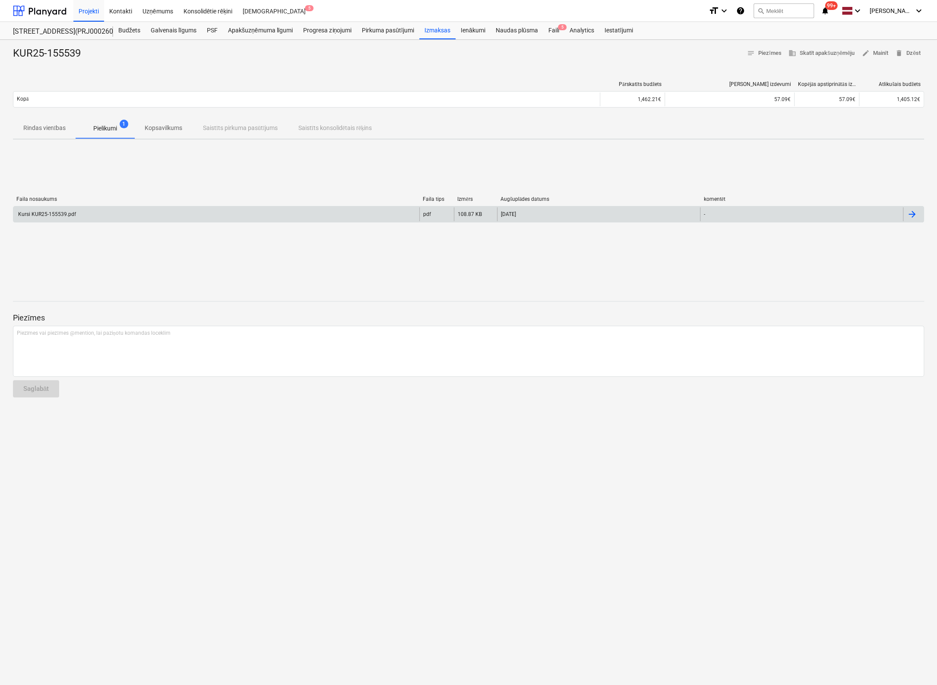
click at [54, 211] on div "Kursi KUR25-155539.pdf" at bounding box center [46, 214] width 59 height 6
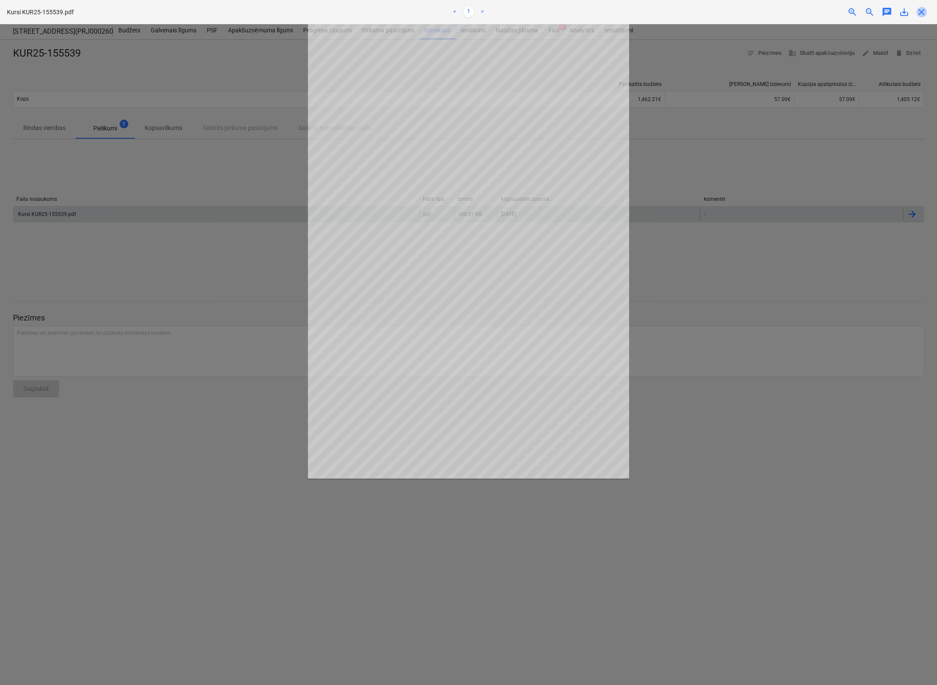
click at [924, 13] on span "close" at bounding box center [921, 12] width 10 height 10
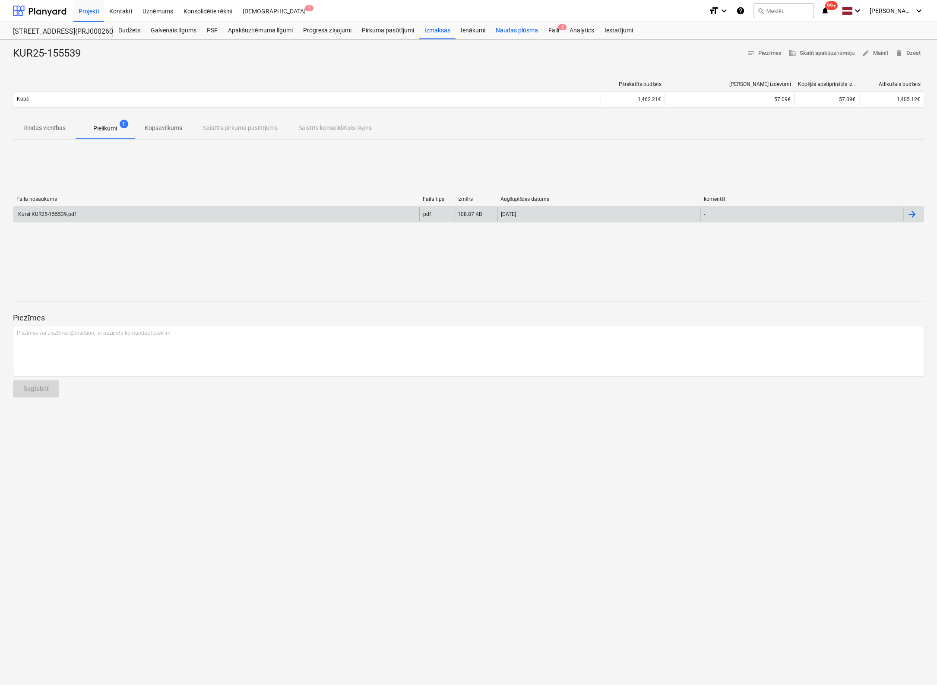
drag, startPoint x: 553, startPoint y: 28, endPoint x: 541, endPoint y: 32, distance: 11.7
click at [553, 28] on div "Faili 5" at bounding box center [553, 30] width 21 height 17
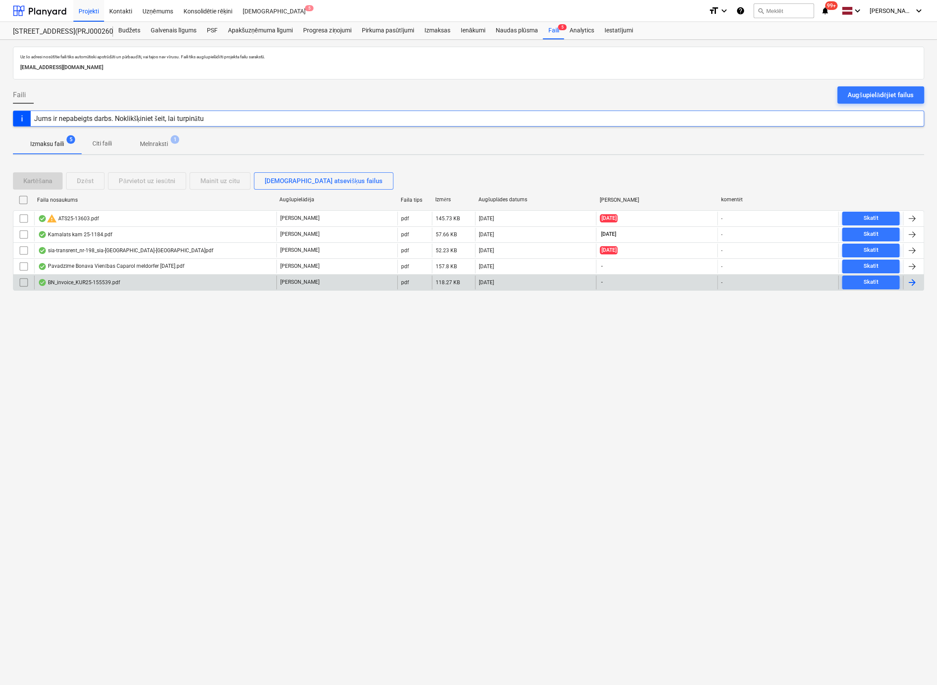
click at [22, 281] on input "checkbox" at bounding box center [24, 282] width 14 height 14
click at [86, 180] on div "Dzēst" at bounding box center [85, 180] width 17 height 11
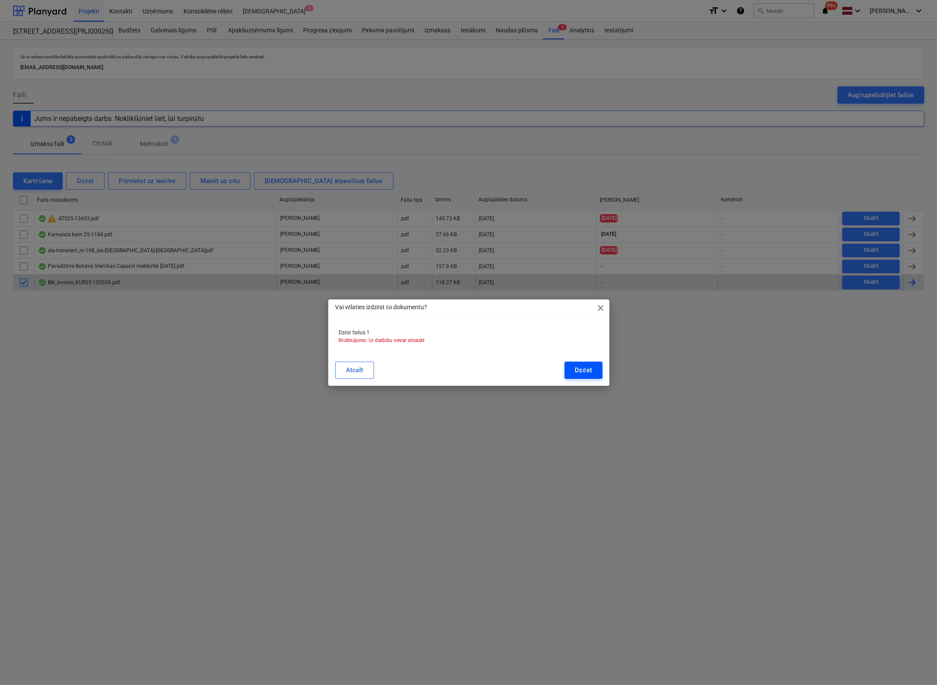
click at [578, 368] on div "Dzēst" at bounding box center [583, 369] width 17 height 11
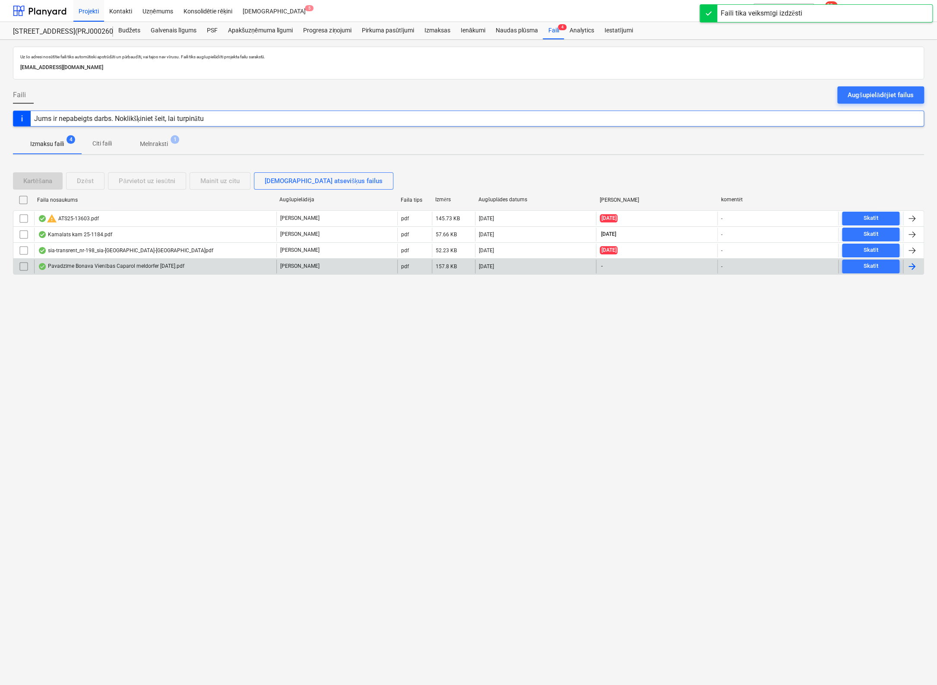
click at [100, 263] on div "Pavadzīme Bonava Vienības Caparol meldorfer [DATE].pdf" at bounding box center [111, 266] width 146 height 7
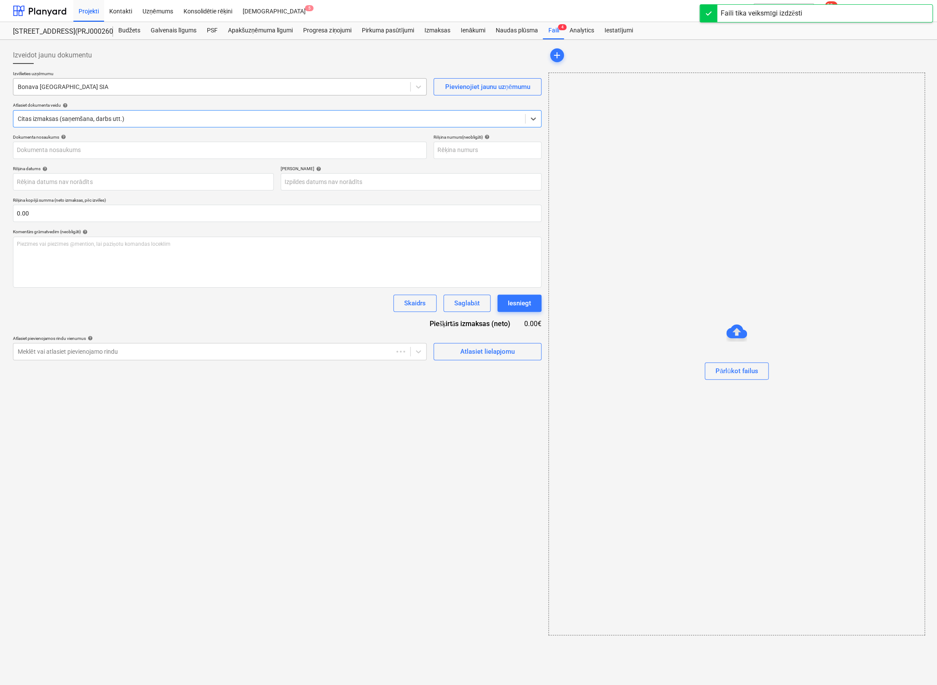
type input "40003941615"
click at [155, 86] on div at bounding box center [212, 86] width 388 height 9
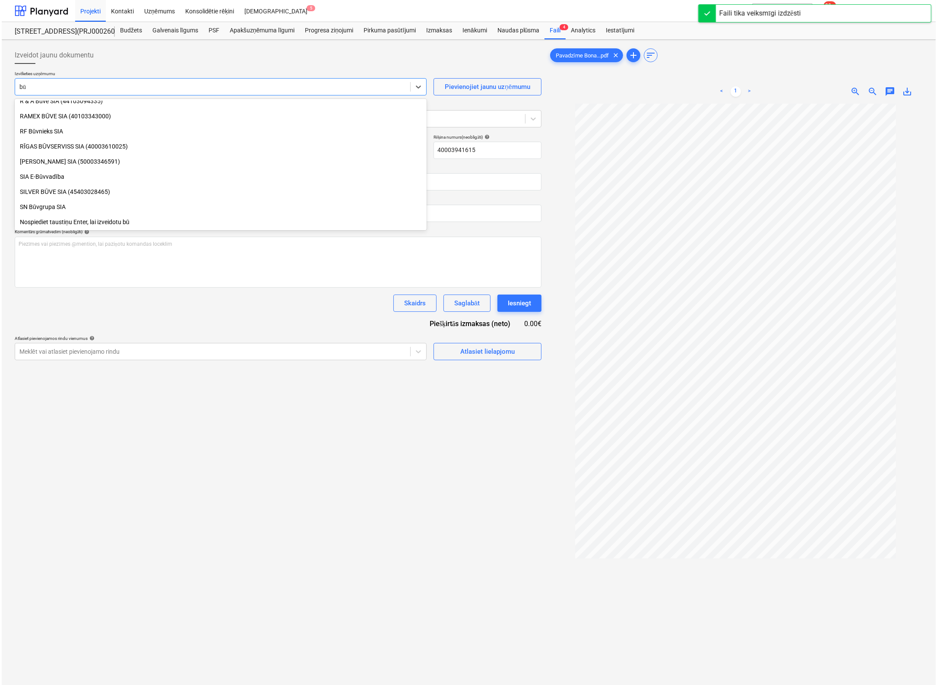
scroll to position [369, 0]
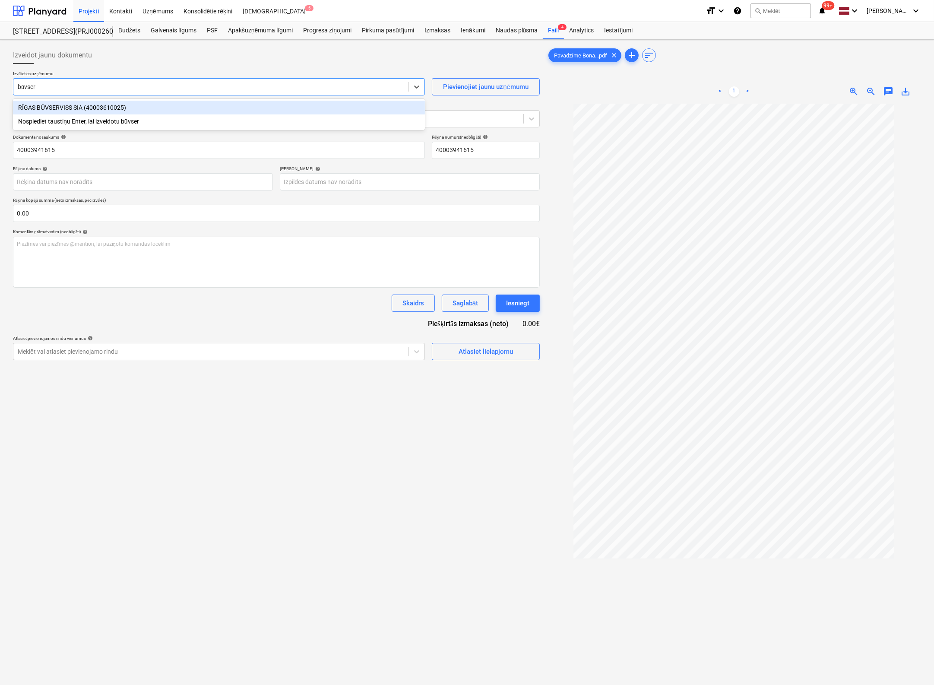
type input "būvserv"
click at [95, 110] on div "RĪGAS BŪVSERVISS SIA (40003610025)" at bounding box center [219, 108] width 412 height 14
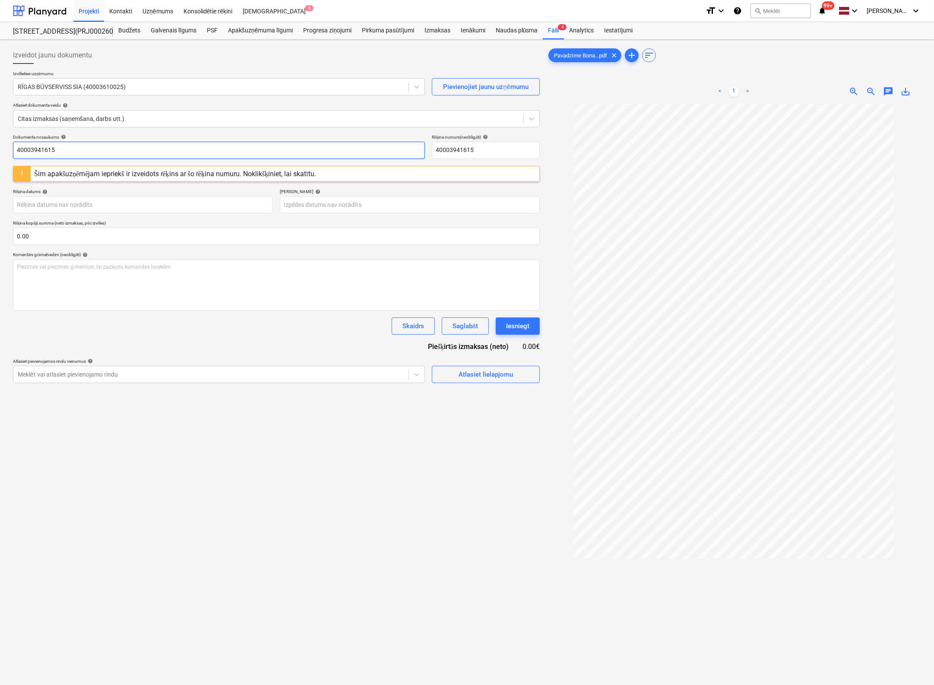
click at [311, 154] on input "40003941615" at bounding box center [219, 150] width 412 height 17
drag, startPoint x: 311, startPoint y: 154, endPoint x: -57, endPoint y: 160, distance: 368.3
click at [0, 160] on html "Projekti Kontakti Uzņēmums Konsolidētie rēķini Iesūtne 5 format_size keyboard_a…" at bounding box center [467, 342] width 934 height 685
drag, startPoint x: 88, startPoint y: 151, endPoint x: -57, endPoint y: 157, distance: 145.2
click at [0, 157] on html "Projekti Kontakti Uzņēmums Konsolidētie rēķini Iesūtne 5 format_size keyboard_a…" at bounding box center [467, 342] width 934 height 685
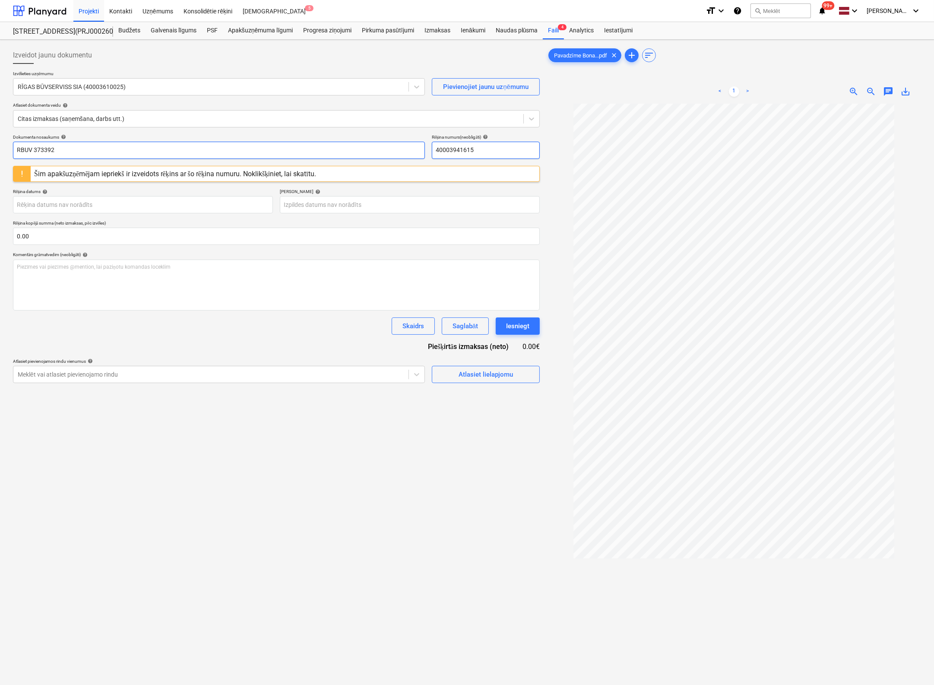
type input "RBUV 373392"
drag, startPoint x: 488, startPoint y: 149, endPoint x: 321, endPoint y: 161, distance: 167.5
click at [321, 161] on div "Dokumenta nosaukums help RBUV 373392 Rēķina numurs (neobligāti) help 4000394161…" at bounding box center [276, 258] width 527 height 249
paste input "RBUV 373392"
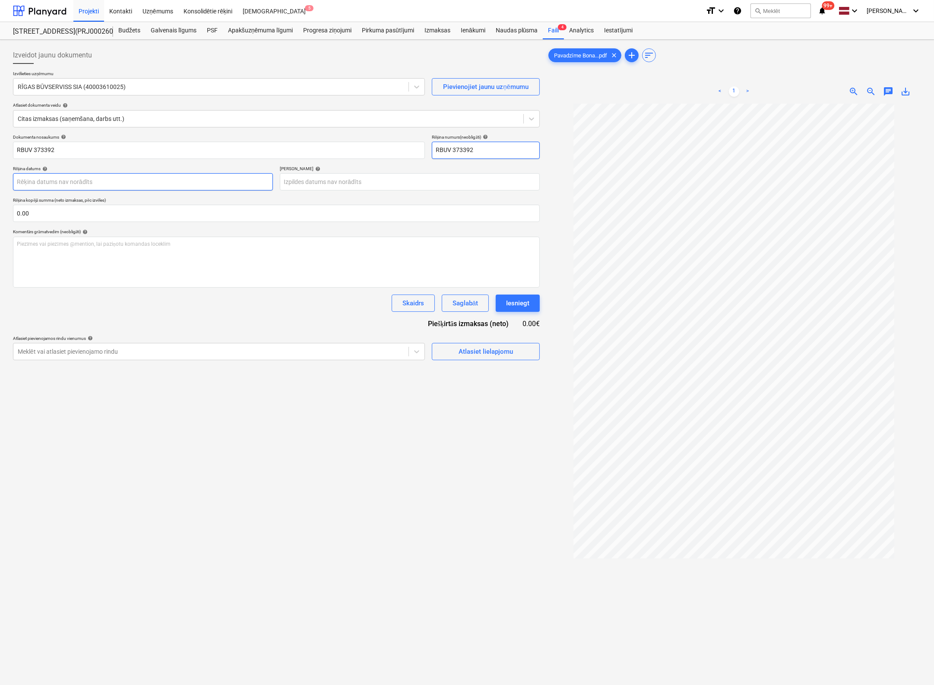
type input "RBUV 373392"
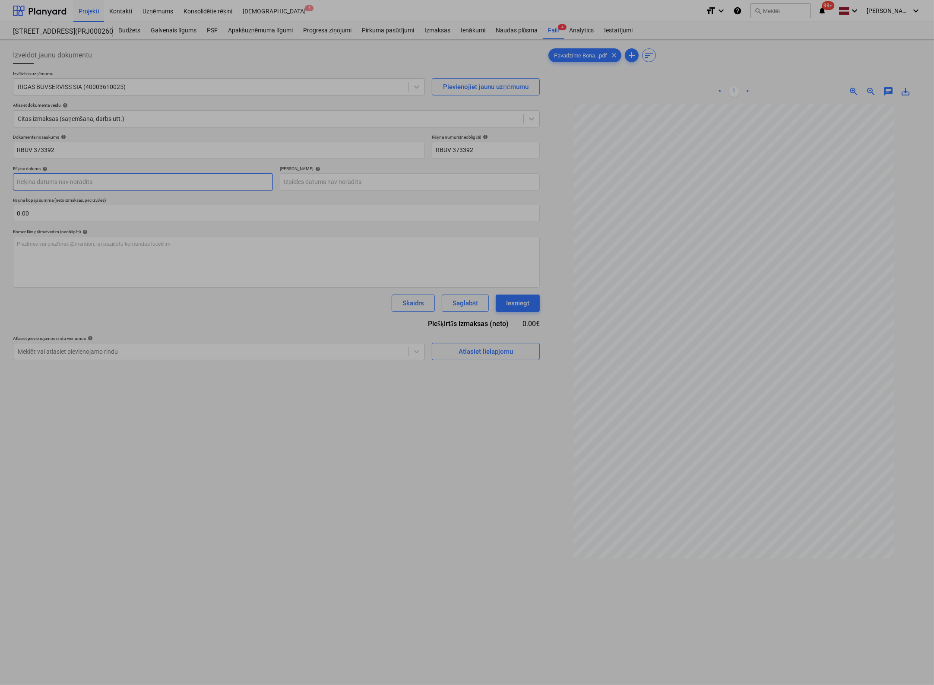
click at [167, 180] on body "Projekti Kontakti Uzņēmums Konsolidētie rēķini Iesūtne 5 format_size keyboard_a…" at bounding box center [467, 342] width 934 height 685
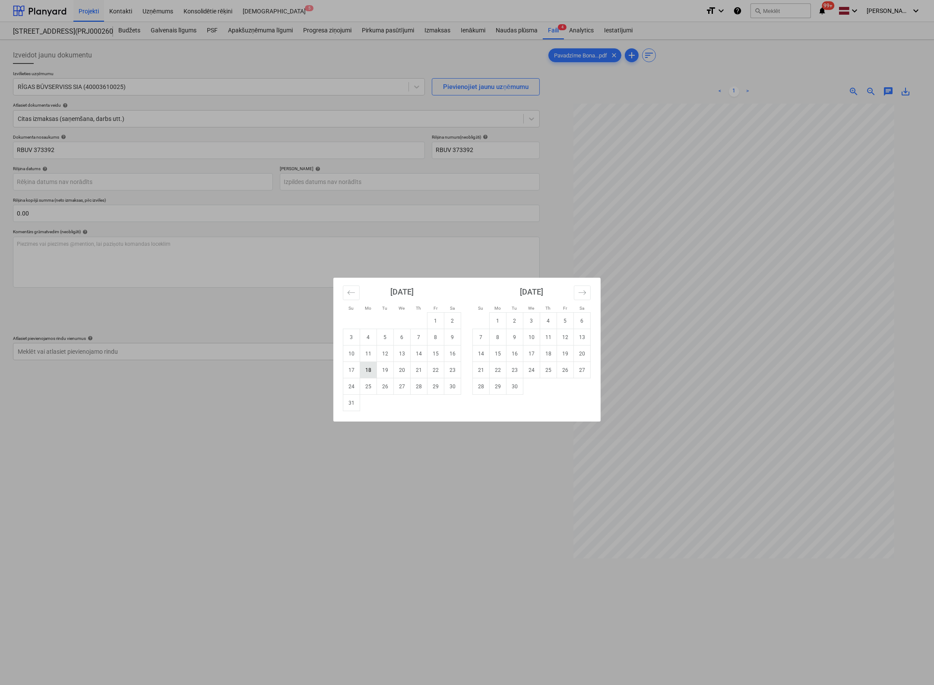
click at [366, 369] on td "18" at bounding box center [368, 370] width 17 height 16
type input "[DATE]"
click at [440, 180] on body "Projekti Kontakti Uzņēmums Konsolidētie rēķini Iesūtne 5 format_size keyboard_a…" at bounding box center [467, 342] width 934 height 685
click at [579, 290] on icon "Move forward to switch to the next month." at bounding box center [582, 292] width 8 height 8
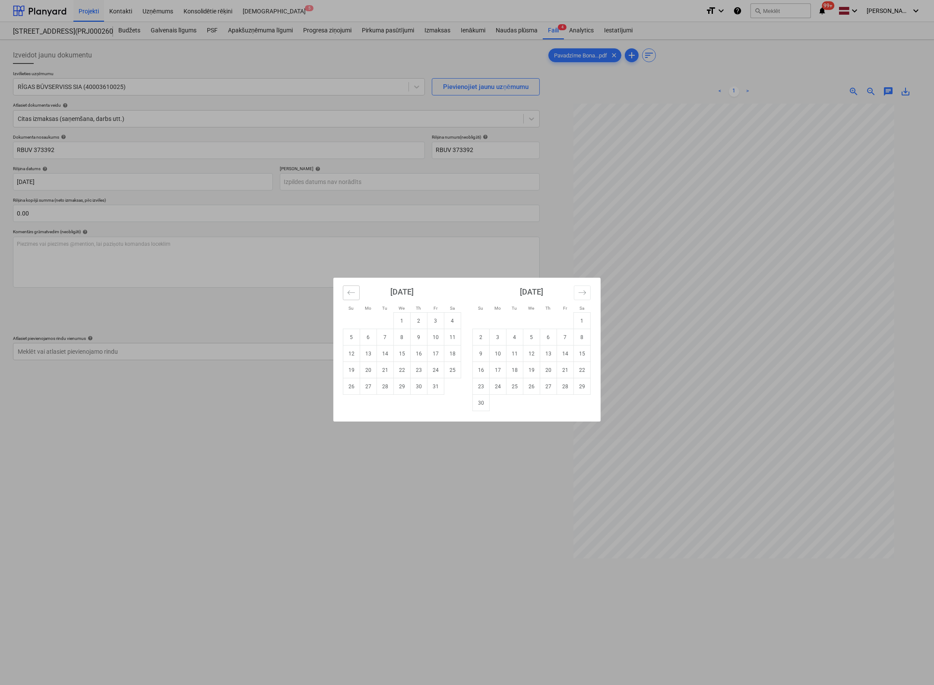
click at [352, 292] on icon "Move backward to switch to the previous month." at bounding box center [350, 292] width 7 height 4
click at [561, 355] on td "17" at bounding box center [565, 353] width 17 height 16
type input "[DATE]"
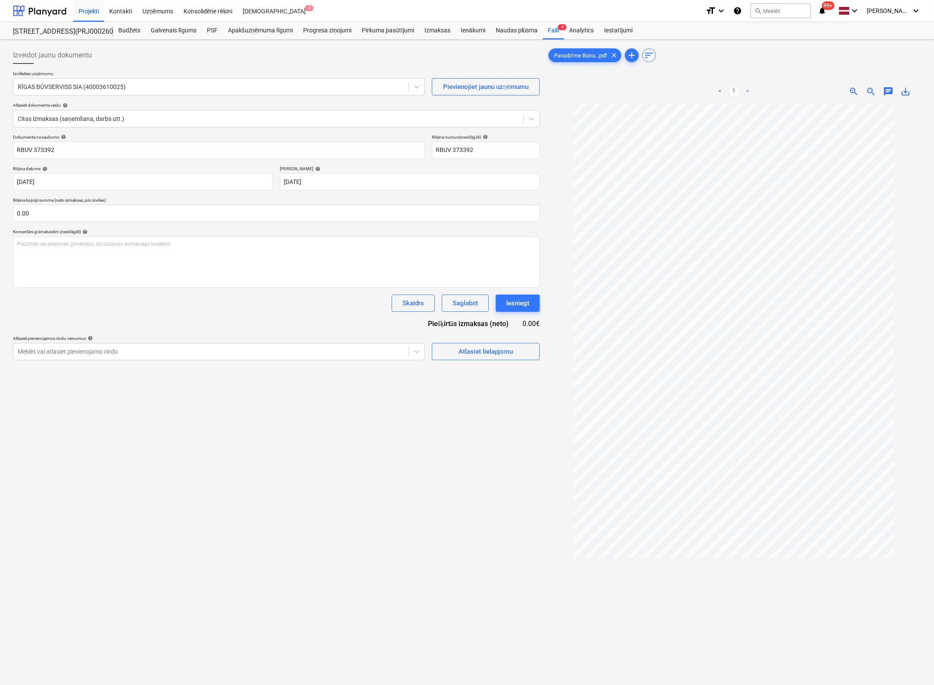
click at [276, 435] on div "Izveidot jaunu dokumentu Izvēlieties uzņēmumu RĪGAS BŪVSERVISS SIA (40003610025…" at bounding box center [276, 405] width 534 height 724
click at [463, 346] on div "Atlasiet lielapjomu" at bounding box center [485, 351] width 54 height 11
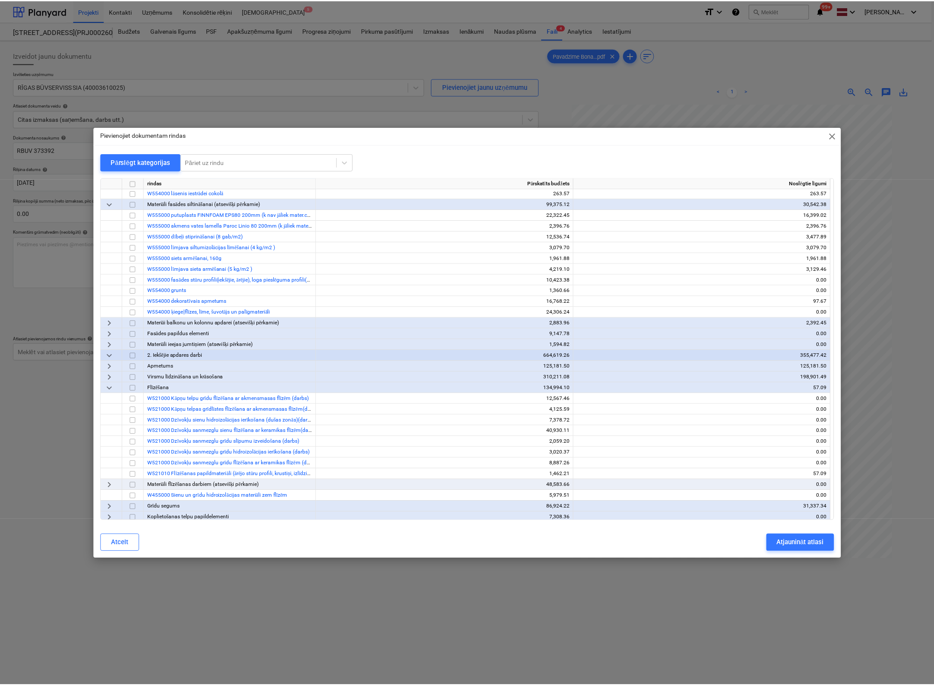
scroll to position [604, 0]
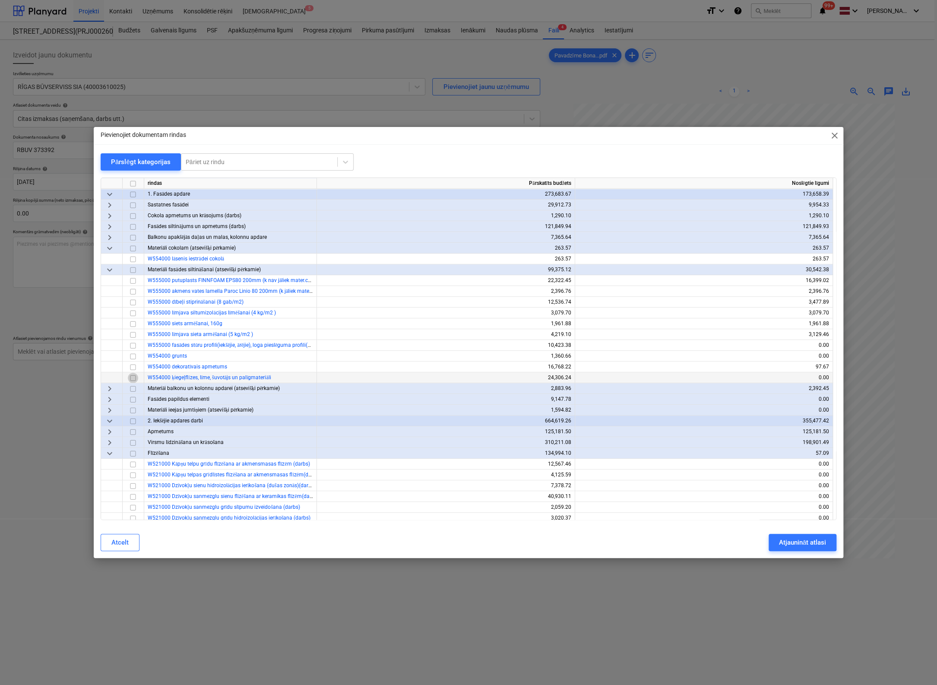
click at [134, 376] on input "checkbox" at bounding box center [133, 378] width 10 height 10
click at [780, 541] on div "Atjaunināt atlasi" at bounding box center [802, 542] width 47 height 11
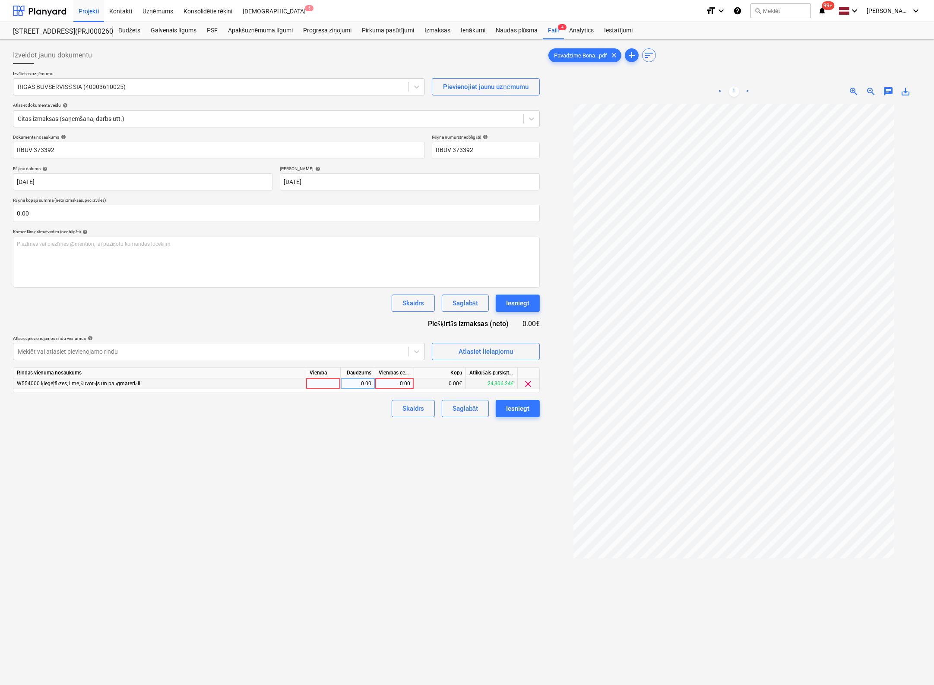
click at [406, 382] on div "0.00" at bounding box center [395, 383] width 32 height 11
type input "30507.4"
click at [395, 515] on div "Izveidot jaunu dokumentu Izvēlieties uzņēmumu RĪGAS BŪVSERVISS SIA (40003610025…" at bounding box center [276, 405] width 534 height 724
click at [519, 408] on div "Iesniegt" at bounding box center [517, 408] width 23 height 11
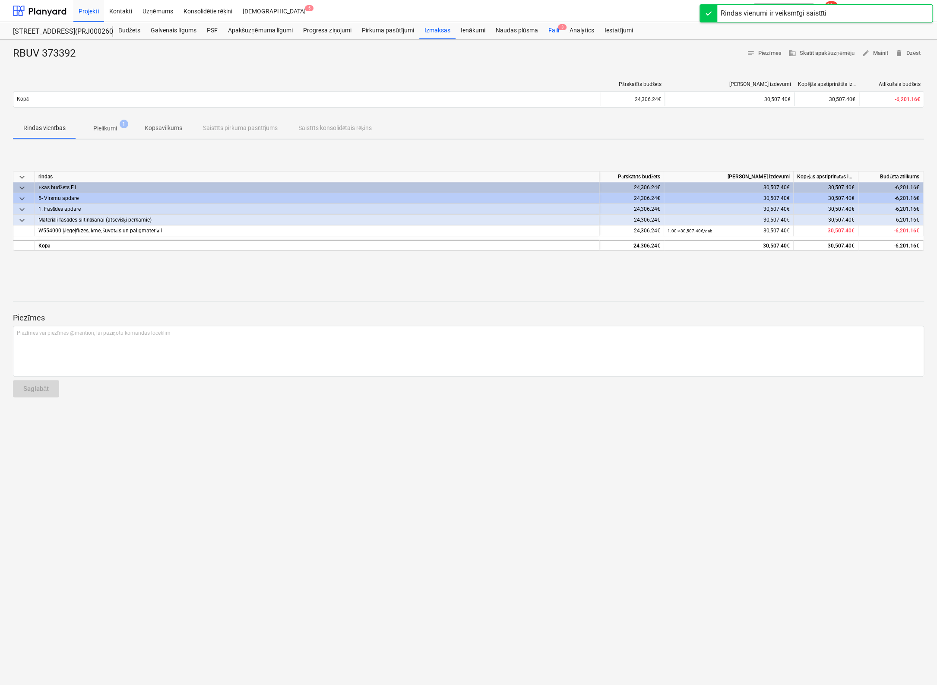
click at [551, 31] on div "Faili 3" at bounding box center [553, 30] width 21 height 17
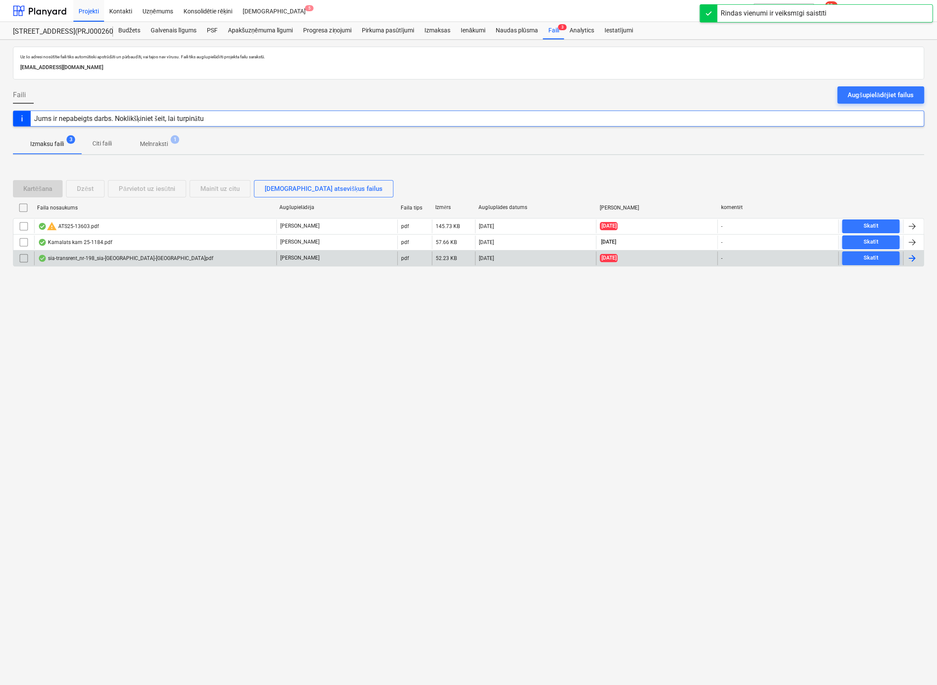
click at [70, 256] on div "sia-transrent_nr-198_sia-[GEOGRAPHIC_DATA]-[GEOGRAPHIC_DATA]pdf" at bounding box center [125, 258] width 175 height 7
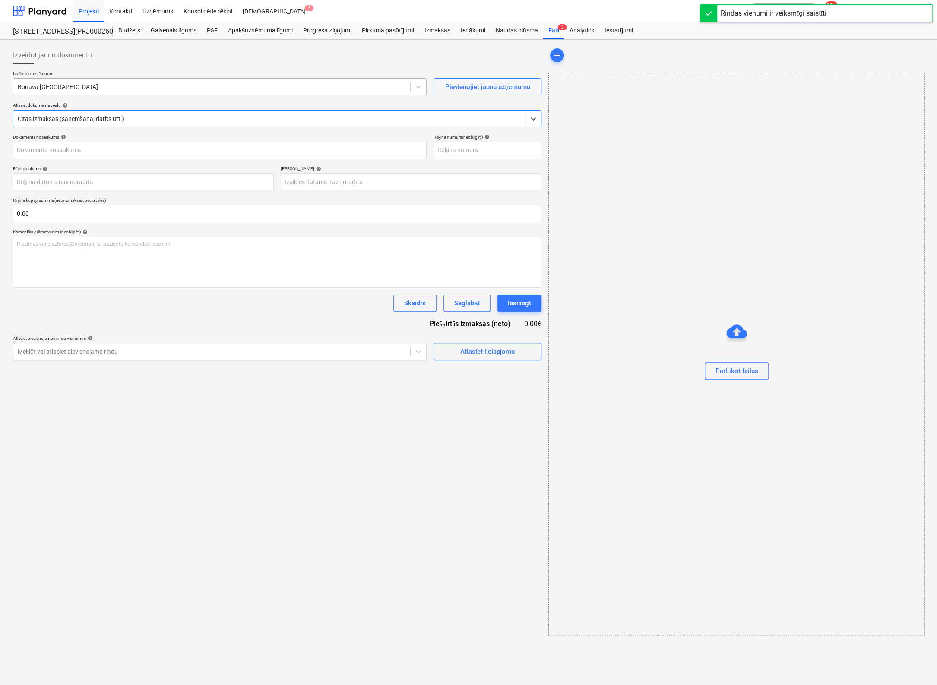
type input "198"
type input "[DATE]"
click at [133, 85] on div at bounding box center [212, 86] width 388 height 9
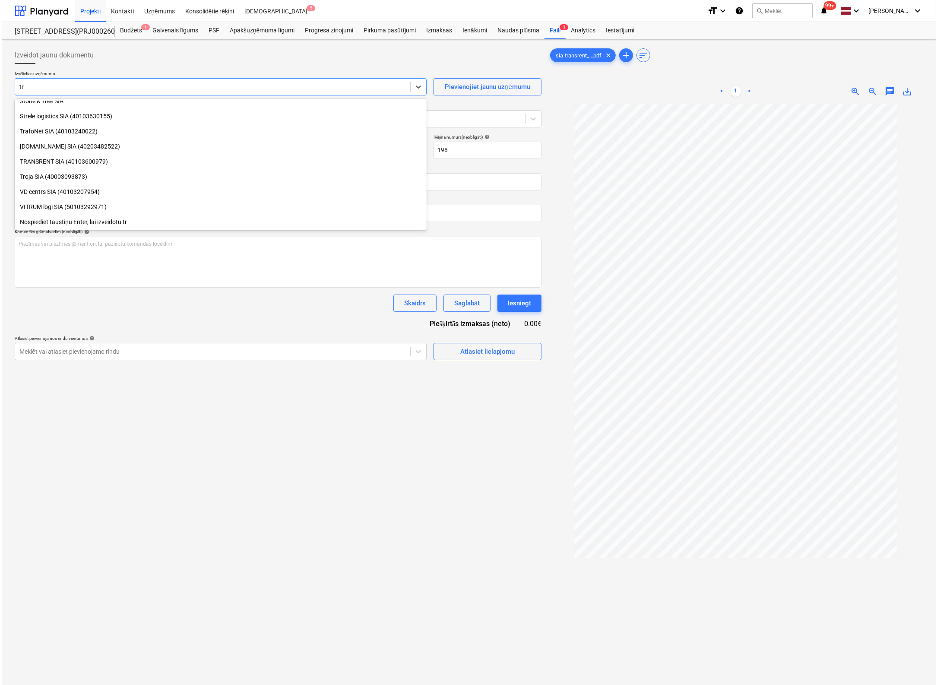
scroll to position [565, 0]
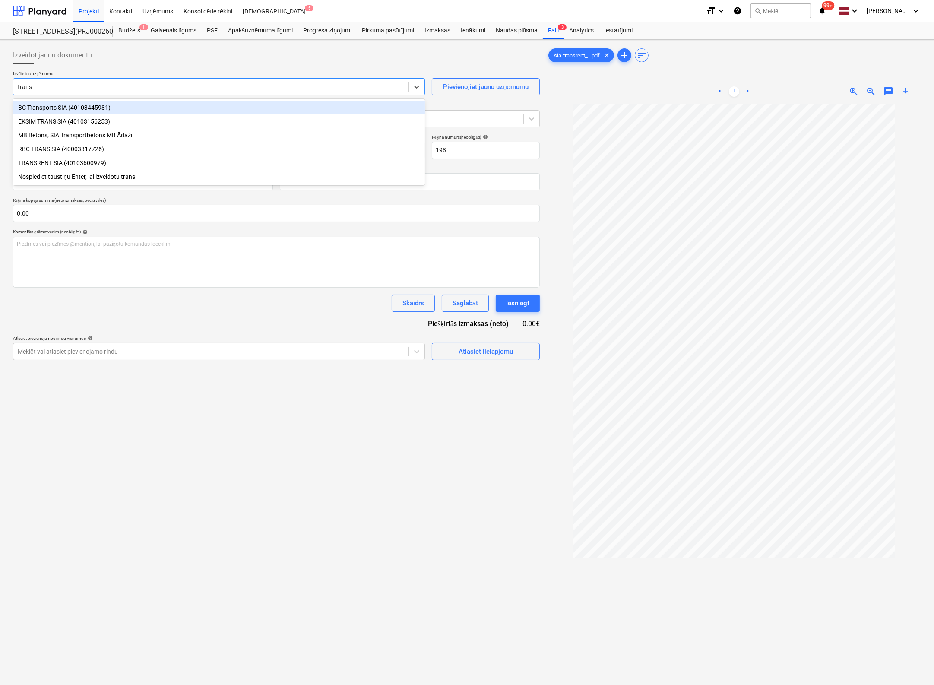
type input "transr"
click at [61, 108] on div "TRANSRENT SIA (40103600979)" at bounding box center [219, 108] width 412 height 14
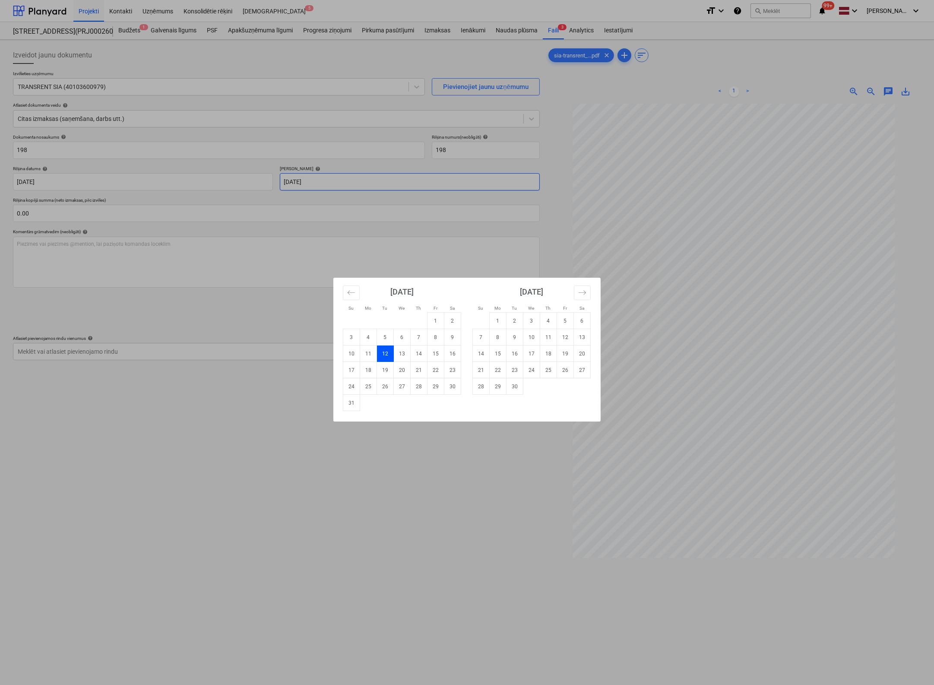
drag, startPoint x: 353, startPoint y: 188, endPoint x: 328, endPoint y: 182, distance: 25.2
click at [328, 182] on body "Projekti Kontakti Uzņēmums Konsolidētie rēķini Iesūtne 5 format_size keyboard_a…" at bounding box center [467, 342] width 934 height 685
click at [449, 370] on td "23" at bounding box center [452, 370] width 17 height 16
type input "[DATE]"
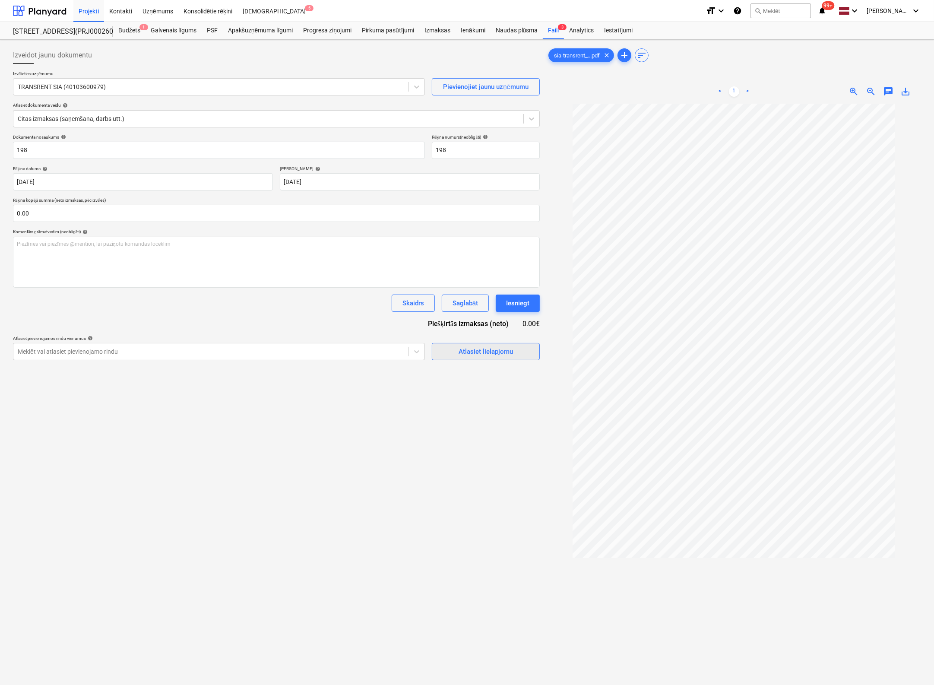
click at [495, 354] on div "Atlasiet lielapjomu" at bounding box center [485, 351] width 54 height 11
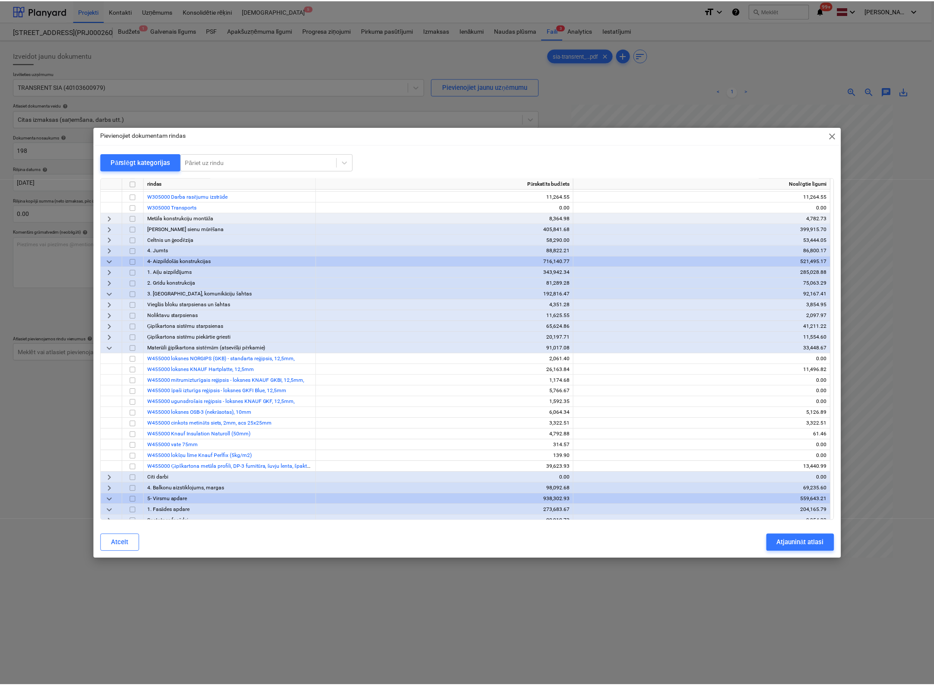
scroll to position [216, 0]
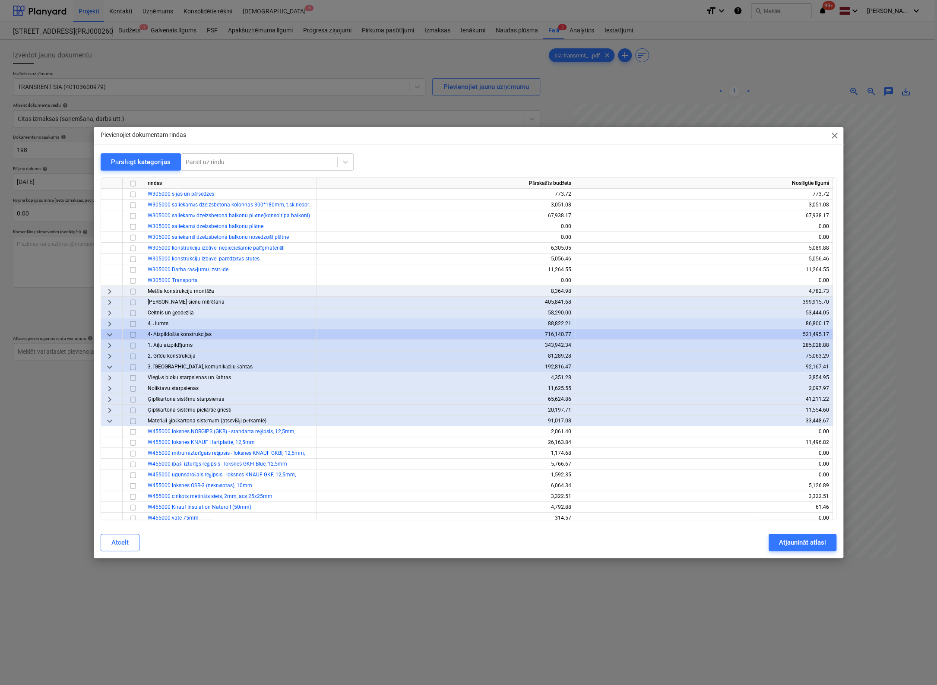
click at [107, 323] on span "keyboard_arrow_right" at bounding box center [109, 324] width 10 height 10
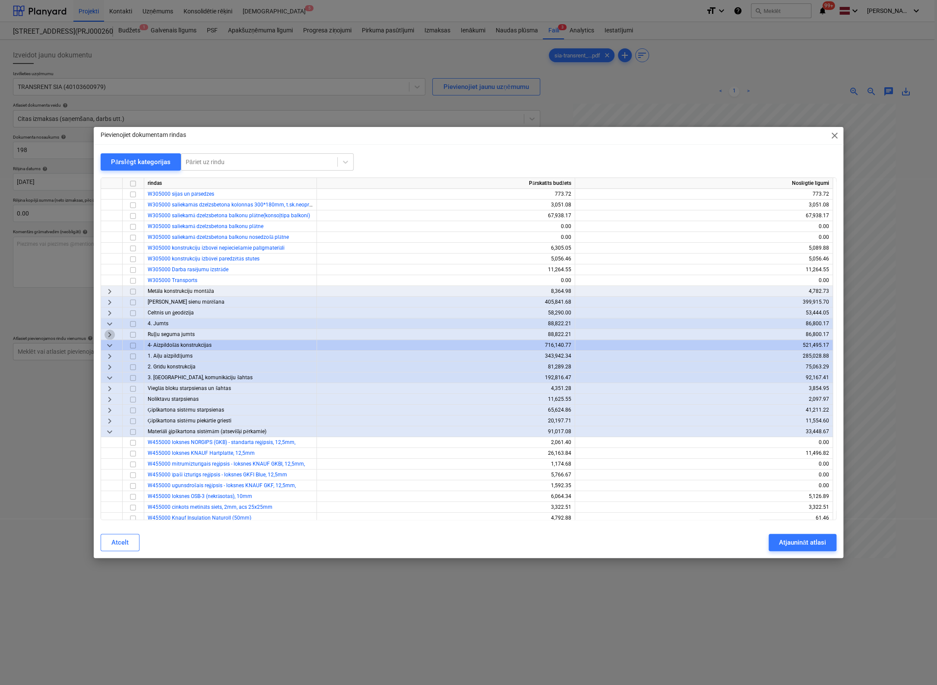
click at [110, 335] on span "keyboard_arrow_right" at bounding box center [109, 334] width 10 height 10
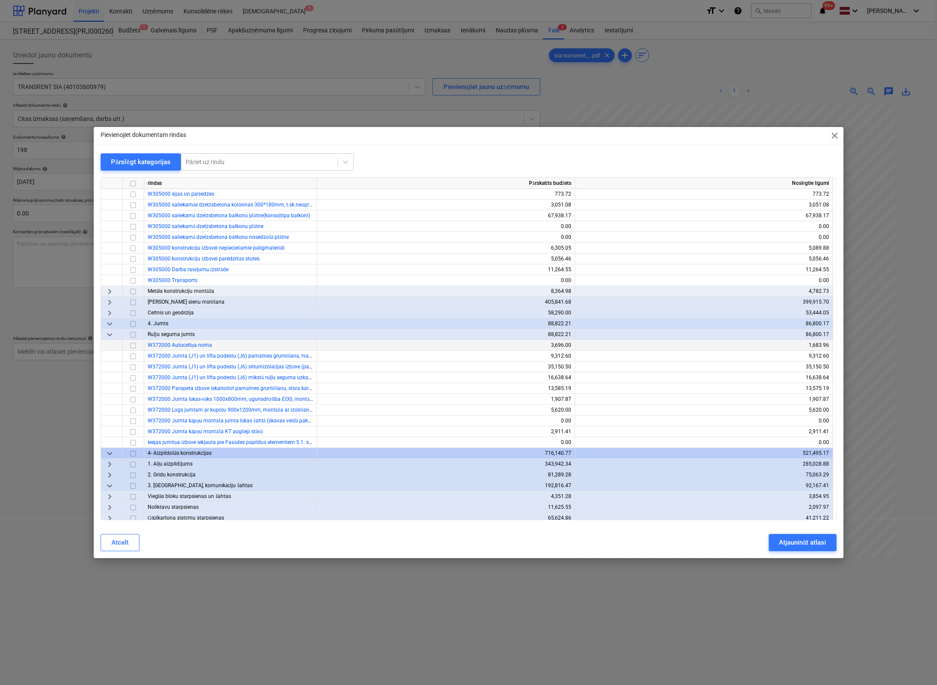
click at [133, 346] on input "checkbox" at bounding box center [133, 345] width 10 height 10
click at [804, 545] on div "Atjaunināt atlasi" at bounding box center [802, 542] width 47 height 11
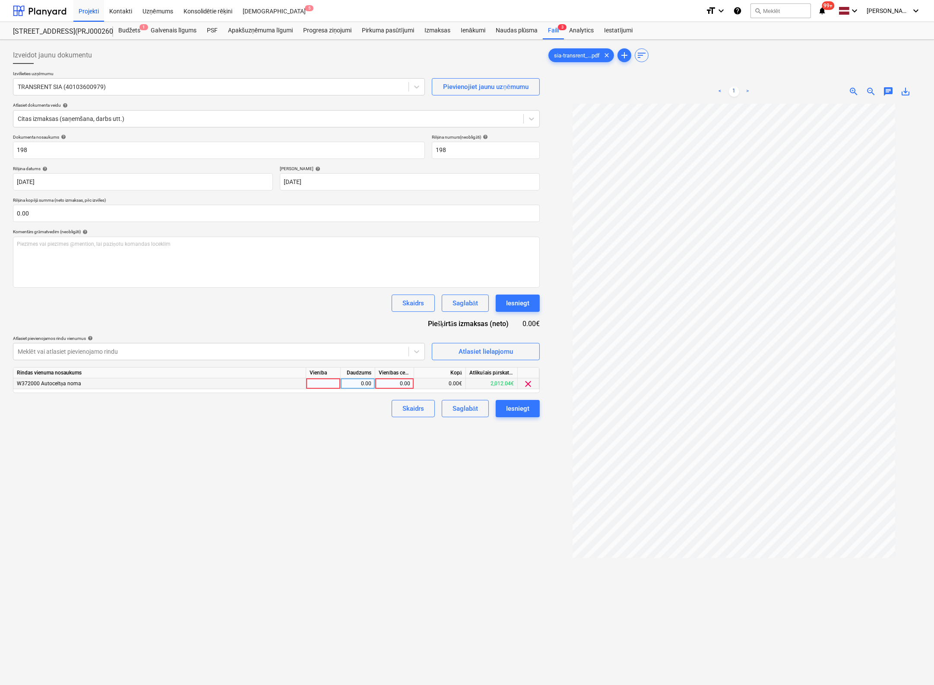
click at [400, 384] on div "0.00" at bounding box center [395, 383] width 32 height 11
type input "480"
click at [450, 512] on div "Izveidot jaunu dokumentu Izvēlieties uzņēmumu TRANSRENT SIA (40103600979) Pievi…" at bounding box center [276, 405] width 534 height 724
click at [516, 407] on div "Iesniegt" at bounding box center [517, 408] width 23 height 11
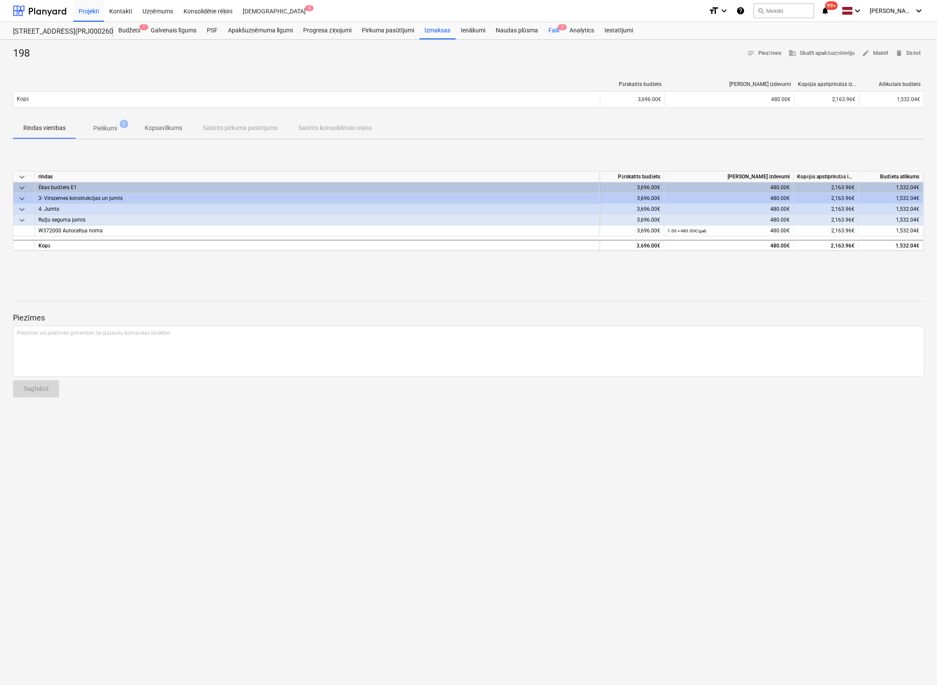
click at [556, 28] on div "Faili 2" at bounding box center [553, 30] width 21 height 17
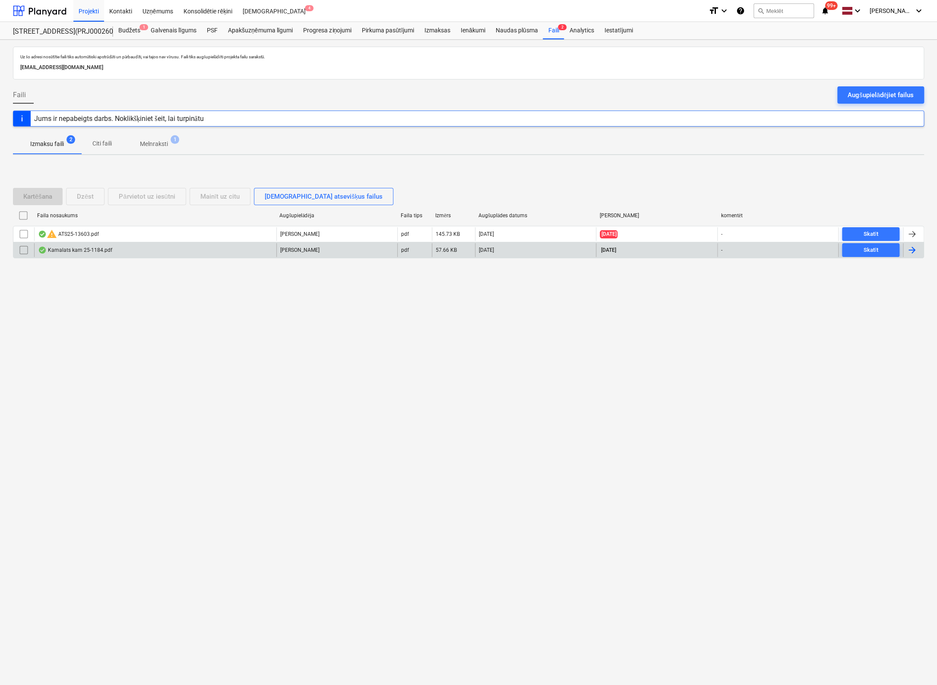
click at [83, 251] on div "Kamalats kam 25-1184.pdf" at bounding box center [75, 249] width 74 height 7
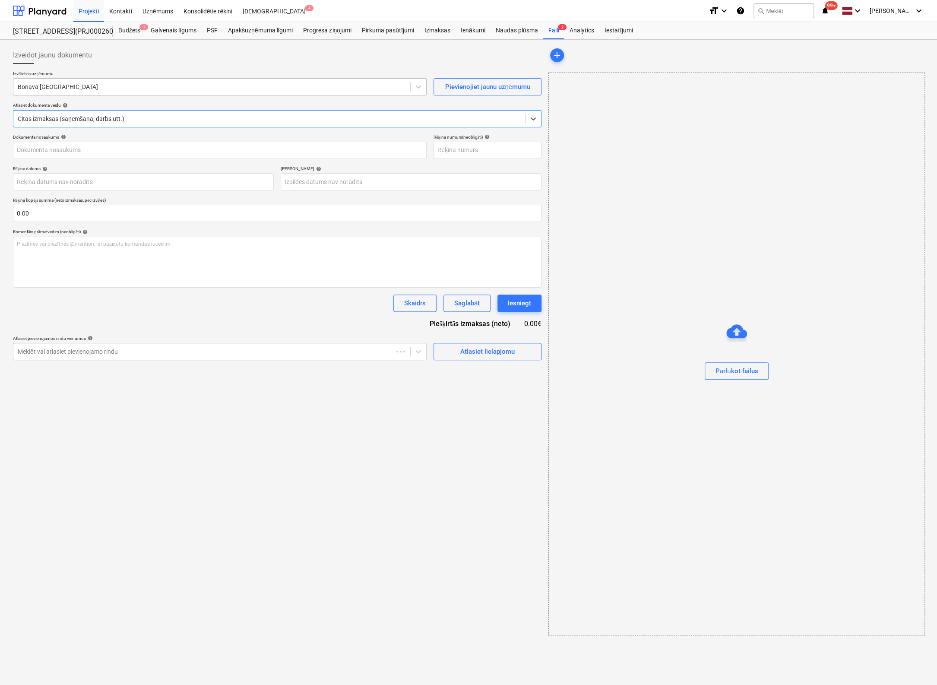
type input "25-1184"
type input "[DATE]"
click at [97, 91] on div "Bonava [GEOGRAPHIC_DATA]" at bounding box center [210, 87] width 395 height 12
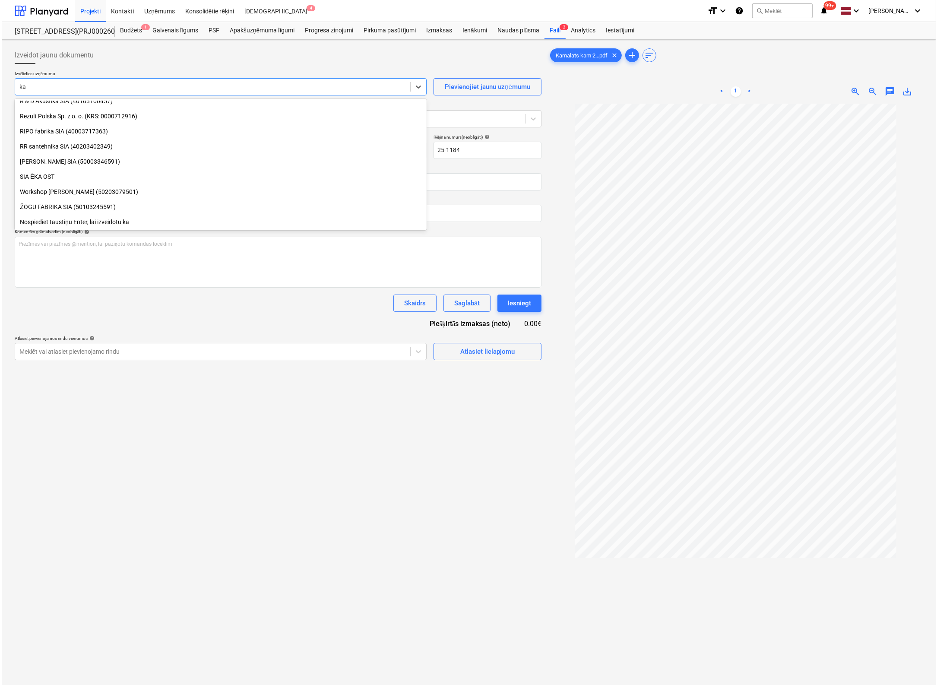
scroll to position [324, 0]
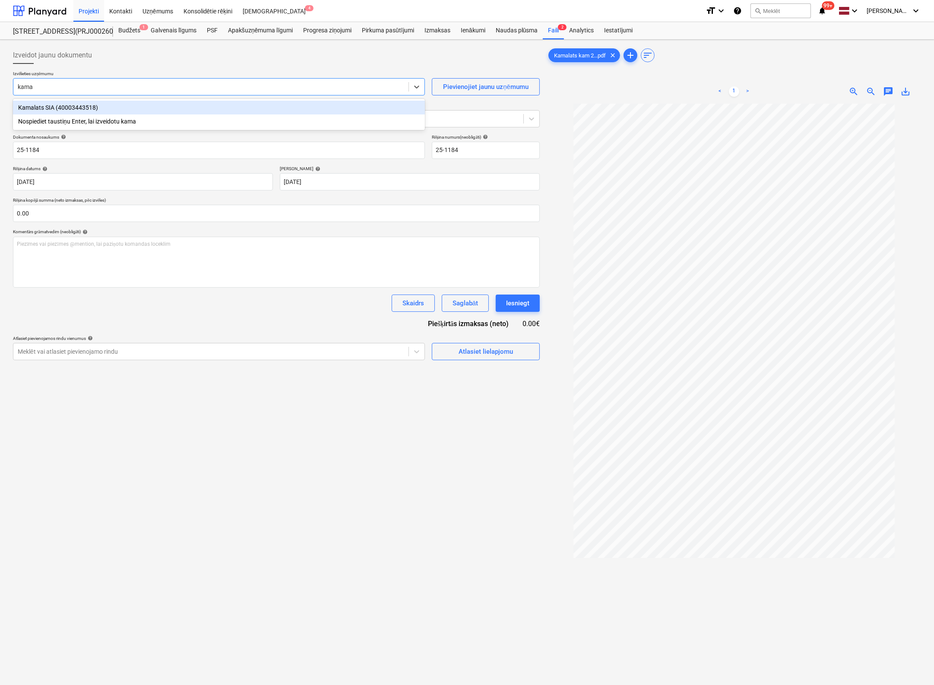
type input "[PERSON_NAME]"
click at [104, 108] on div "Kamalats SIA (40003443518)" at bounding box center [219, 108] width 412 height 14
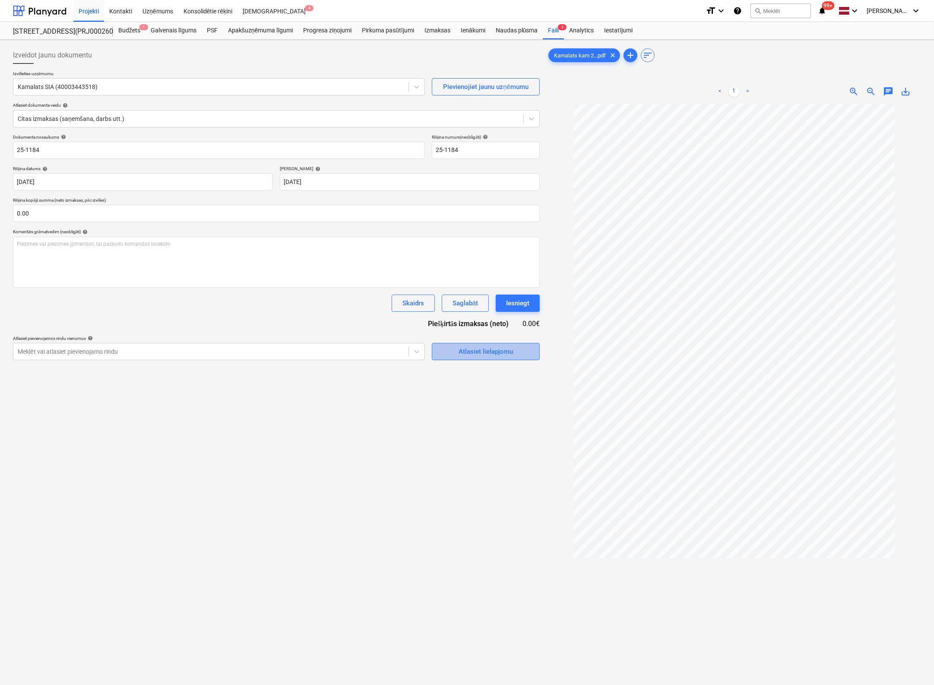
click at [485, 348] on div "Atlasiet lielapjomu" at bounding box center [485, 351] width 54 height 11
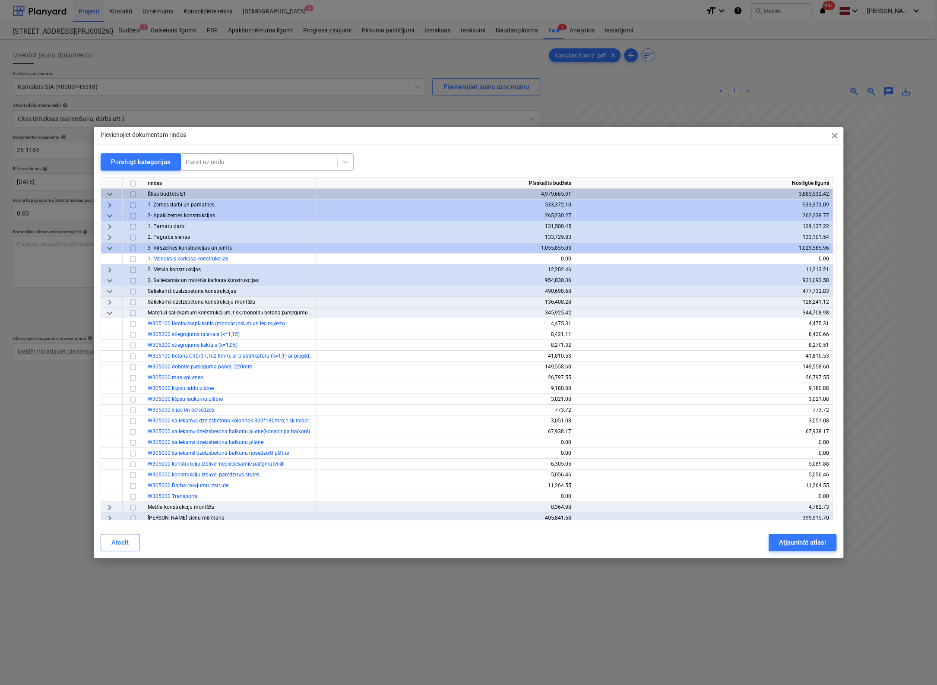
click at [264, 158] on div at bounding box center [259, 162] width 147 height 9
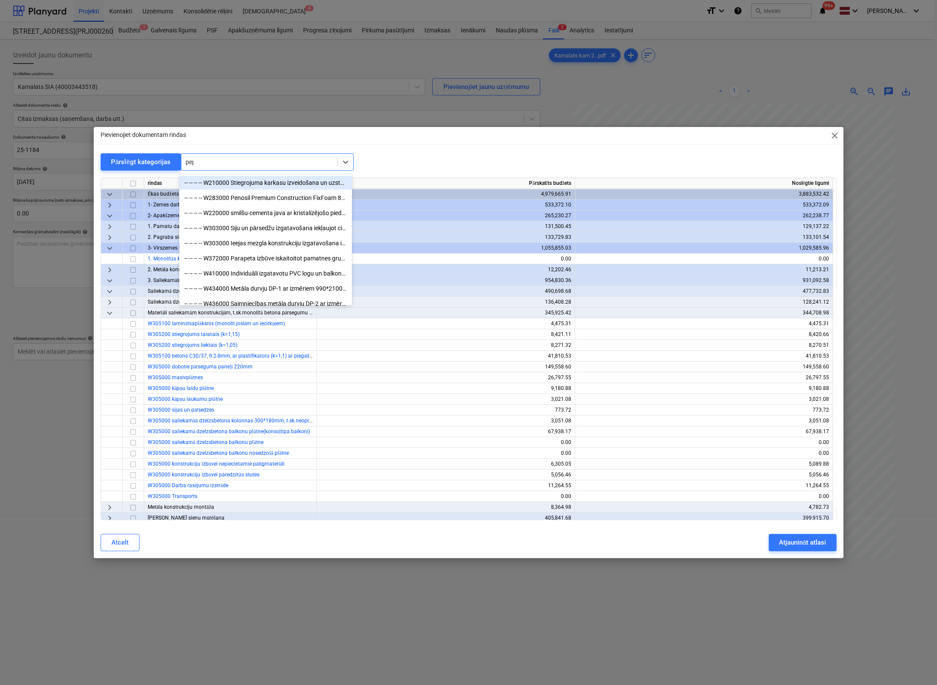
type input "pepi"
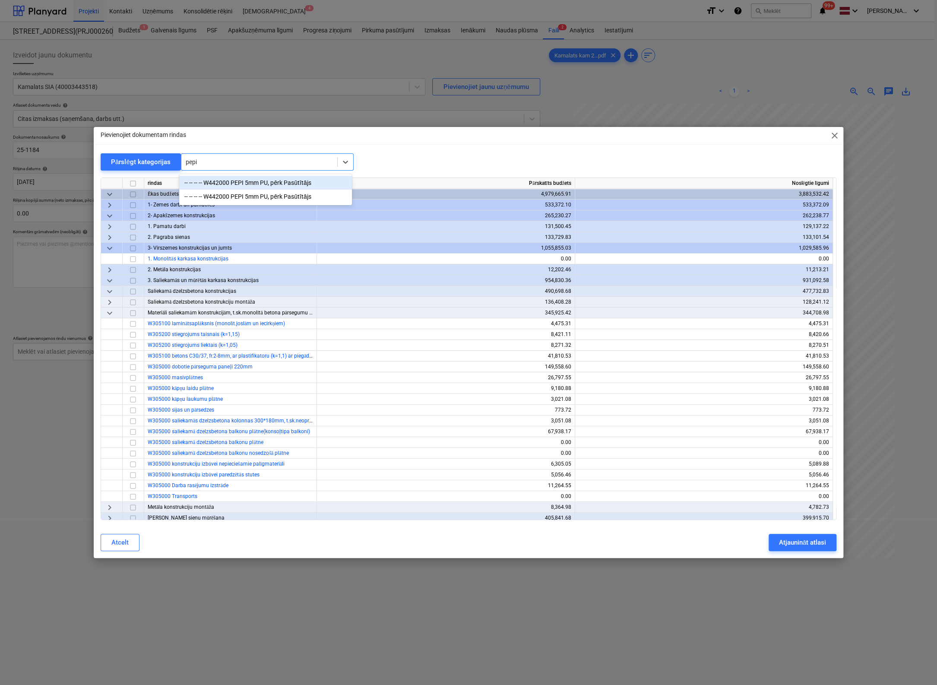
click at [274, 182] on div "-- -- -- -- W442000 PEPI 5mm PU, pērk Pasūtītājs" at bounding box center [265, 183] width 173 height 14
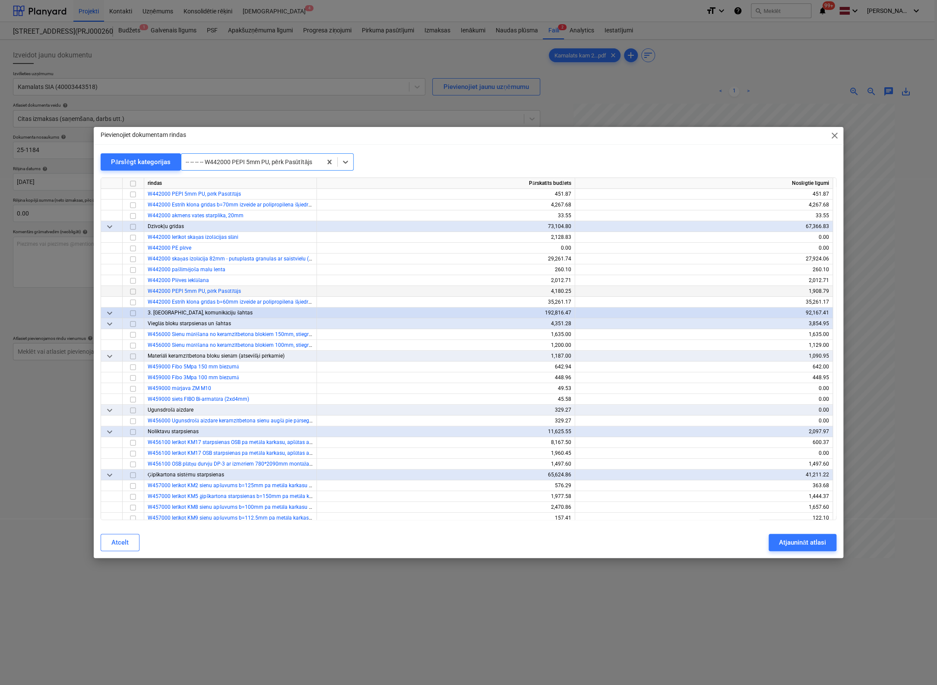
scroll to position [2579, 0]
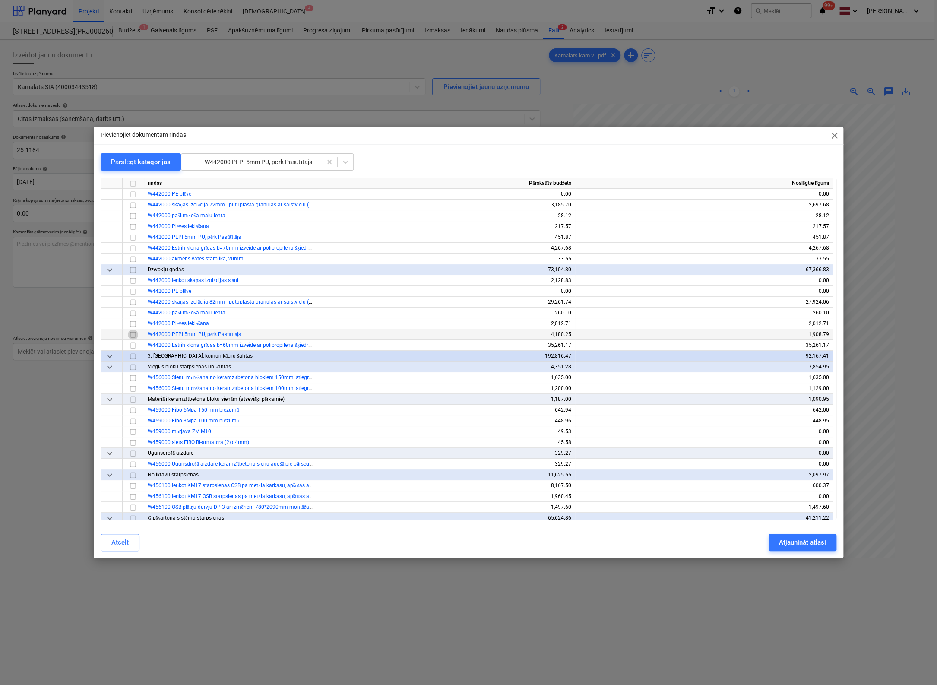
click at [131, 332] on input "checkbox" at bounding box center [133, 334] width 10 height 10
click at [779, 545] on div "Atjaunināt atlasi" at bounding box center [802, 542] width 47 height 11
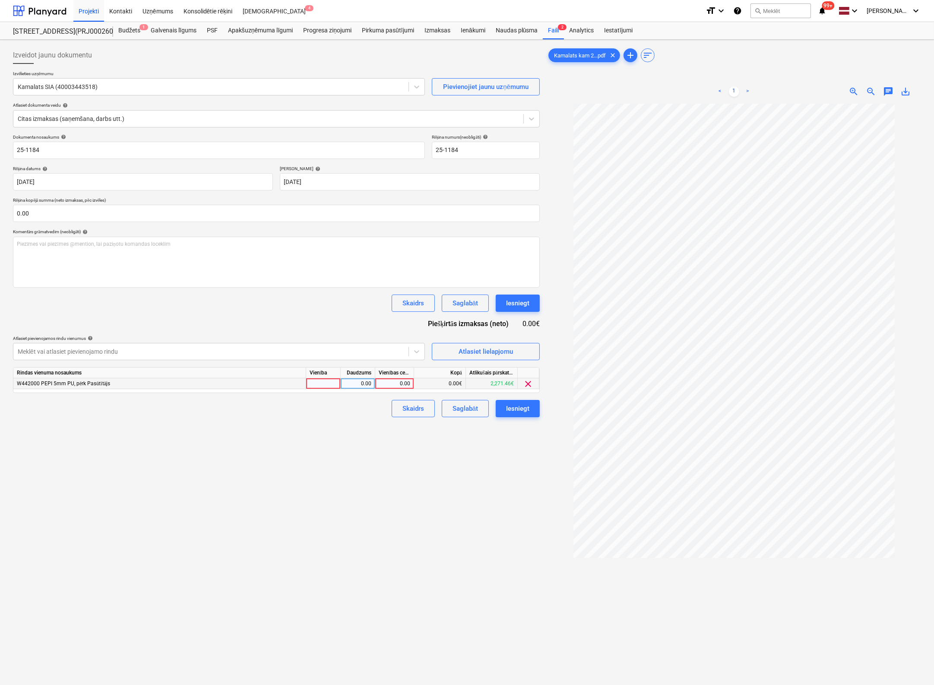
click at [406, 384] on div "0.00" at bounding box center [395, 383] width 32 height 11
type input "214.2"
click at [431, 472] on div "Izveidot jaunu dokumentu Izvēlieties uzņēmumu Kamalats SIA (40003443518) Pievie…" at bounding box center [276, 405] width 534 height 724
click at [519, 406] on div "Iesniegt" at bounding box center [517, 408] width 23 height 11
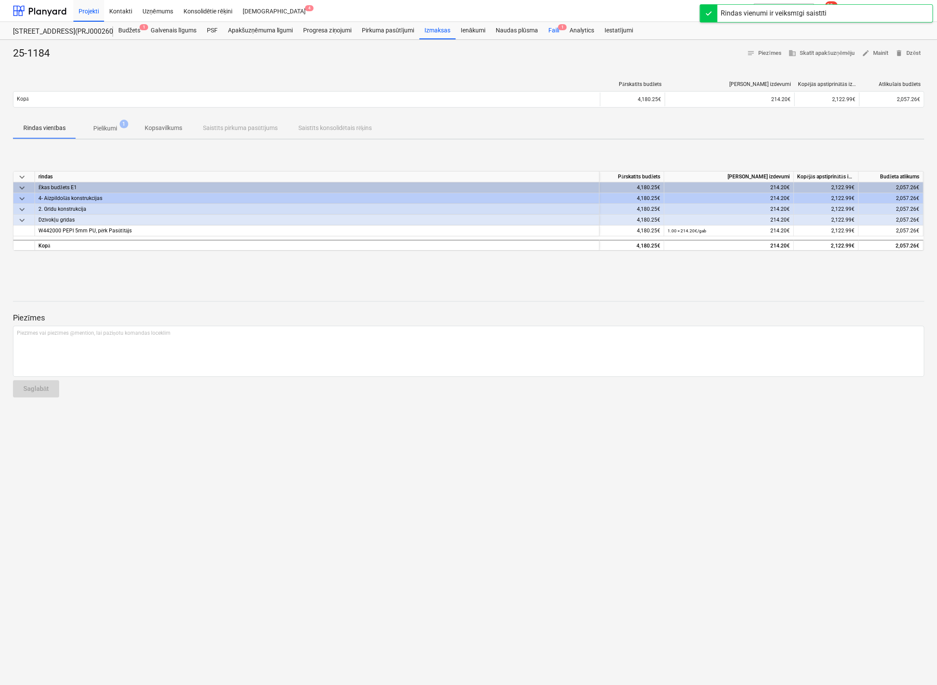
click at [554, 27] on div "Faili 1" at bounding box center [553, 30] width 21 height 17
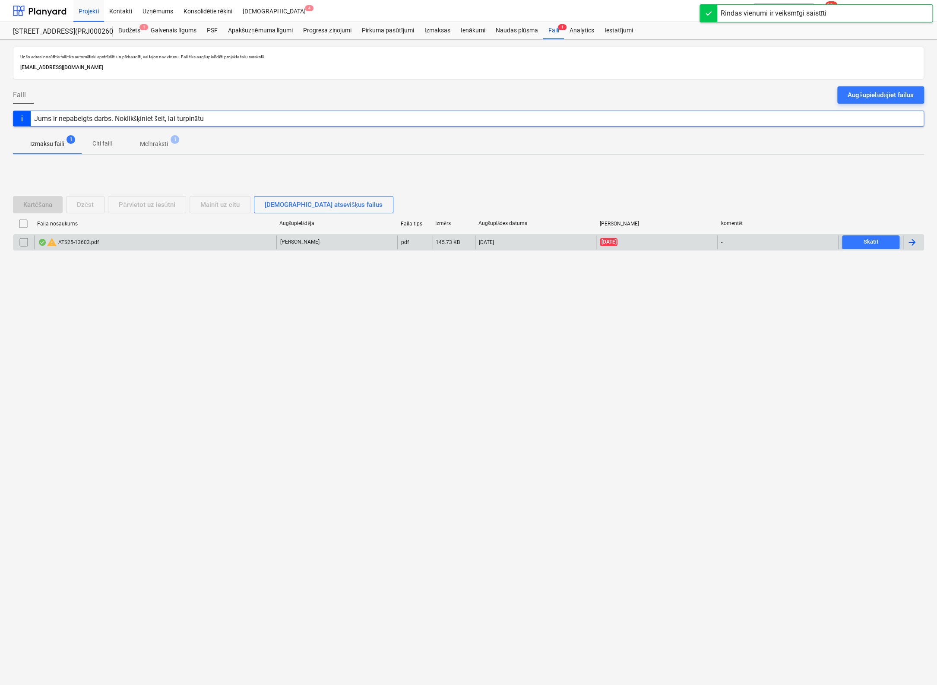
click at [73, 241] on div "warning ATS25-13603.pdf" at bounding box center [68, 242] width 61 height 10
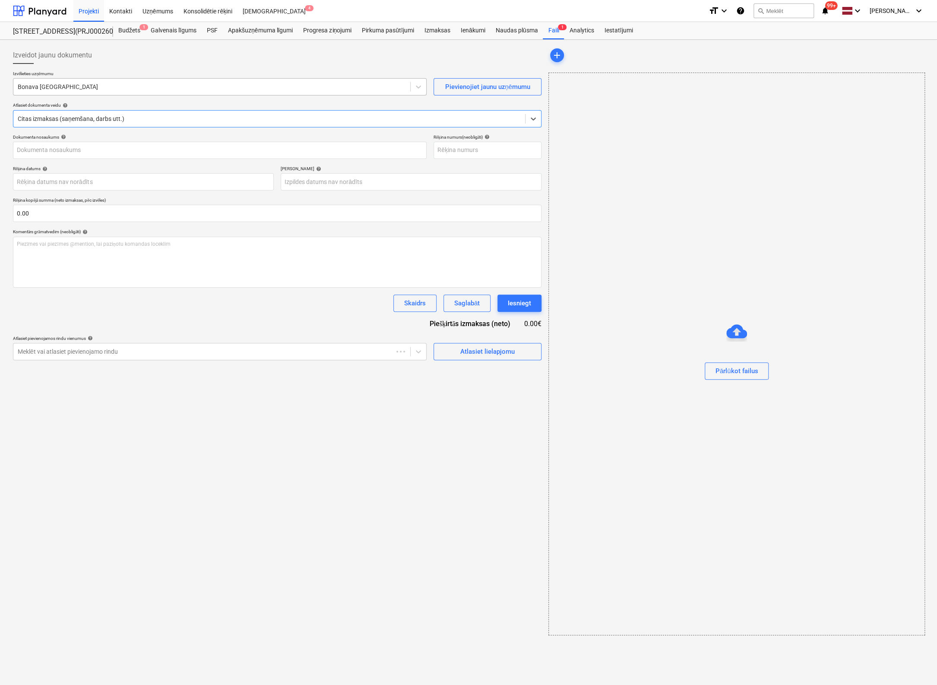
type input "ATS25-13603.pdf"
type input "[DATE]"
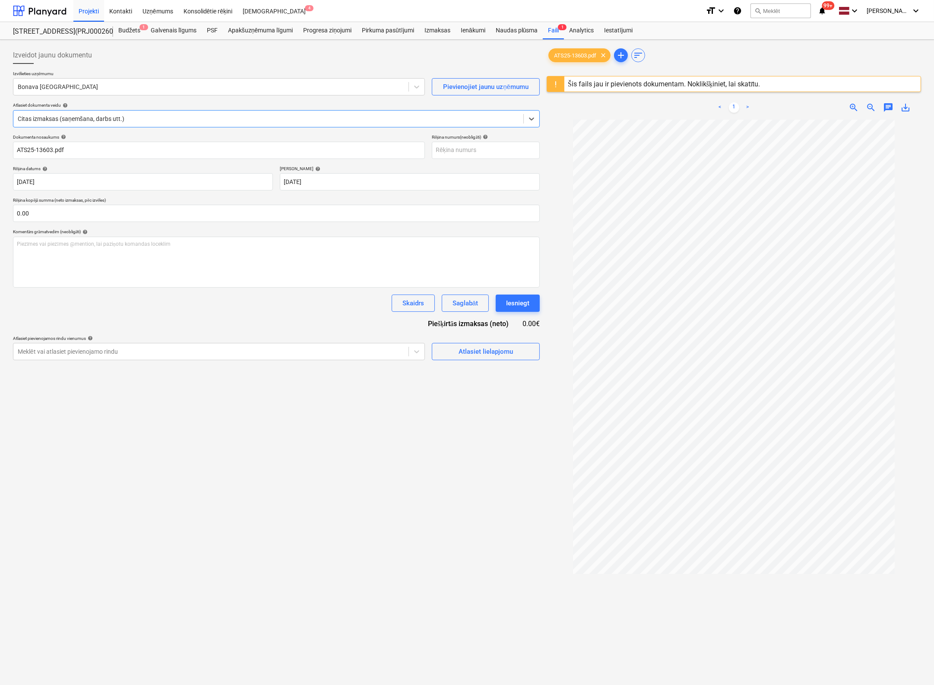
click at [685, 84] on div "Šis fails jau ir pievienots dokumentam. Noklikšķiniet, lai skatītu." at bounding box center [664, 84] width 193 height 8
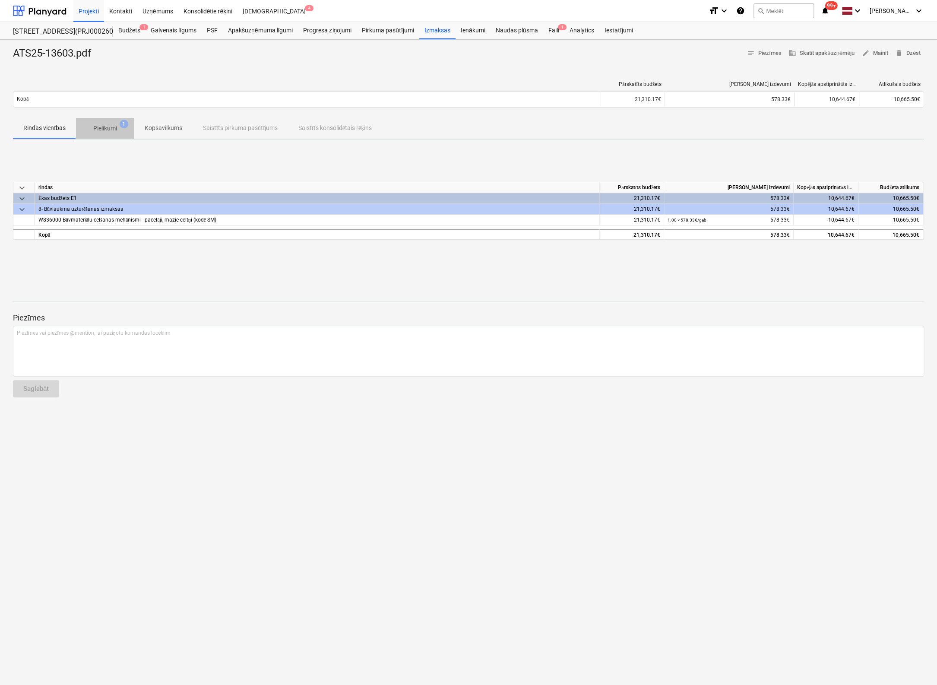
click at [109, 126] on p "Pielikumi" at bounding box center [105, 128] width 24 height 9
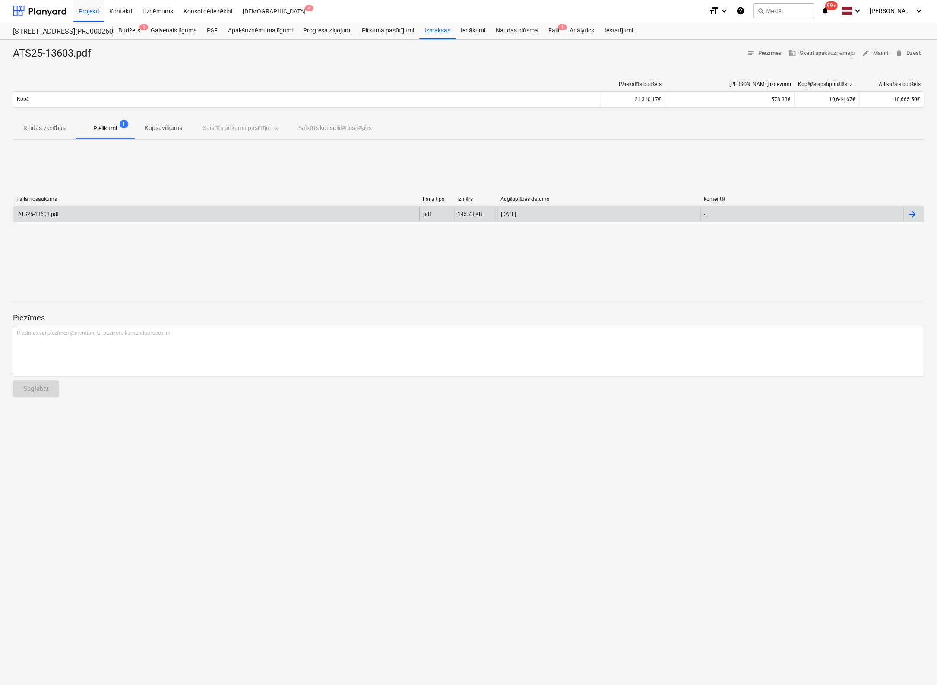
click at [38, 211] on div "ATS25-13603.pdf" at bounding box center [38, 214] width 42 height 6
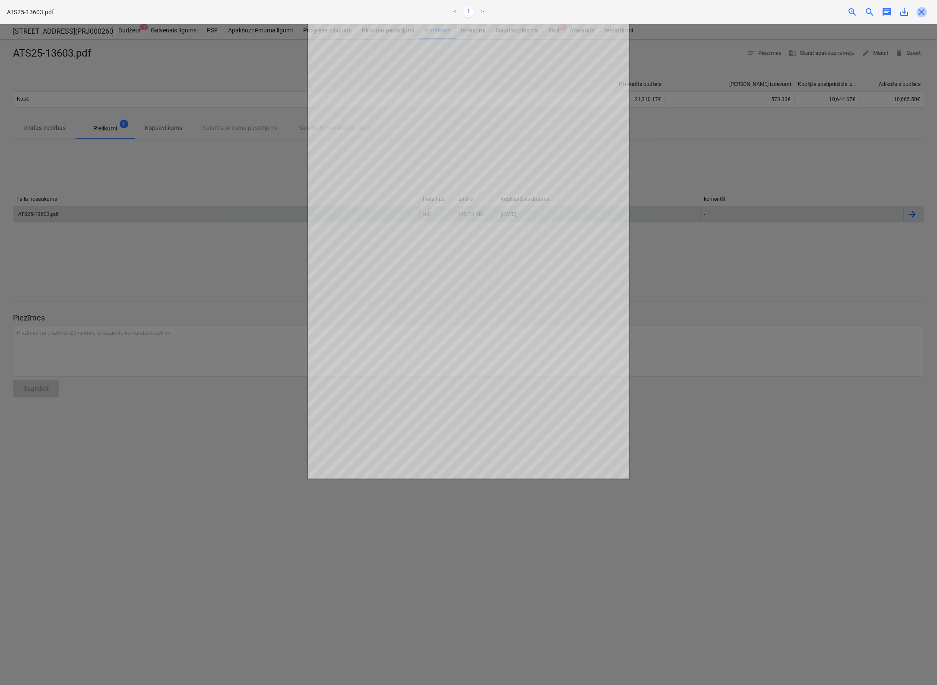
click at [919, 13] on span "close" at bounding box center [921, 12] width 10 height 10
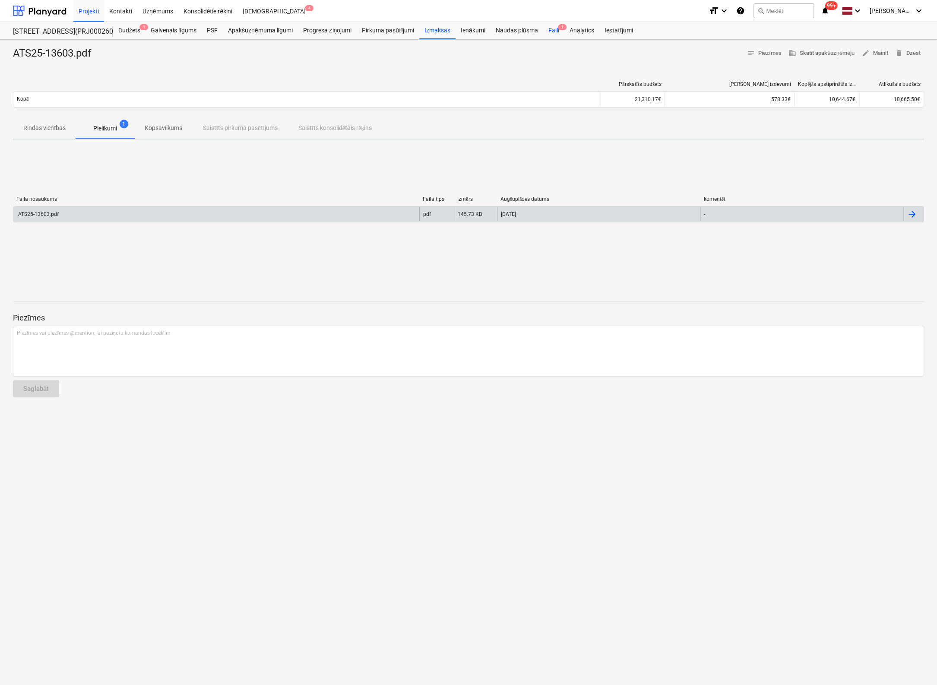
click at [547, 27] on div "Faili 1" at bounding box center [553, 30] width 21 height 17
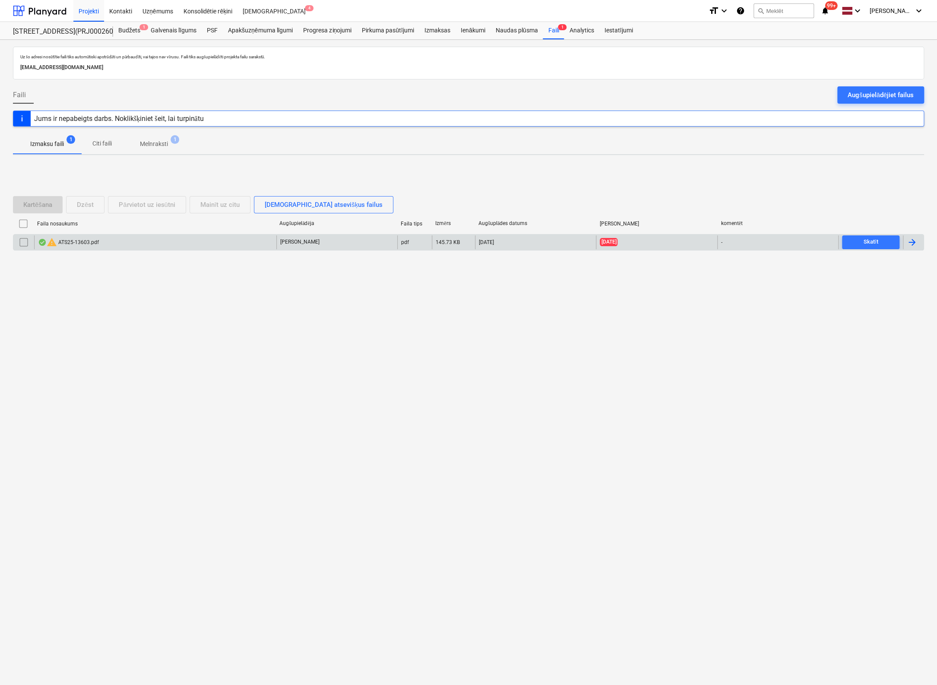
click at [71, 241] on div "warning ATS25-13603.pdf" at bounding box center [68, 242] width 61 height 10
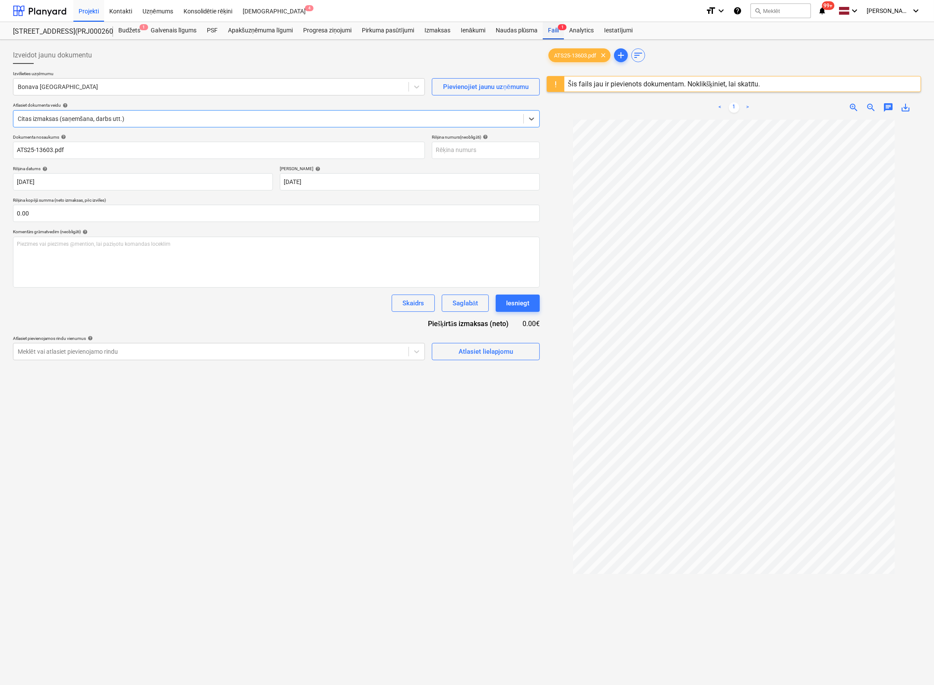
click at [553, 30] on div "Faili 1" at bounding box center [553, 30] width 21 height 17
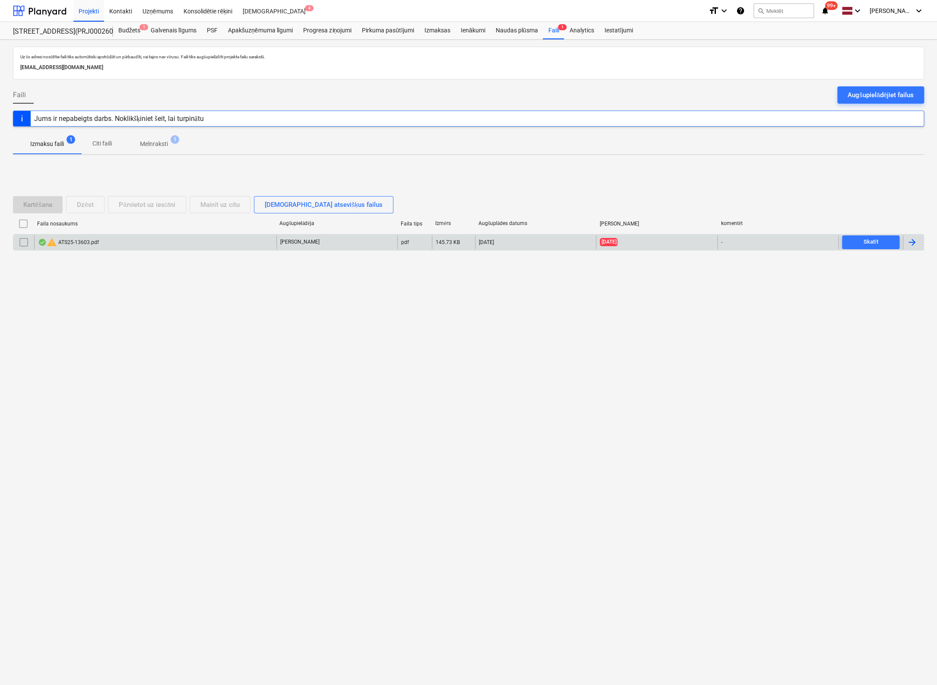
click at [26, 239] on input "checkbox" at bounding box center [24, 242] width 14 height 14
click at [84, 206] on div "Dzēst" at bounding box center [85, 204] width 17 height 11
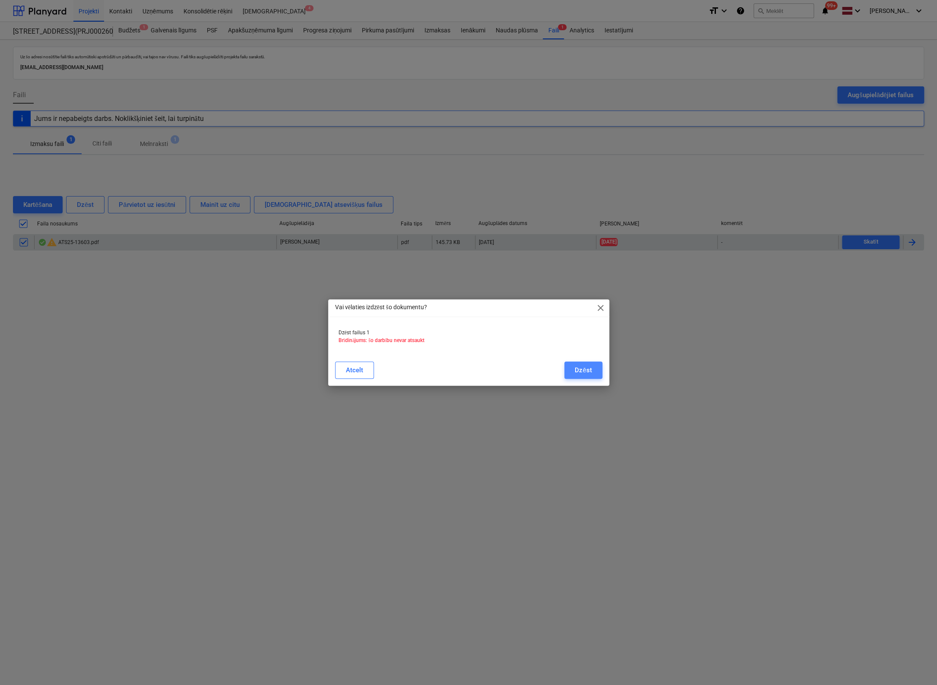
click at [596, 369] on button "Dzēst" at bounding box center [583, 369] width 38 height 17
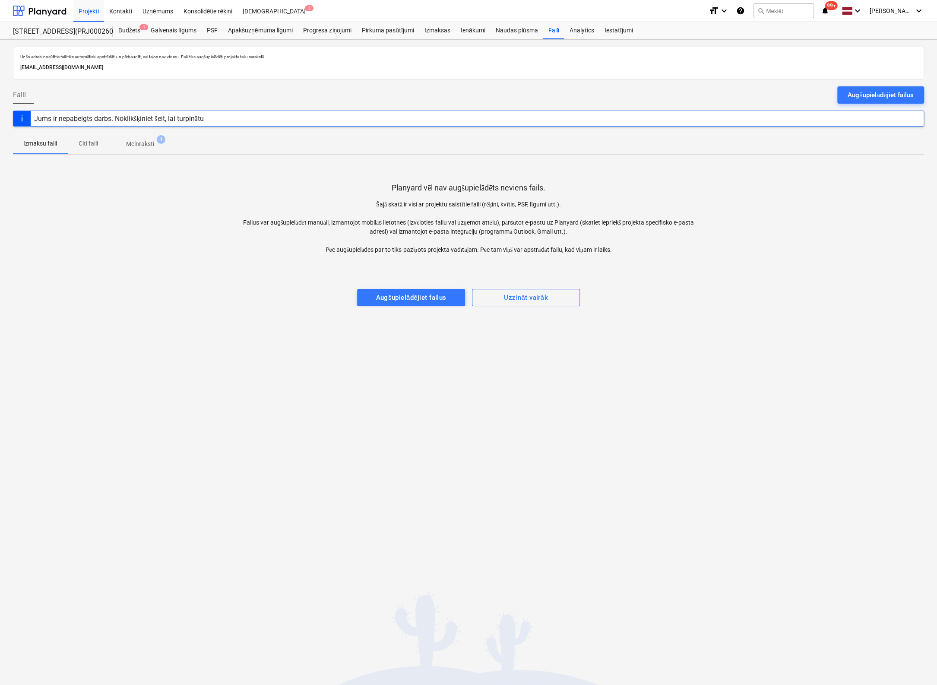
click at [116, 256] on div at bounding box center [468, 262] width 911 height 17
click at [887, 97] on div "Augšupielādējiet failus" at bounding box center [880, 94] width 66 height 11
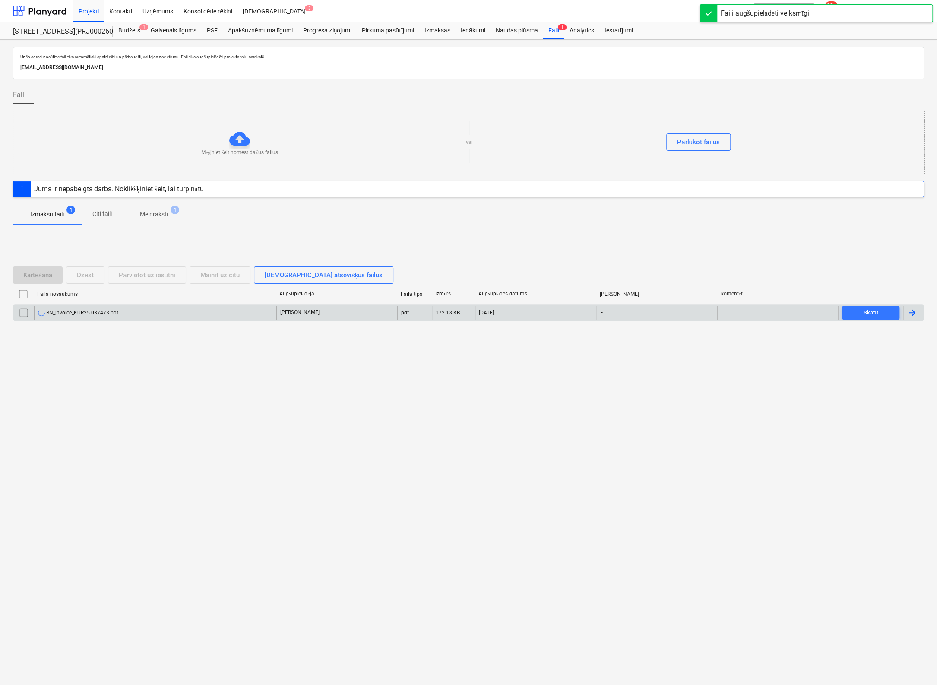
click at [69, 311] on div "BN_invoice_KUR25-037473.pdf" at bounding box center [78, 312] width 80 height 7
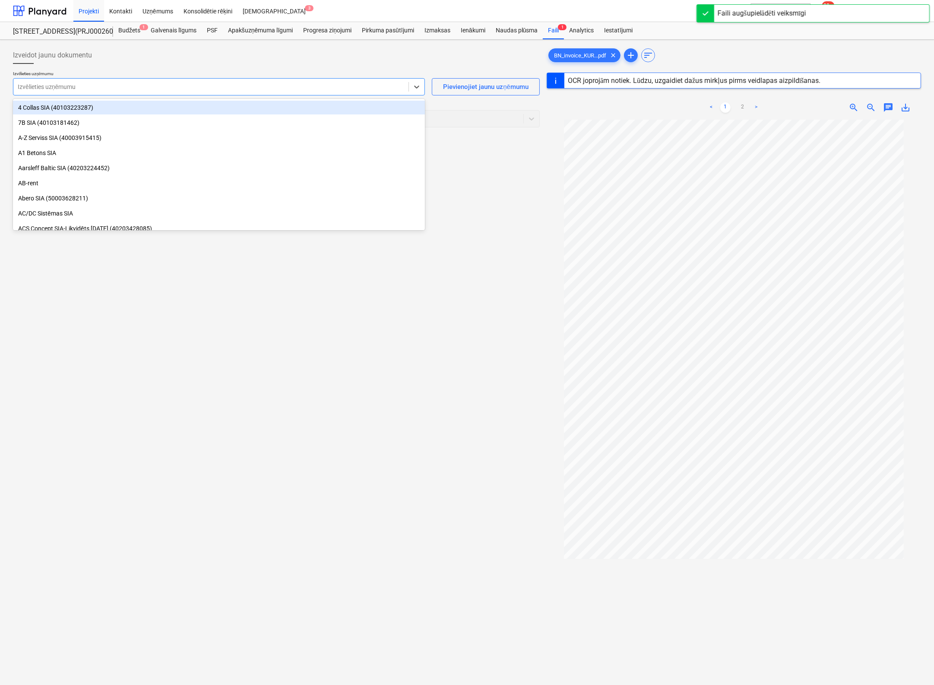
click at [131, 90] on div at bounding box center [211, 86] width 386 height 9
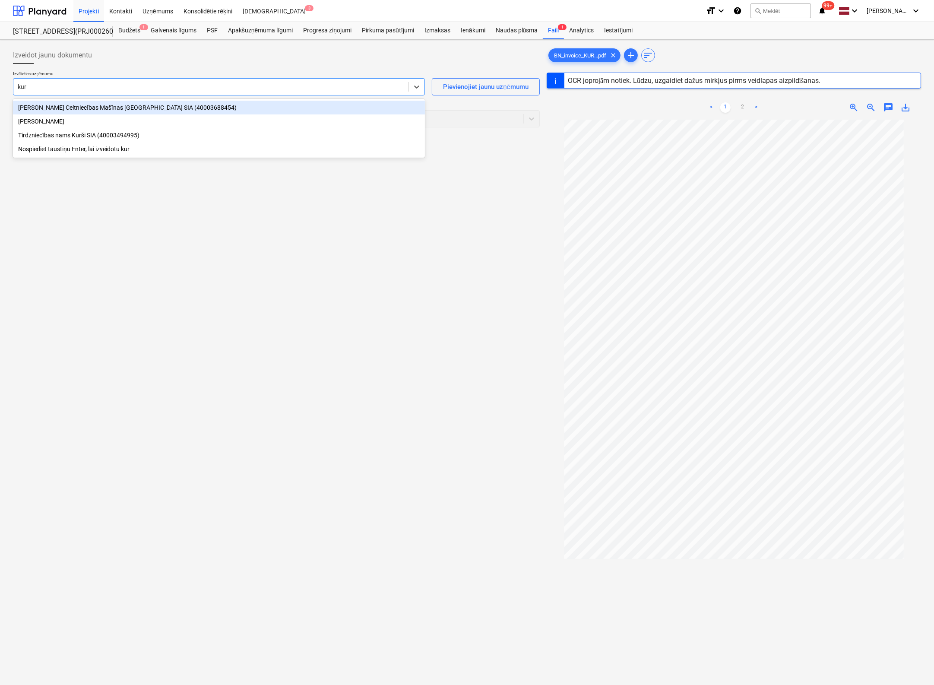
type input "kurš"
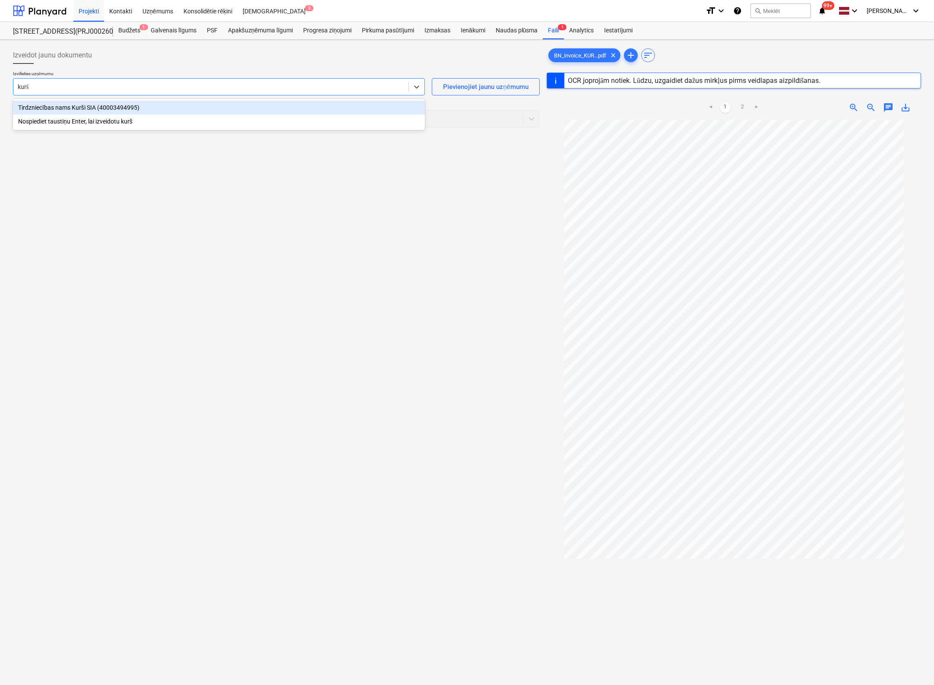
click at [120, 109] on div "Tirdzniecības nams Kurši SIA (40003494995)" at bounding box center [219, 108] width 412 height 14
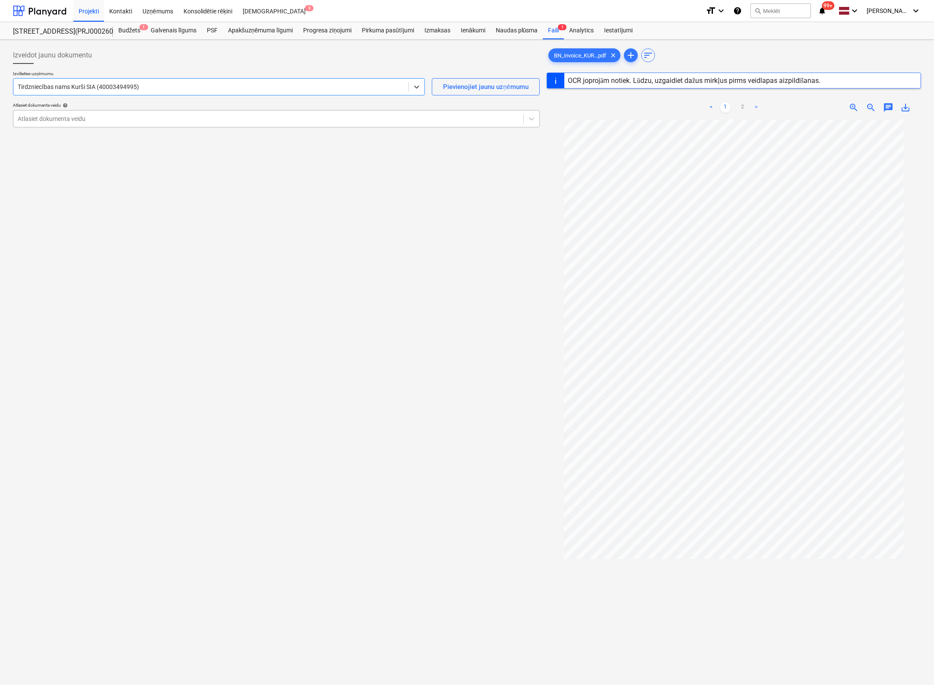
click at [139, 117] on div at bounding box center [268, 118] width 501 height 9
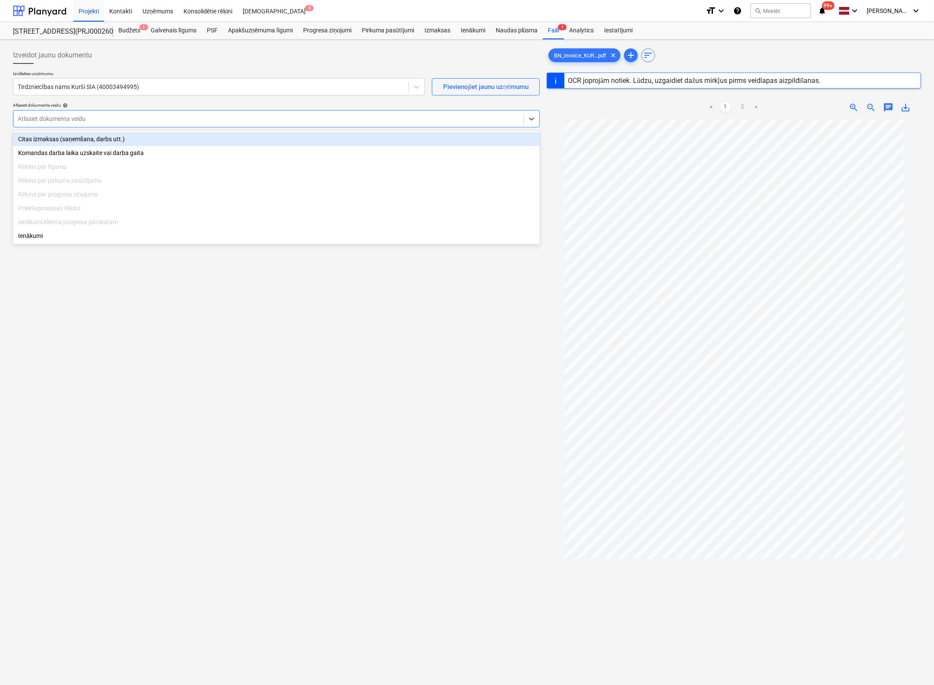
click at [88, 142] on div "Citas izmaksas (saņemšana, darbs utt.)" at bounding box center [276, 139] width 527 height 14
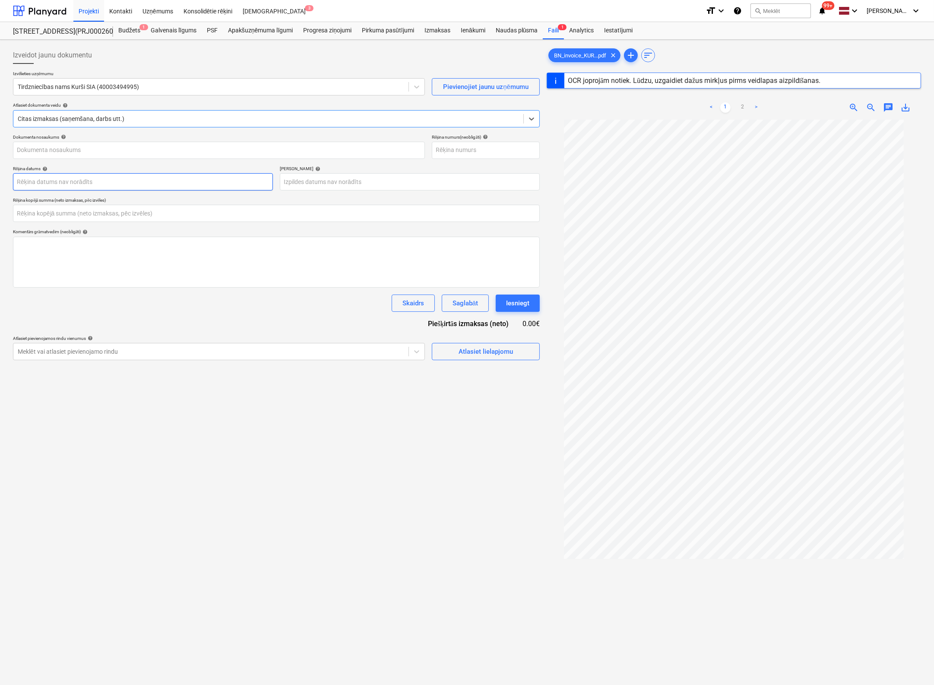
type input "BN_invoice_KUR25-037473.pdf"
type input "0.00"
click at [490, 150] on input "text" at bounding box center [486, 150] width 108 height 17
type input "KUR25-037473"
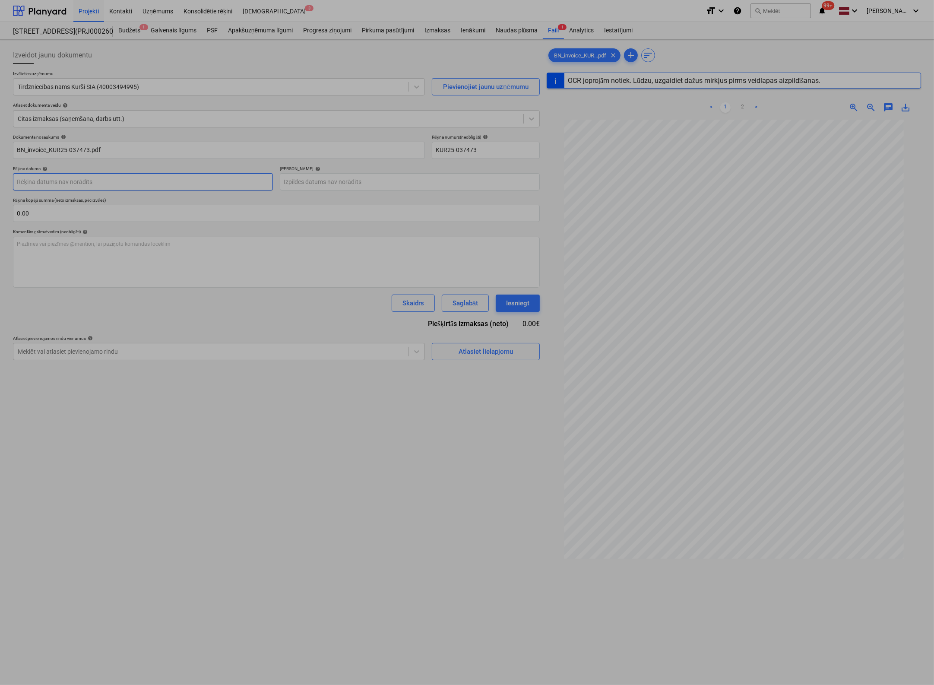
click at [246, 178] on body "Projekti Kontakti Uzņēmums Konsolidētie rēķini Iesūtne 3 format_size keyboard_a…" at bounding box center [467, 342] width 934 height 685
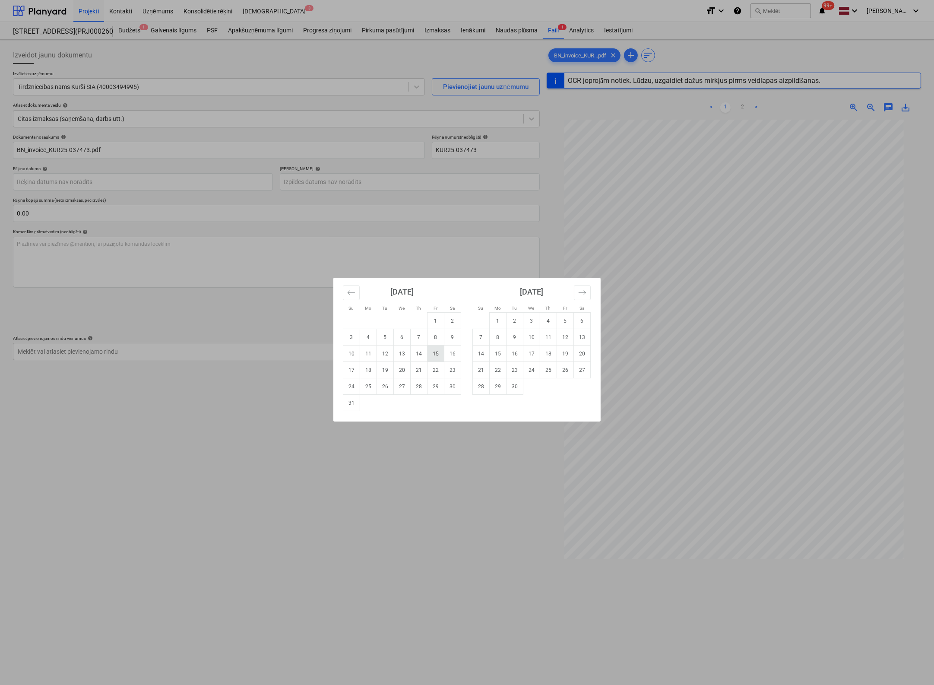
click at [432, 355] on td "15" at bounding box center [435, 353] width 17 height 16
type input "[DATE]"
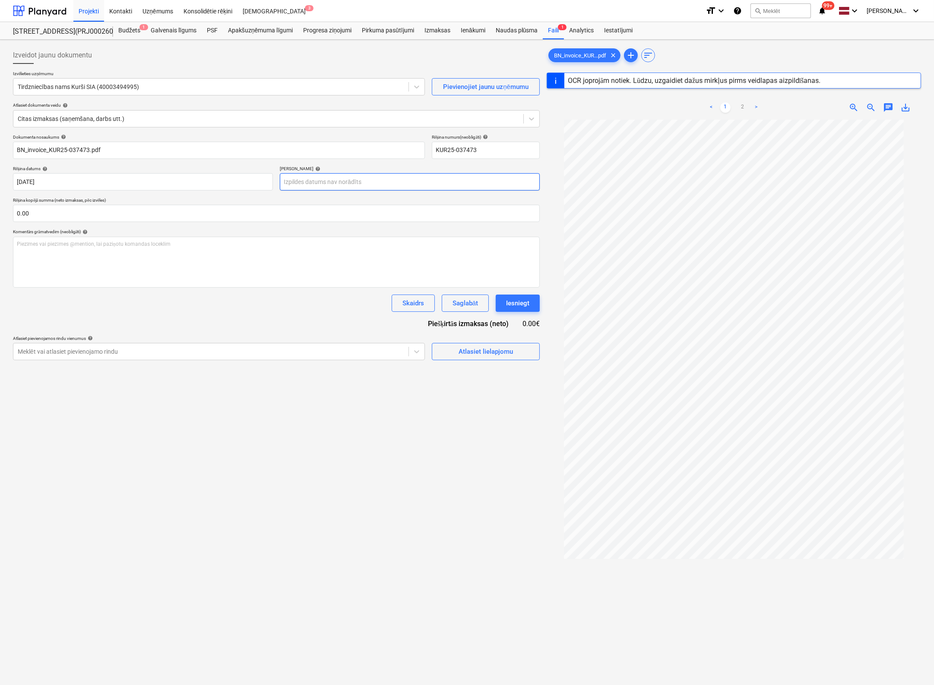
click at [395, 180] on body "Projekti Kontakti Uzņēmums Konsolidētie rēķini Iesūtne 3 format_size keyboard_a…" at bounding box center [467, 342] width 934 height 685
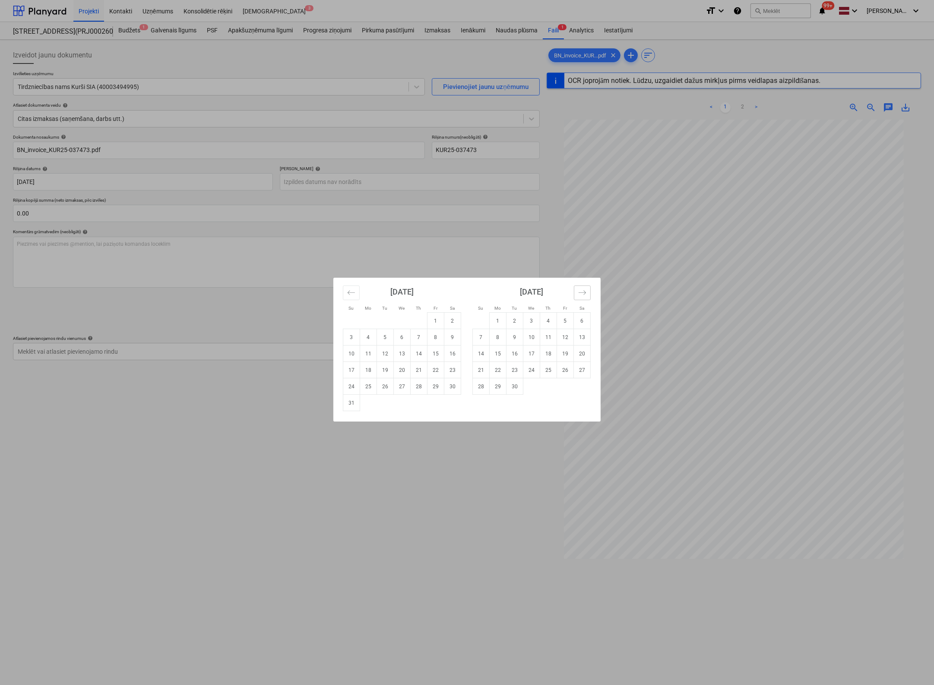
click at [578, 296] on button "Move forward to switch to the next month." at bounding box center [582, 292] width 17 height 15
type input "KUR25-037473"
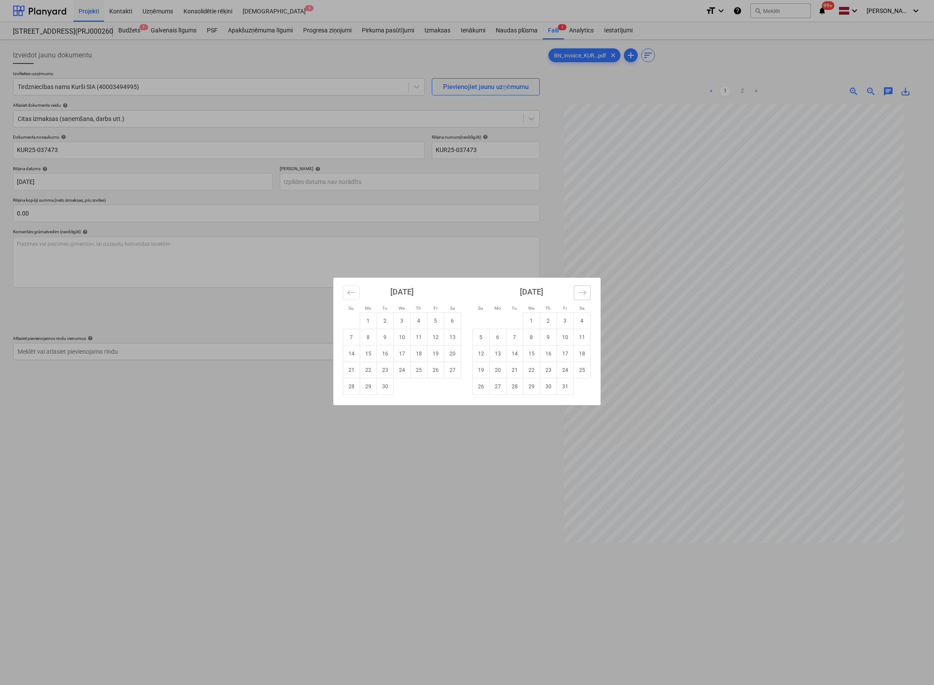
click at [578, 295] on icon "Move forward to switch to the next month." at bounding box center [582, 292] width 8 height 8
click at [581, 339] on td "13" at bounding box center [582, 337] width 17 height 16
type input "[DATE]"
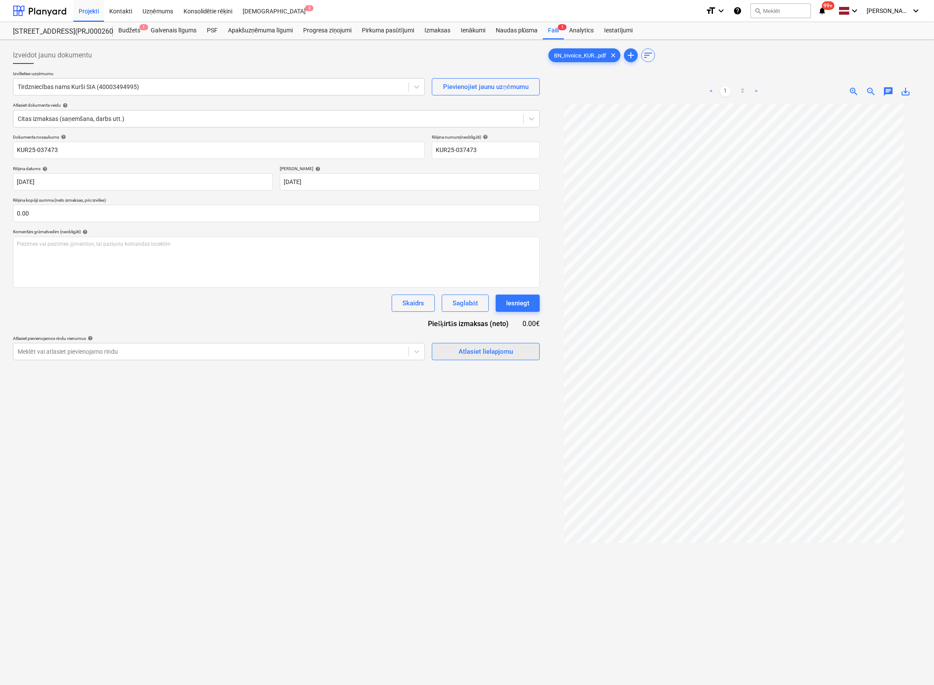
click at [468, 353] on div "Atlasiet lielapjomu" at bounding box center [485, 351] width 54 height 11
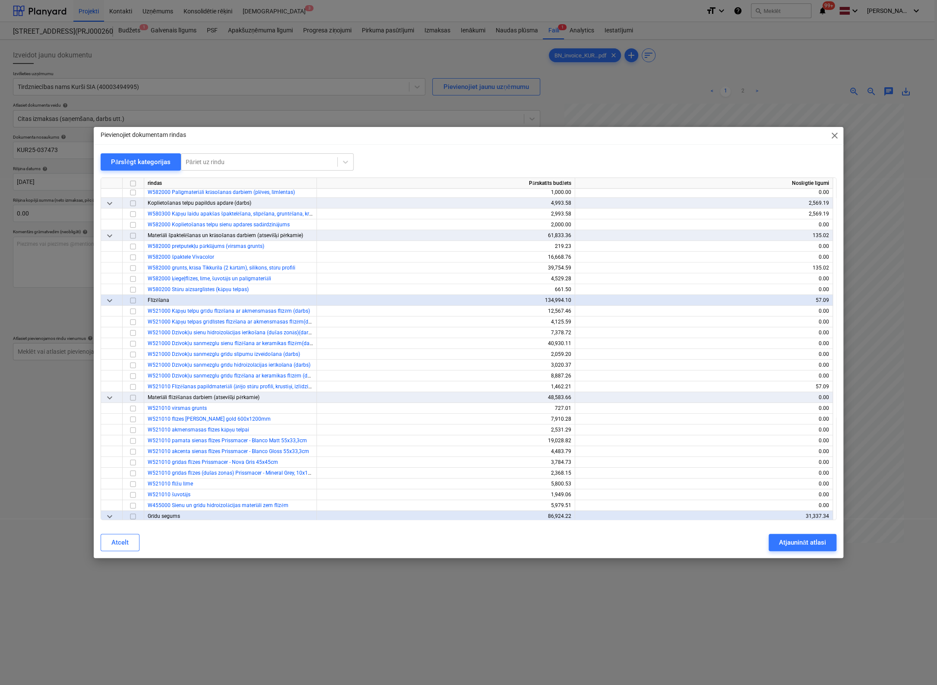
scroll to position [4187, 0]
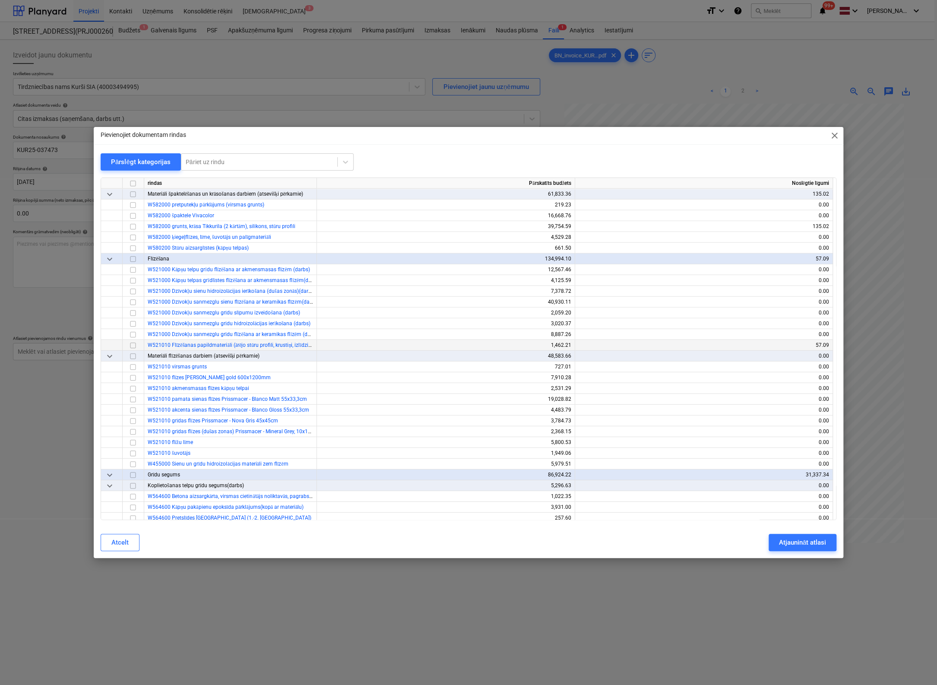
click at [133, 344] on input "checkbox" at bounding box center [133, 345] width 10 height 10
click at [798, 544] on div "Atjaunināt atlasi" at bounding box center [802, 542] width 47 height 11
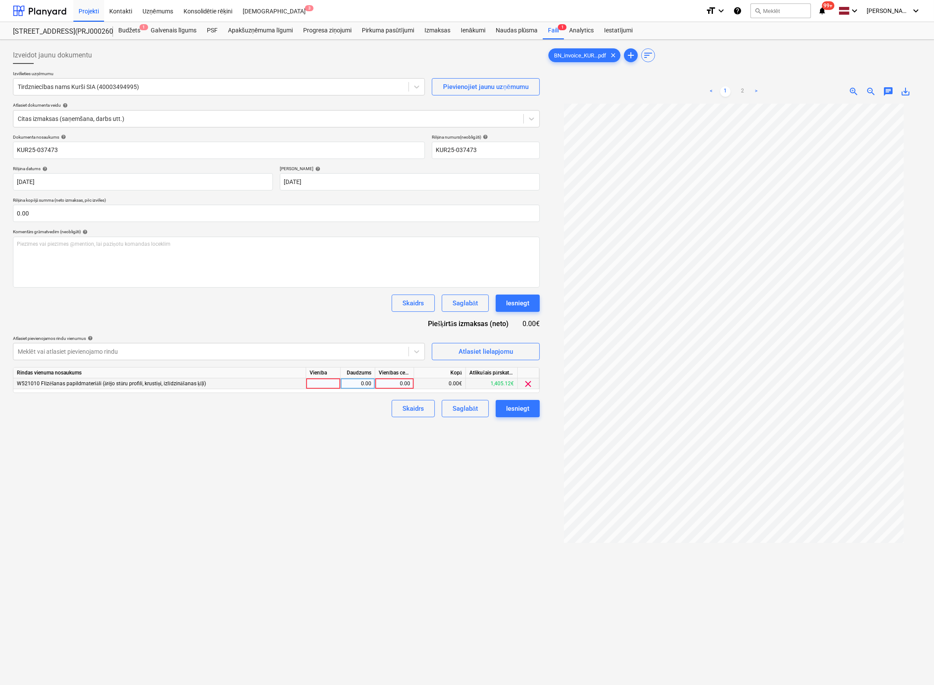
click at [407, 382] on div "0.00" at bounding box center [395, 383] width 32 height 11
click at [755, 91] on link ">" at bounding box center [756, 91] width 10 height 10
click at [405, 384] on div "0.00" at bounding box center [395, 383] width 32 height 11
type input "1107.06"
drag, startPoint x: 436, startPoint y: 477, endPoint x: 441, endPoint y: 477, distance: 5.2
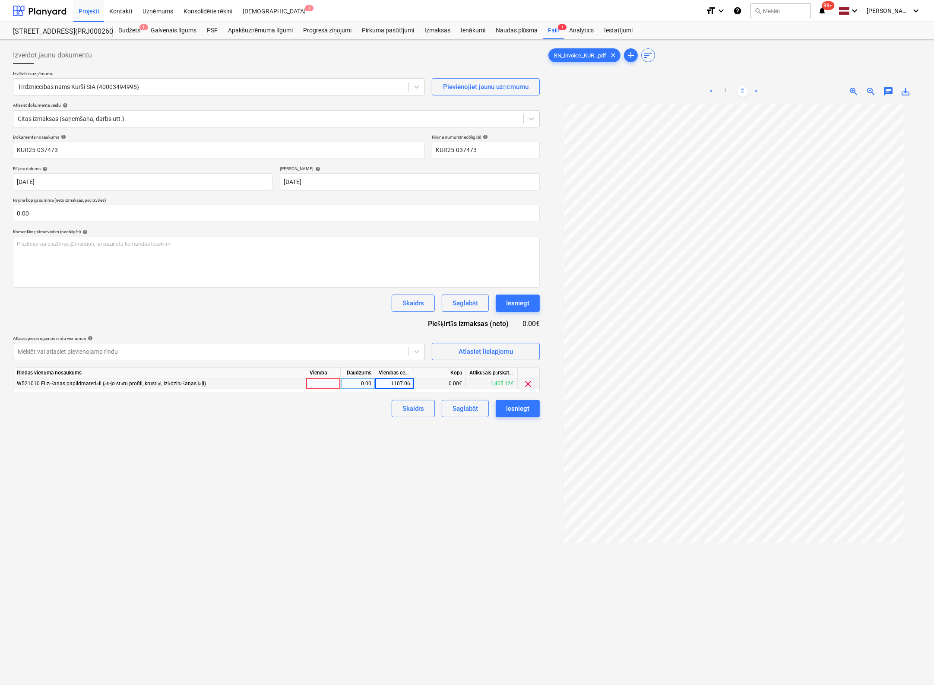
click at [436, 477] on div "Izveidot jaunu dokumentu Izvēlieties uzņēmumu Tirdzniecības nams Kurši SIA (400…" at bounding box center [276, 405] width 534 height 724
click at [521, 407] on div "Iesniegt" at bounding box center [517, 408] width 23 height 11
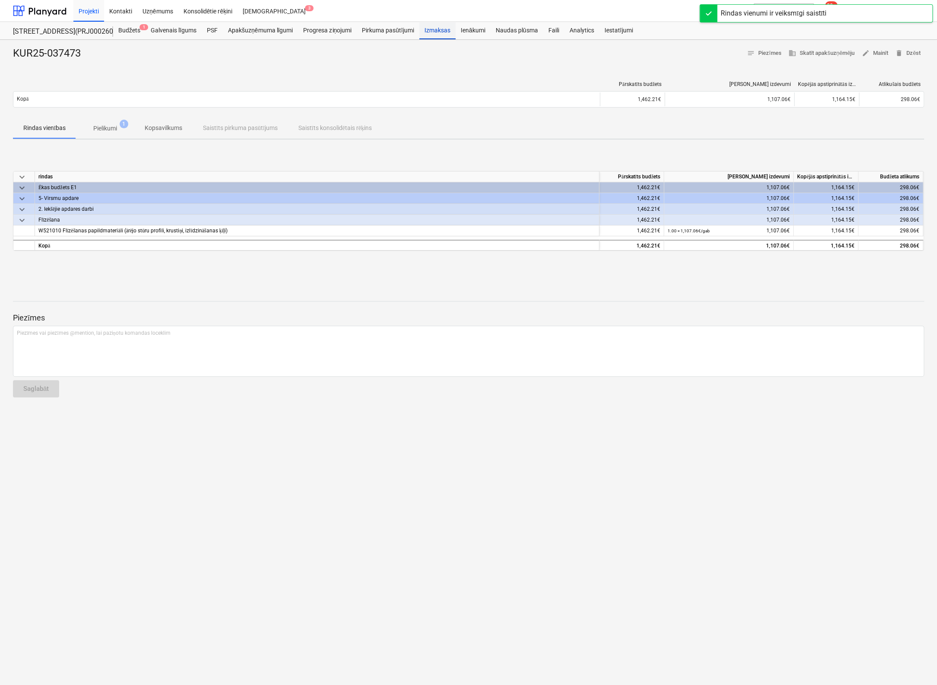
click at [441, 29] on div "Izmaksas" at bounding box center [437, 30] width 36 height 17
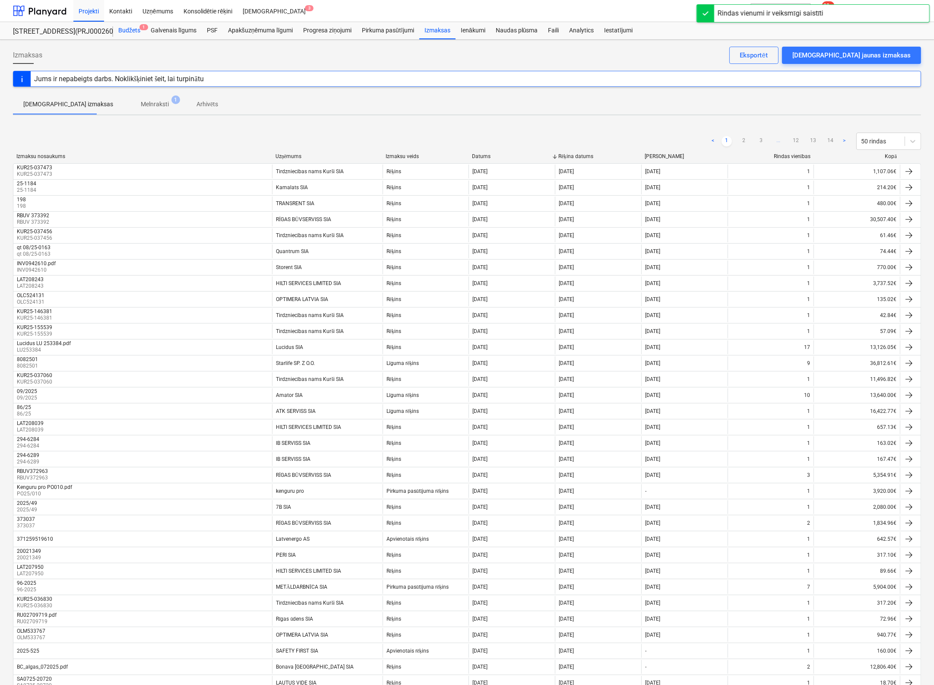
click at [126, 24] on div "Budžets 1" at bounding box center [129, 30] width 32 height 17
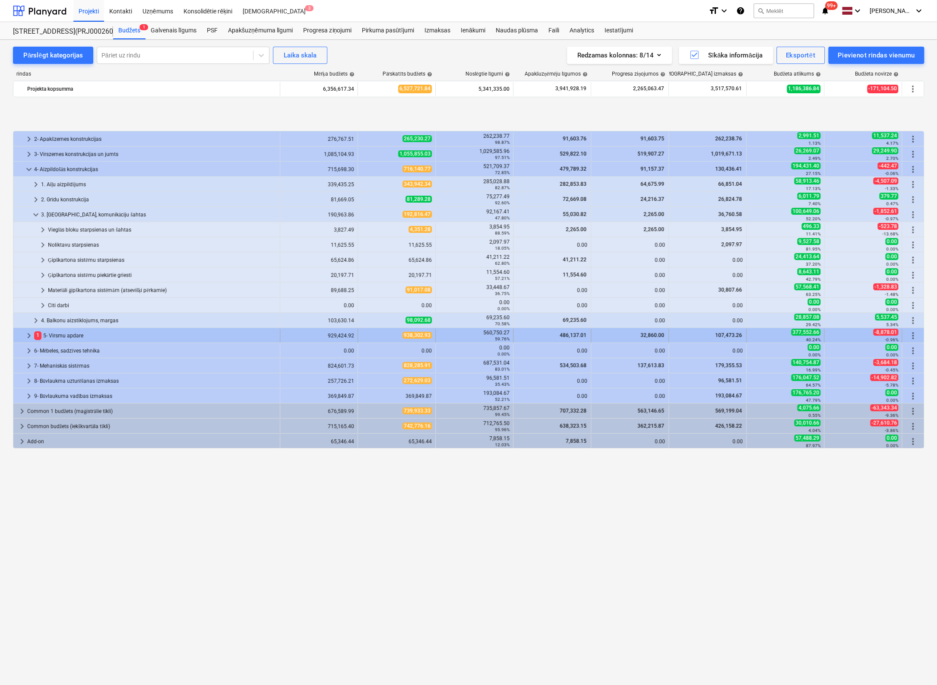
click at [28, 334] on span "keyboard_arrow_right" at bounding box center [29, 335] width 10 height 10
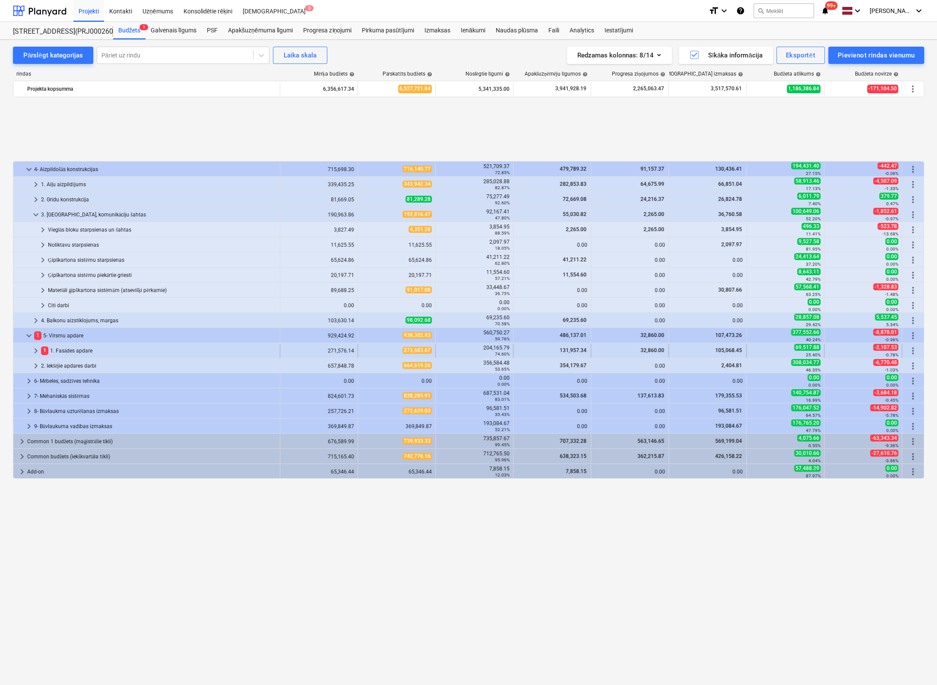
click at [35, 350] on span "keyboard_arrow_right" at bounding box center [36, 350] width 10 height 10
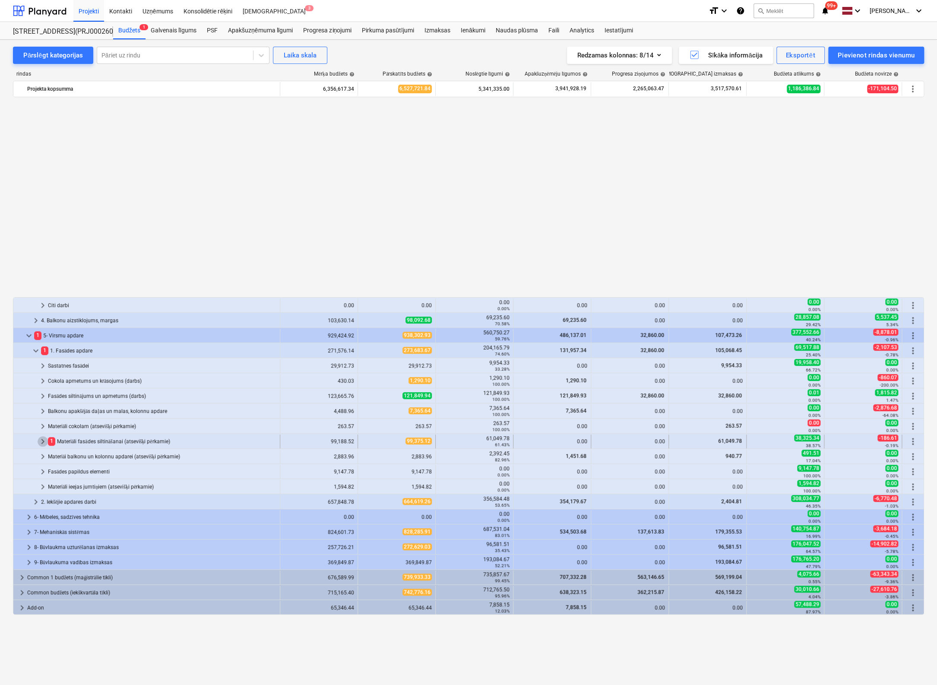
click at [43, 439] on span "keyboard_arrow_right" at bounding box center [43, 441] width 10 height 10
